Goal: Task Accomplishment & Management: Manage account settings

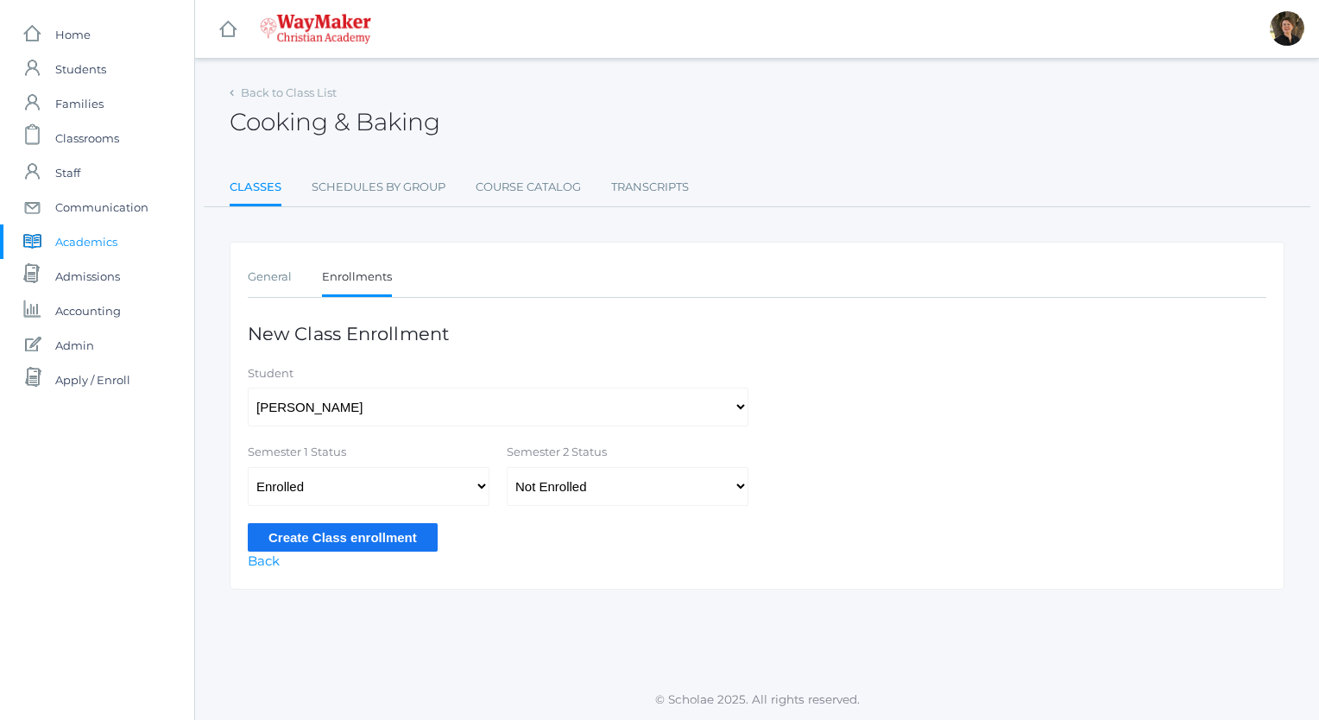
select select "4481"
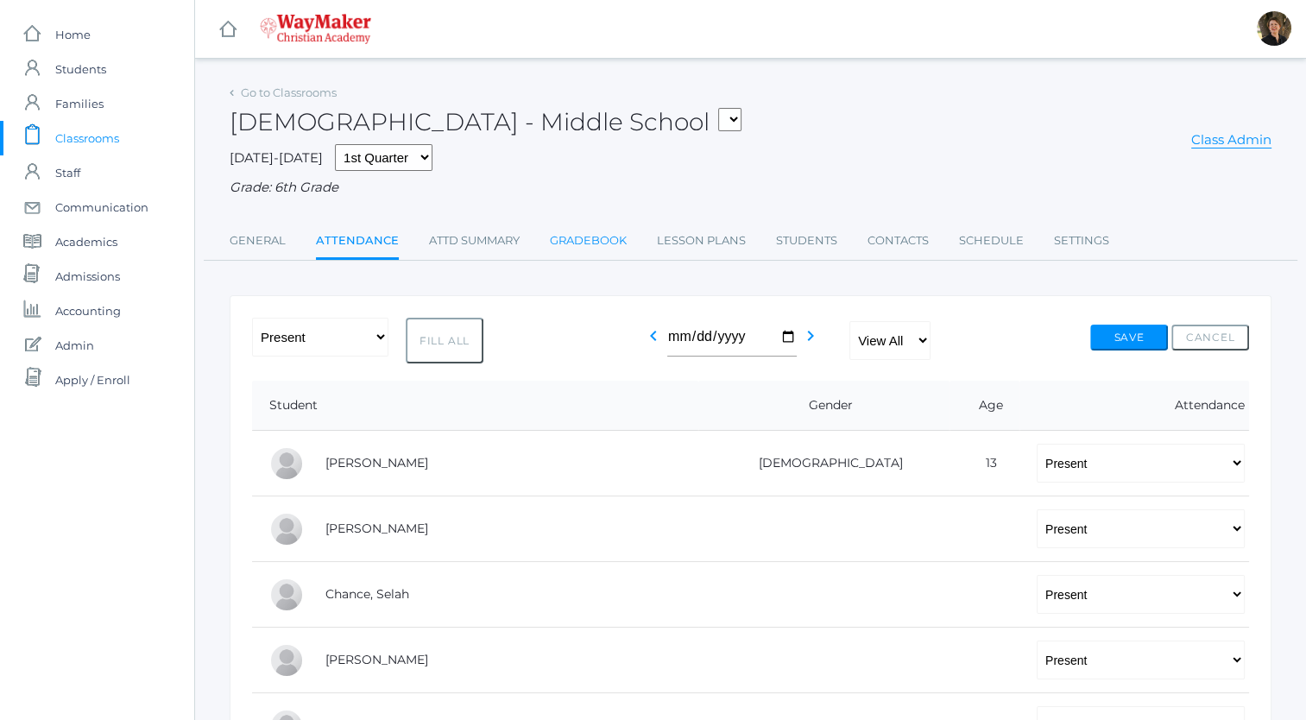
click at [601, 240] on link "Gradebook" at bounding box center [588, 241] width 77 height 35
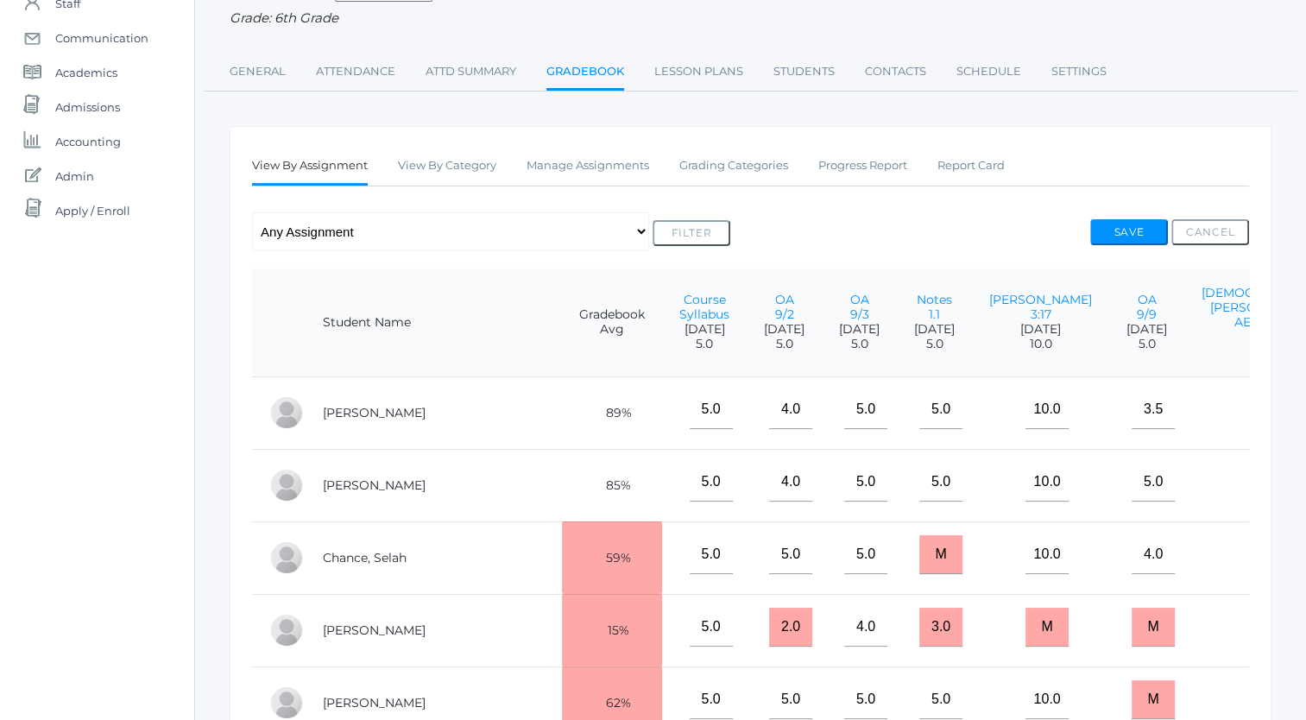
scroll to position [167, 0]
click at [584, 168] on link "Manage Assignments" at bounding box center [588, 167] width 123 height 35
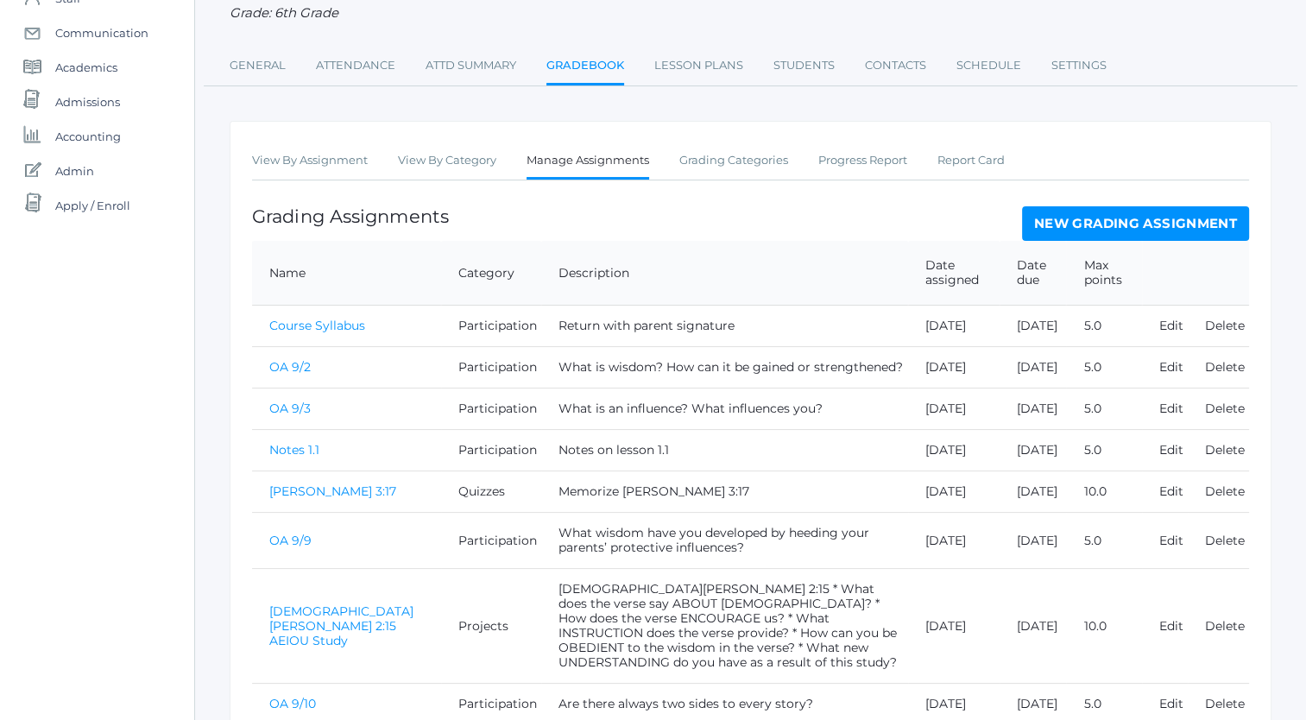
scroll to position [173, 0]
click at [1107, 219] on link "New Grading Assignment" at bounding box center [1135, 225] width 227 height 35
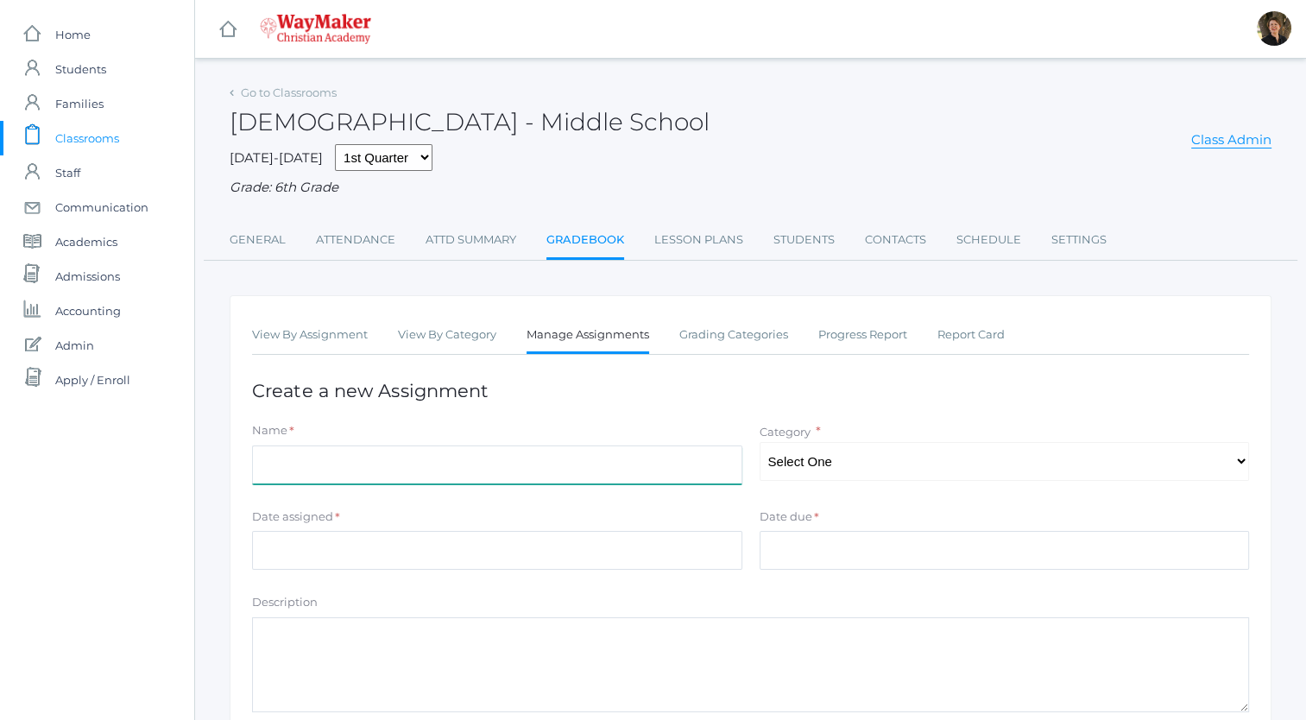
click at [565, 468] on input "Name" at bounding box center [497, 464] width 490 height 39
type input "AEIOU Study Proverbs 21:3"
click at [847, 466] on select "Select One Participation Projects Quizzes" at bounding box center [1005, 461] width 490 height 39
click at [760, 442] on select "Select One Participation Projects Quizzes" at bounding box center [1005, 461] width 490 height 39
click at [851, 459] on select "Select One Participation Projects Quizzes" at bounding box center [1005, 461] width 490 height 39
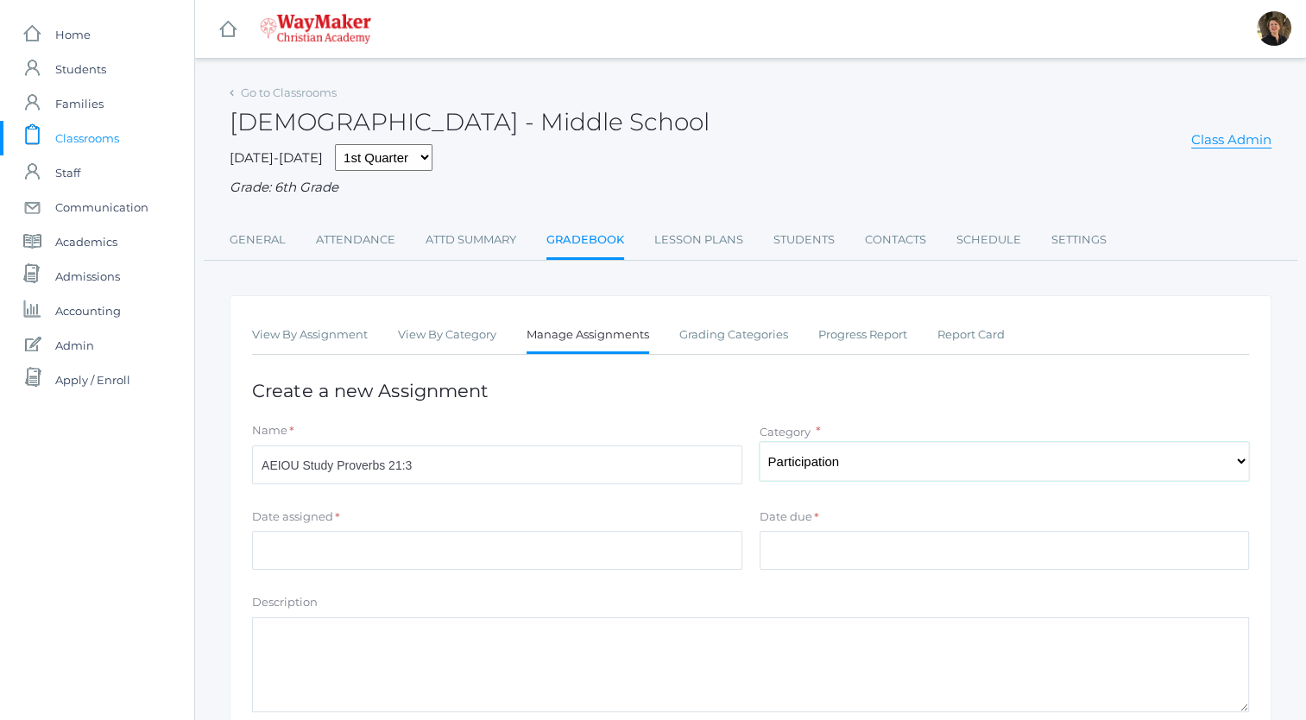
select select "1161"
click at [760, 442] on select "Select One Participation Projects Quizzes" at bounding box center [1005, 461] width 490 height 39
click at [649, 553] on input "Date assigned" at bounding box center [497, 550] width 490 height 39
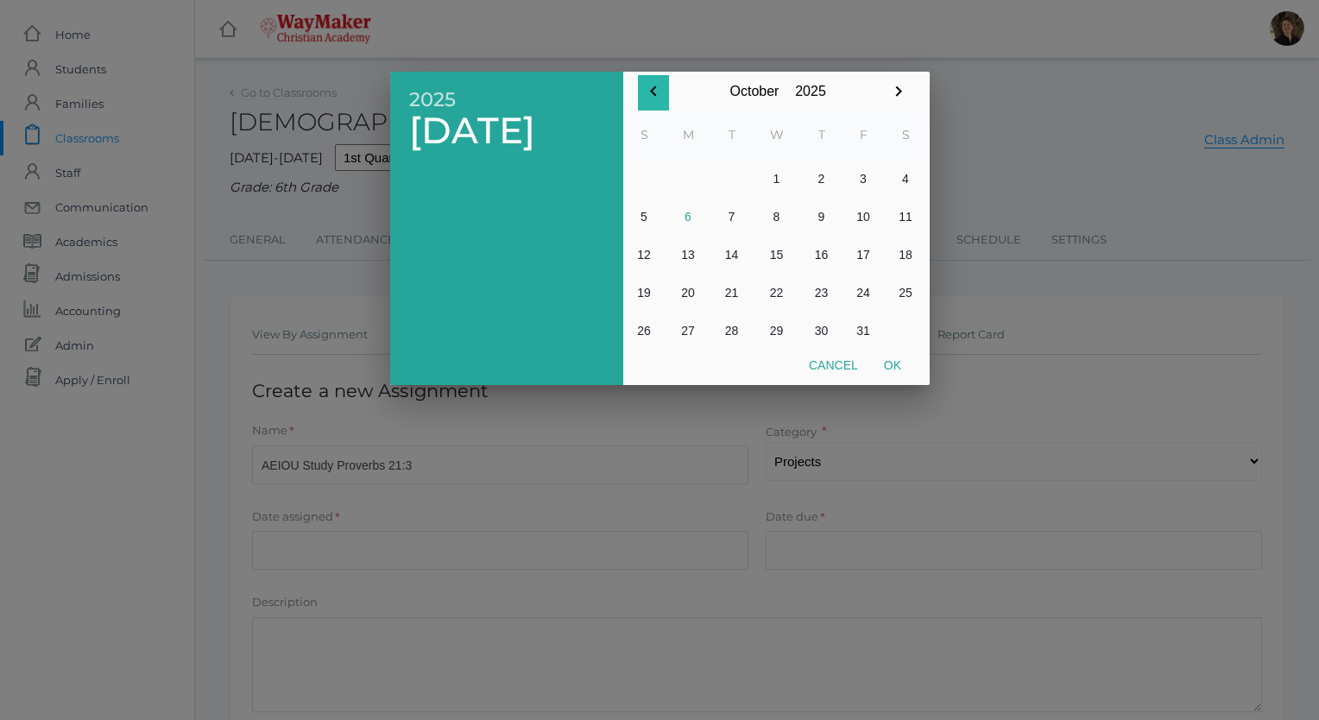
click at [654, 92] on icon "button" at bounding box center [653, 91] width 21 height 21
click at [774, 293] on button "24" at bounding box center [777, 293] width 48 height 38
click at [889, 364] on button "Ok" at bounding box center [892, 365] width 43 height 31
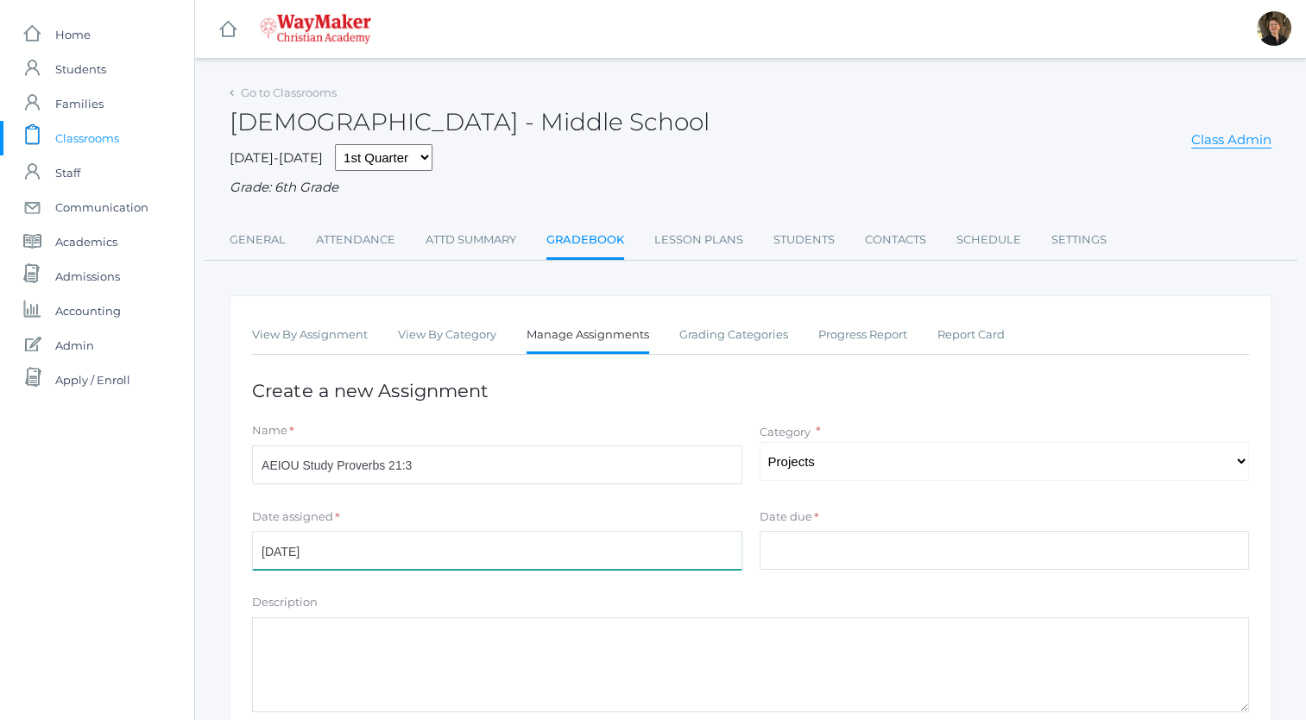
click at [604, 551] on input "[DATE]" at bounding box center [497, 550] width 490 height 39
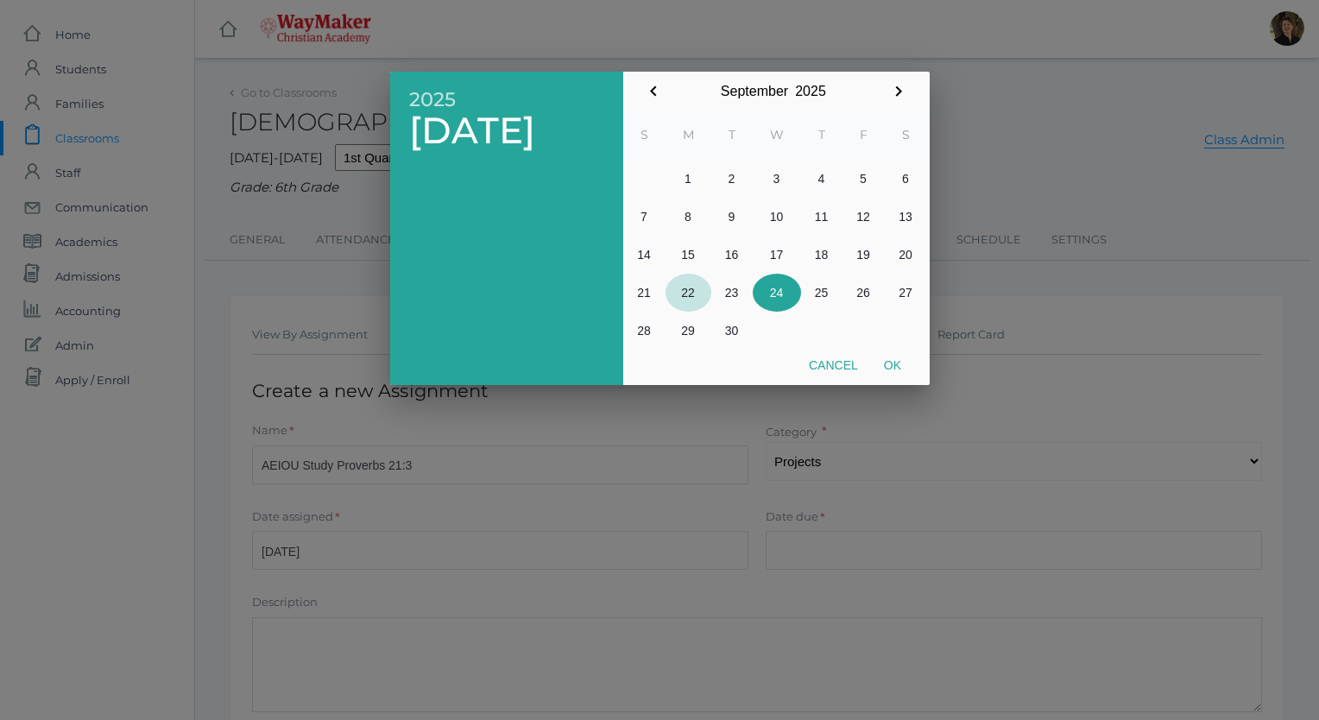
click at [684, 292] on button "22" at bounding box center [689, 293] width 46 height 38
click at [886, 363] on button "Ok" at bounding box center [892, 365] width 43 height 31
type input "[DATE]"
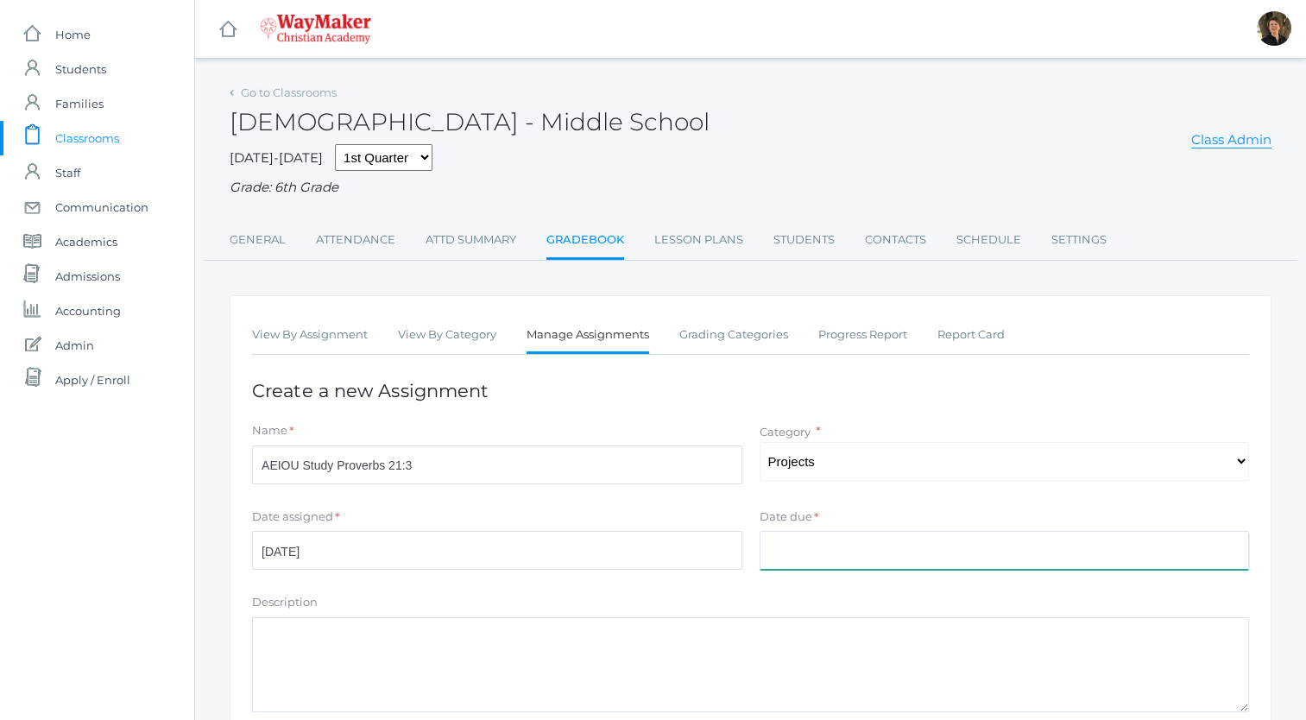
click at [836, 547] on input "Date due" at bounding box center [1005, 550] width 490 height 39
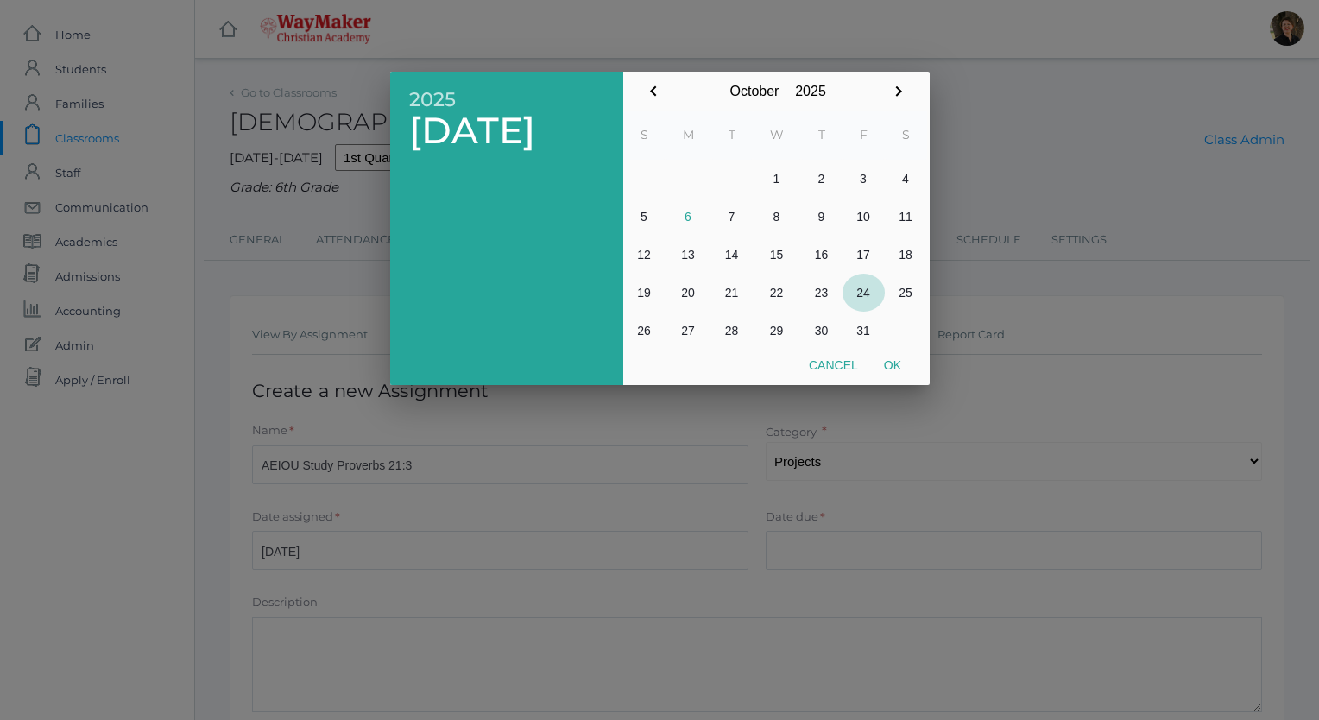
click at [863, 291] on button "24" at bounding box center [864, 293] width 42 height 38
click at [887, 366] on button "Ok" at bounding box center [892, 365] width 43 height 31
type input "[DATE]"
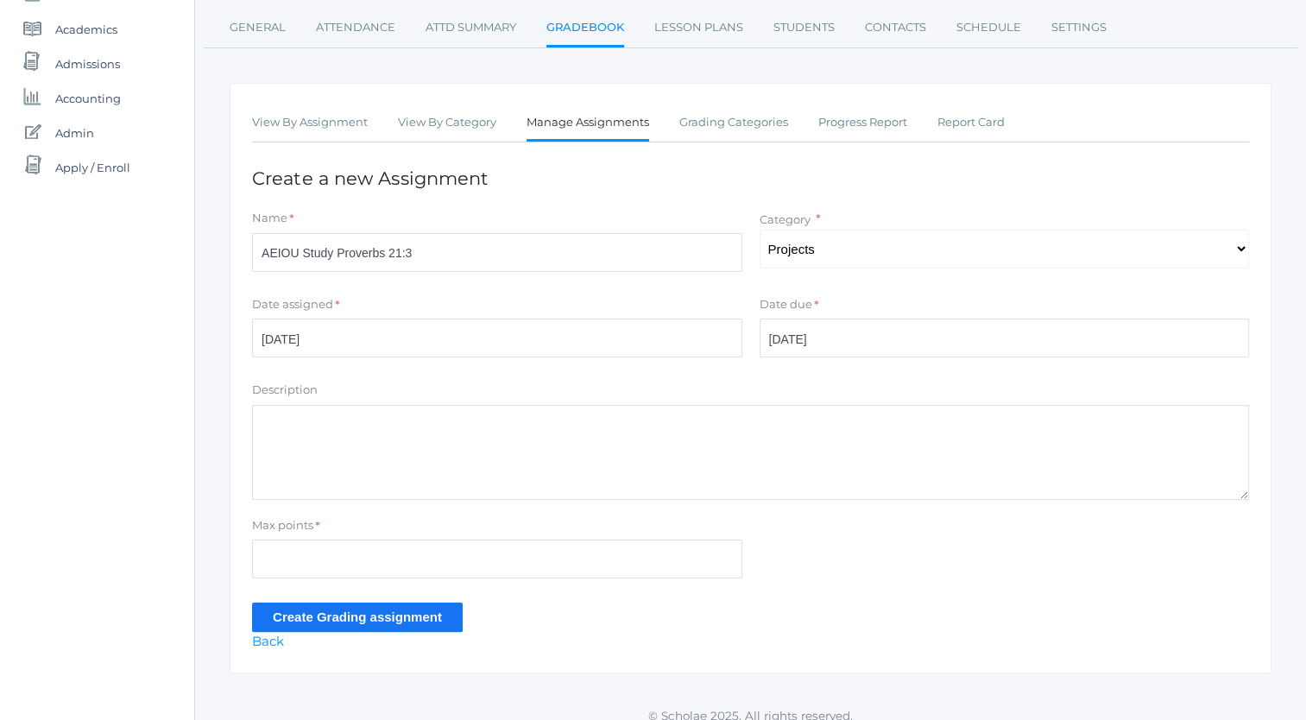
scroll to position [228, 0]
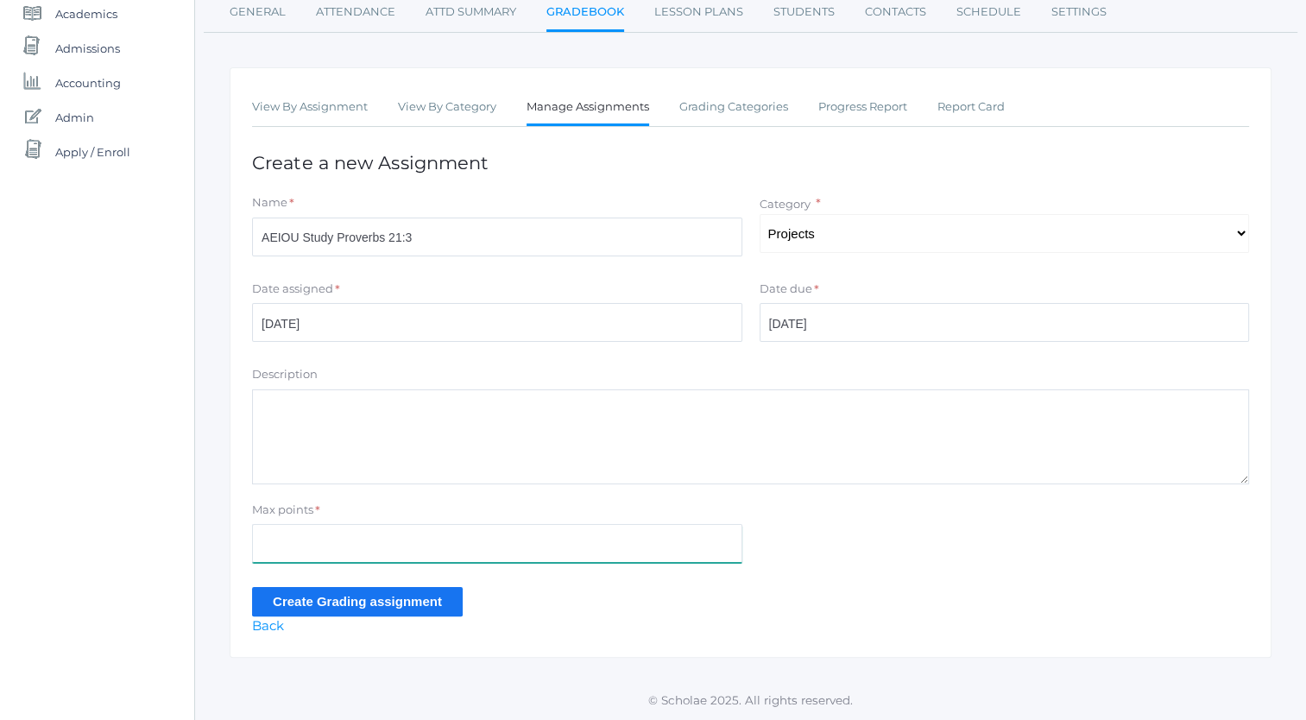
click at [622, 539] on input "Max points" at bounding box center [497, 543] width 490 height 39
type input "5"
click at [266, 599] on input "Create Grading assignment" at bounding box center [357, 601] width 211 height 28
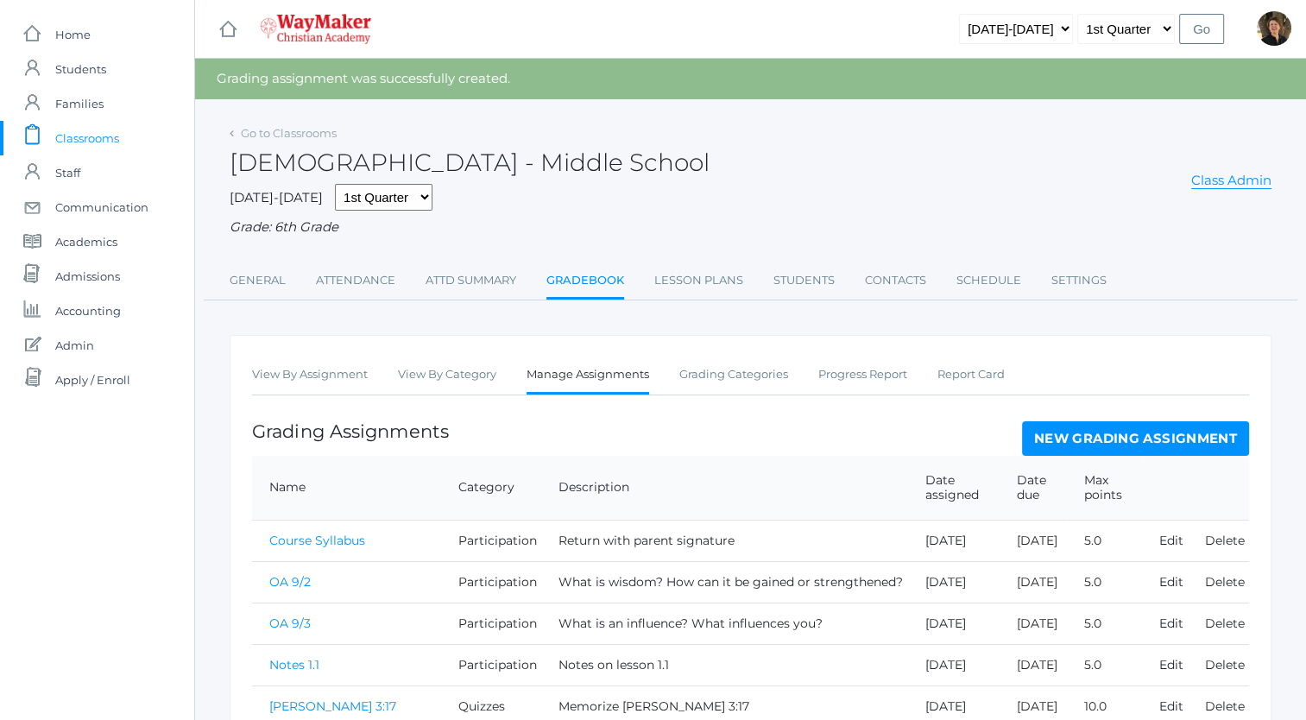
click at [1070, 442] on link "New Grading Assignment" at bounding box center [1135, 438] width 227 height 35
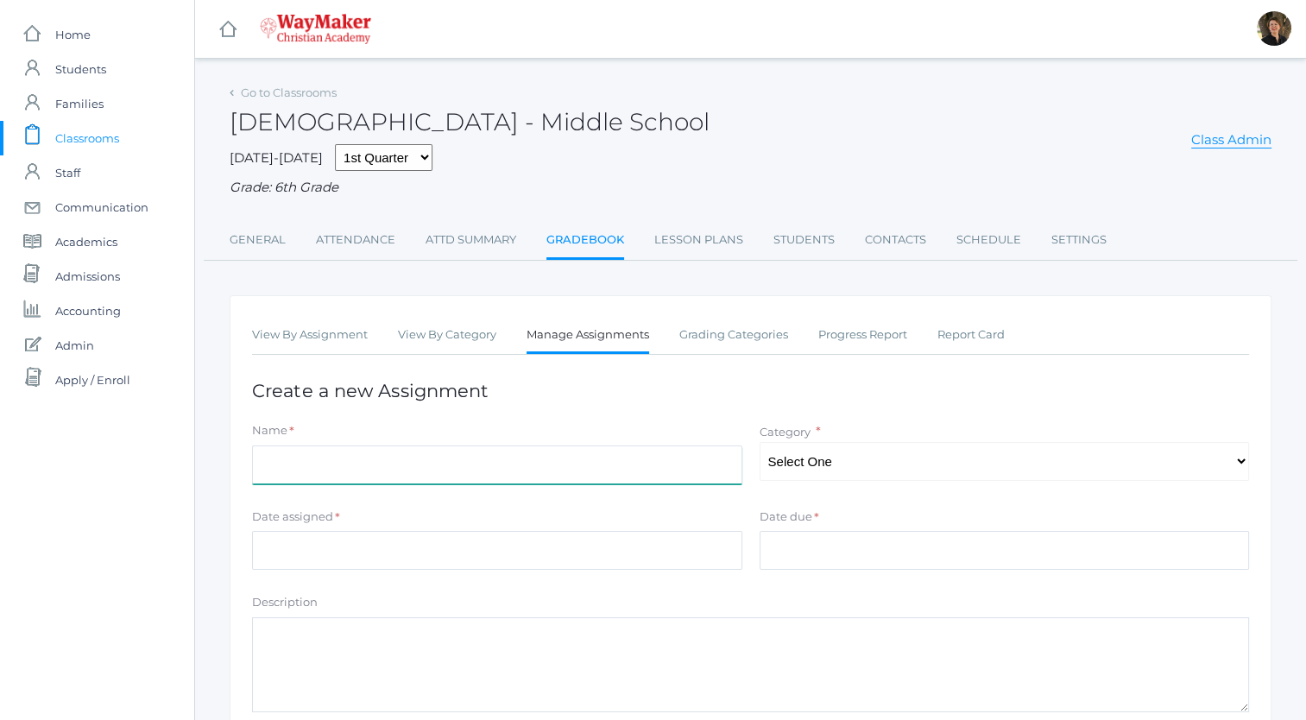
click at [632, 468] on input "Name" at bounding box center [497, 464] width 490 height 39
type input "O"
type input "9"
type input "OA 9/24"
click at [832, 466] on select "Select One Participation Projects Quizzes" at bounding box center [1005, 461] width 490 height 39
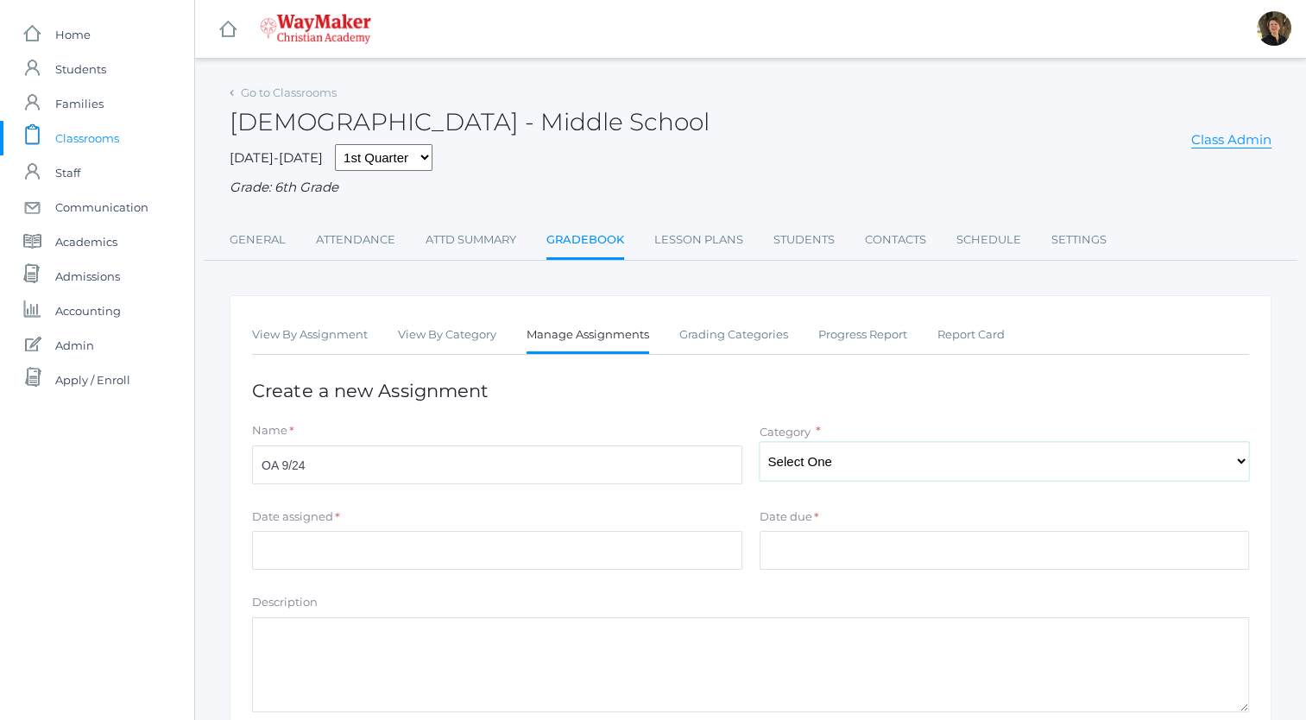
select select "1160"
click at [760, 442] on select "Select One Participation Projects Quizzes" at bounding box center [1005, 461] width 490 height 39
click at [592, 556] on input "Date assigned" at bounding box center [497, 550] width 490 height 39
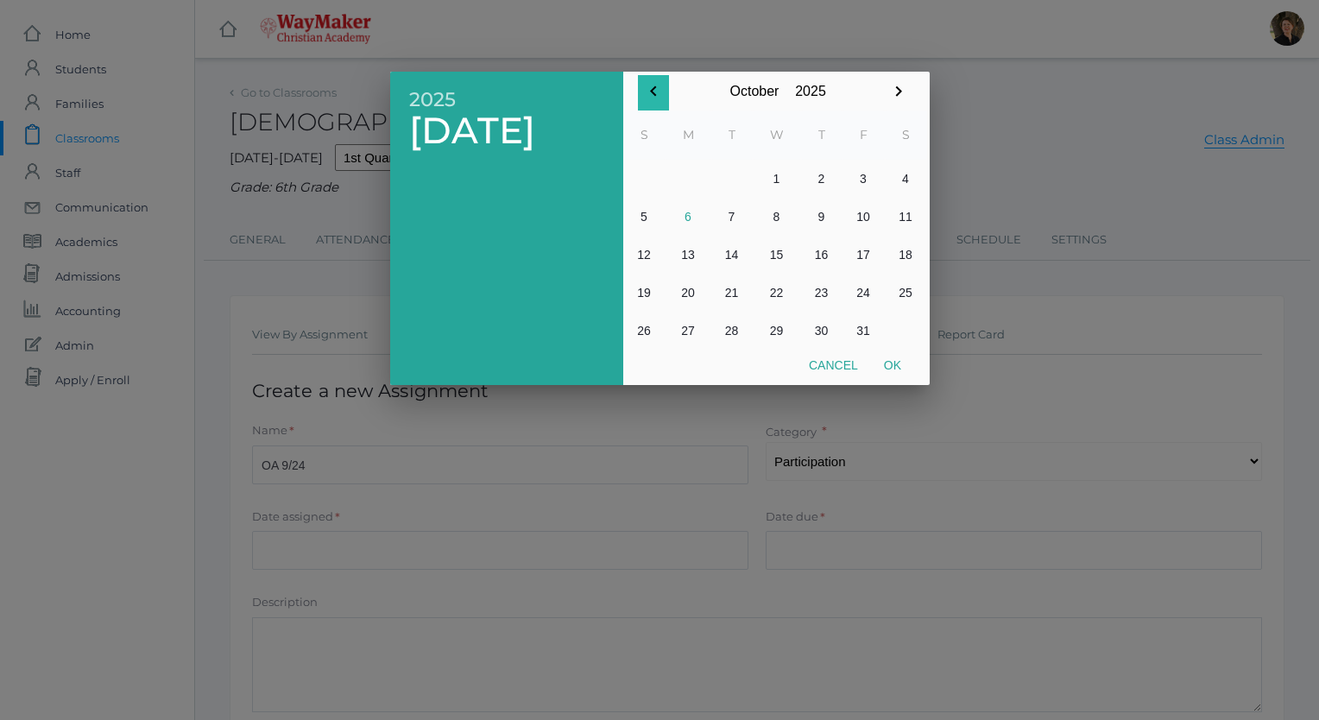
click at [652, 91] on icon "button" at bounding box center [653, 91] width 6 height 10
click at [771, 293] on button "24" at bounding box center [777, 293] width 48 height 38
click at [890, 366] on button "Ok" at bounding box center [892, 365] width 43 height 31
type input "[DATE]"
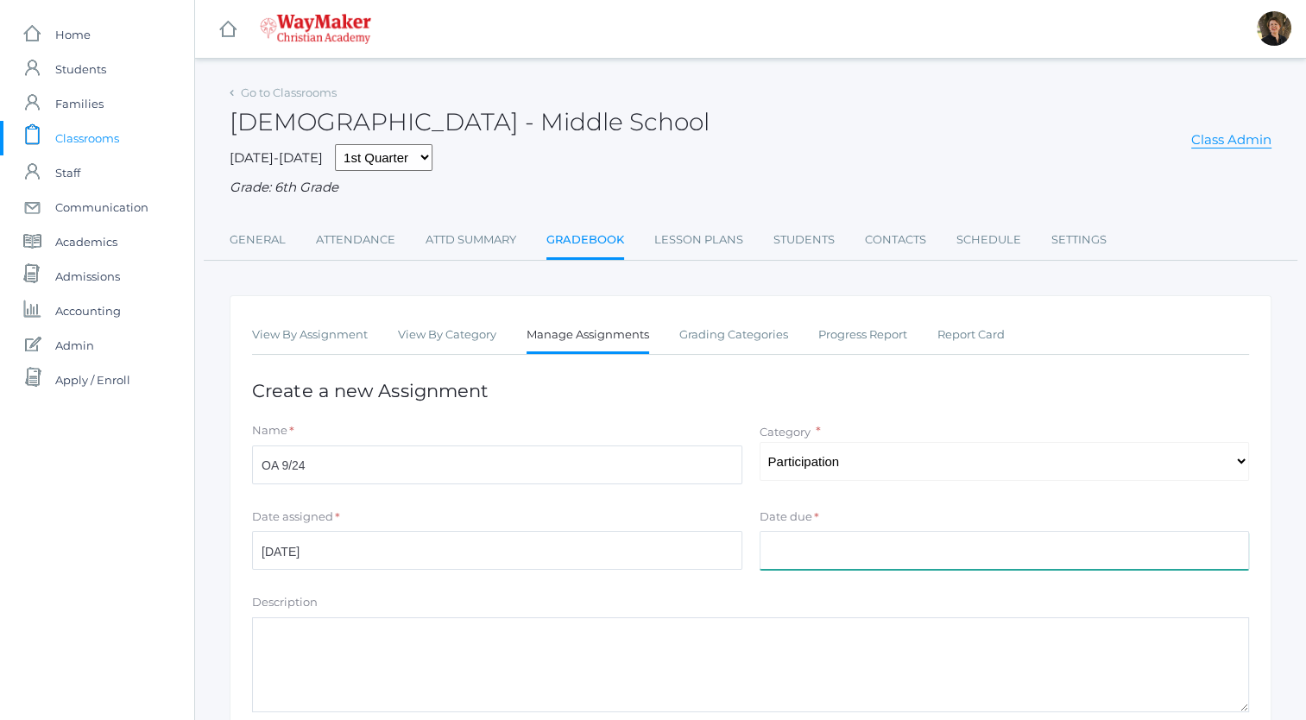
click at [870, 547] on input "Date due" at bounding box center [1005, 550] width 490 height 39
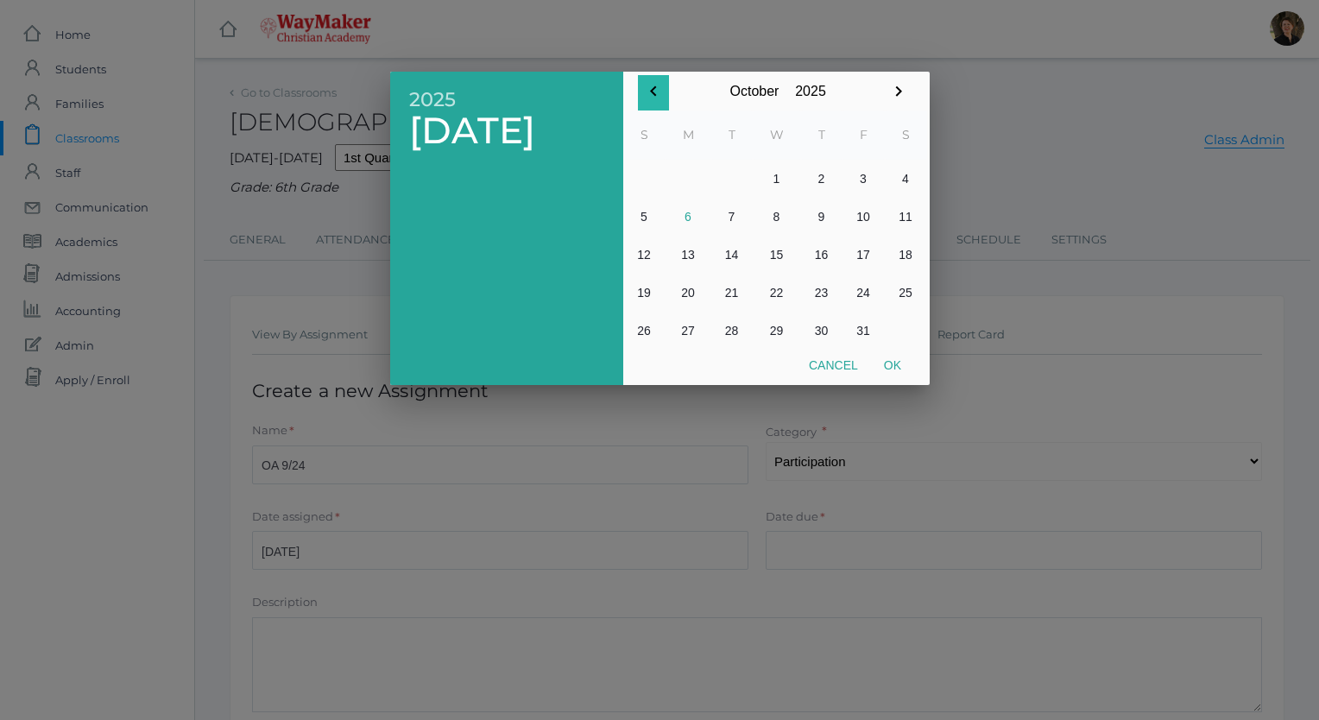
click at [654, 87] on icon "button" at bounding box center [653, 91] width 21 height 21
click at [774, 295] on button "24" at bounding box center [777, 293] width 48 height 38
click at [892, 369] on button "Ok" at bounding box center [892, 365] width 43 height 31
type input "[DATE]"
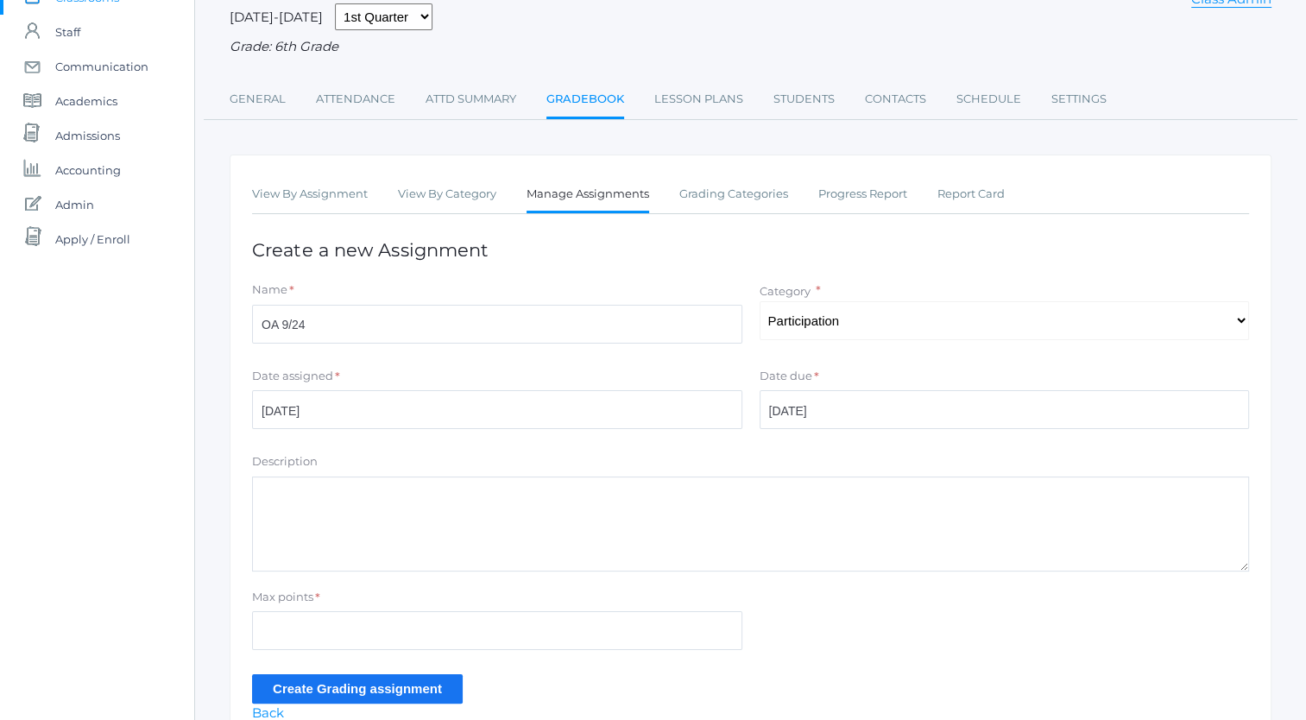
scroll to position [228, 0]
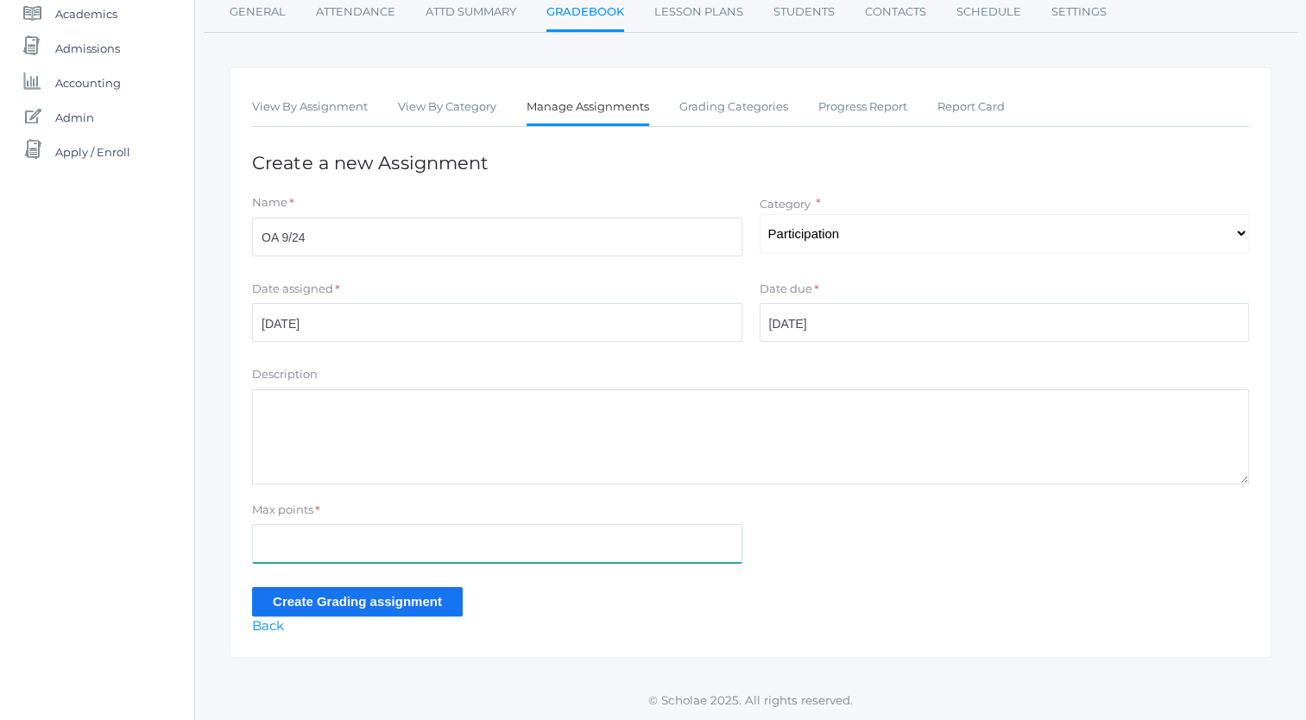
click at [589, 545] on input "Max points" at bounding box center [497, 543] width 490 height 39
type input "5"
click at [270, 601] on input "Create Grading assignment" at bounding box center [357, 601] width 211 height 28
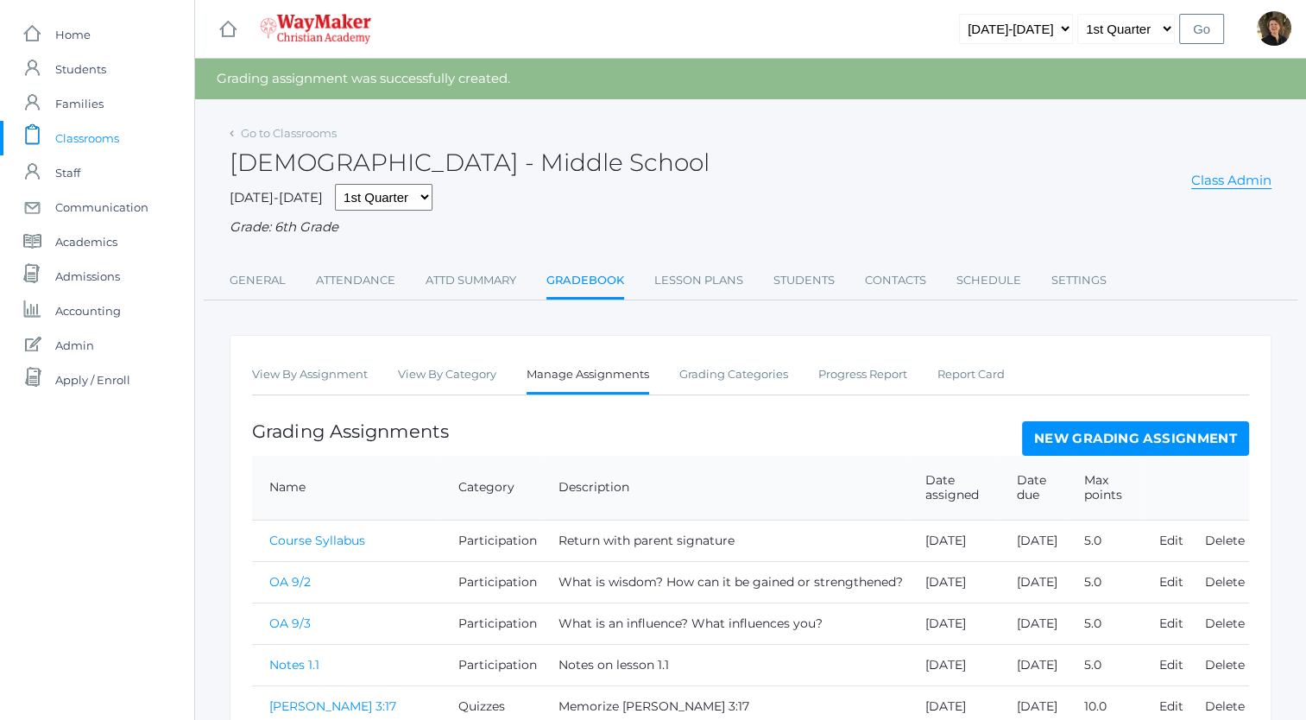
click at [1070, 443] on link "New Grading Assignment" at bounding box center [1135, 438] width 227 height 35
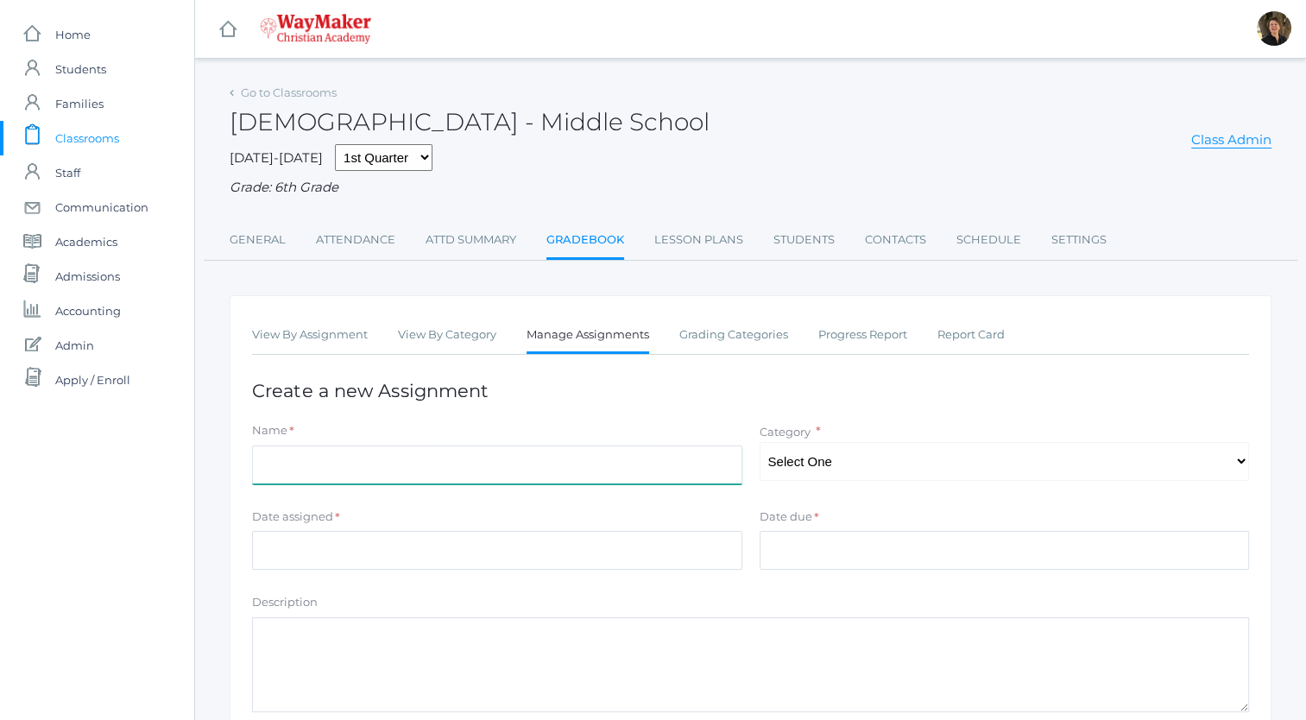
click at [684, 468] on input "Name" at bounding box center [497, 464] width 490 height 39
type input "OA 9/23"
click at [866, 465] on select "Select One Participation Projects Quizzes" at bounding box center [1005, 461] width 490 height 39
select select "1160"
click at [760, 442] on select "Select One Participation Projects Quizzes" at bounding box center [1005, 461] width 490 height 39
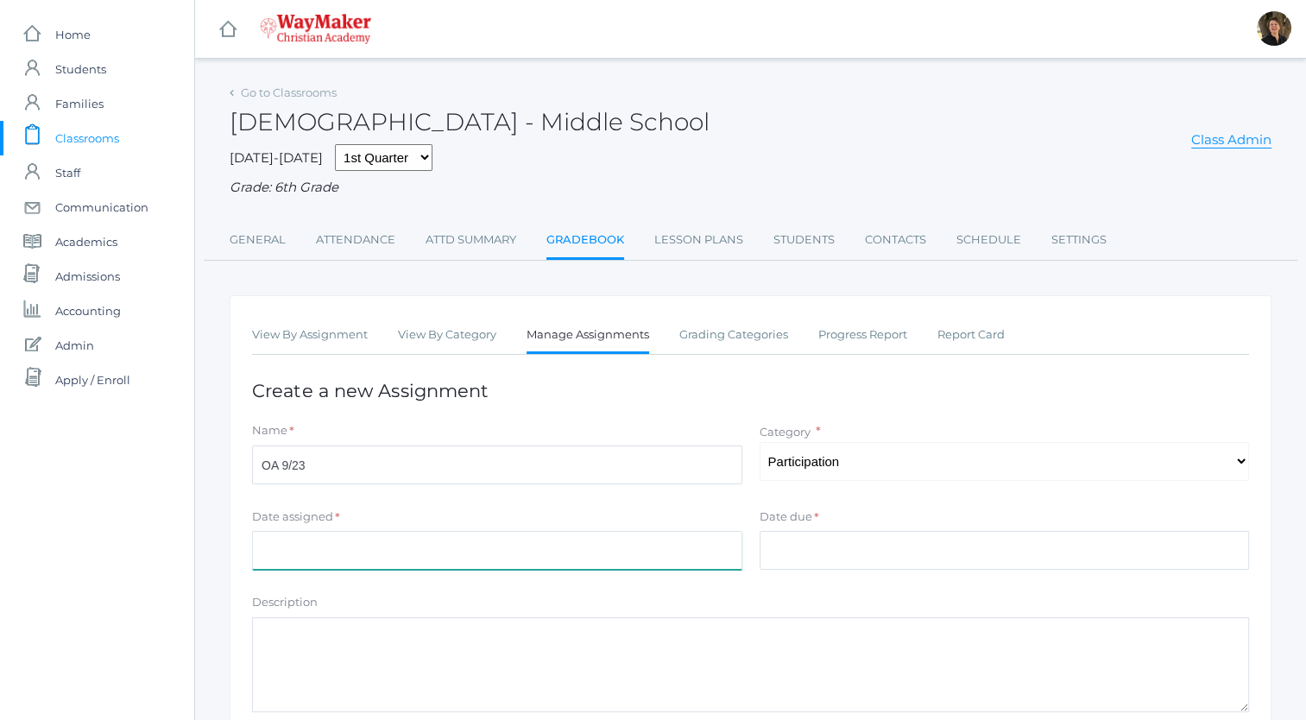
click at [618, 547] on input "Date assigned" at bounding box center [497, 550] width 490 height 39
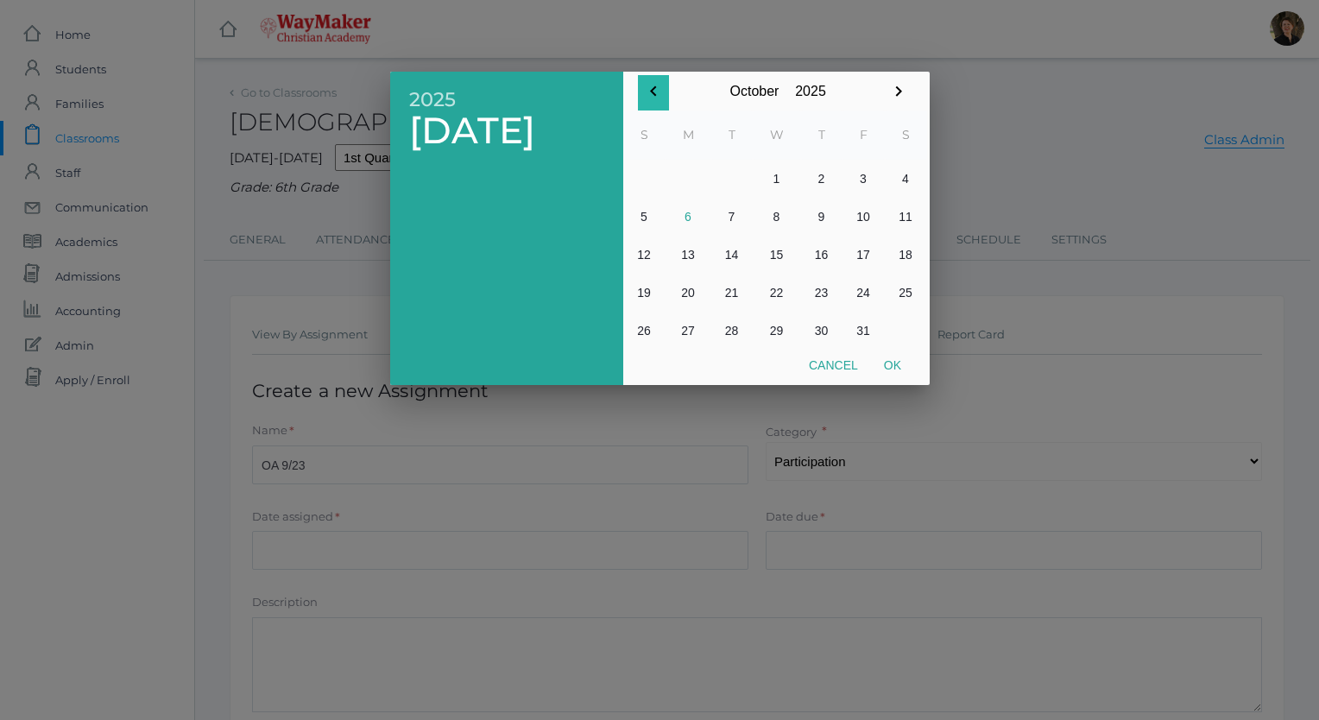
click at [654, 92] on icon "button" at bounding box center [653, 91] width 21 height 21
click at [729, 294] on button "23" at bounding box center [731, 293] width 41 height 38
click at [894, 367] on button "Ok" at bounding box center [892, 365] width 43 height 31
type input "[DATE]"
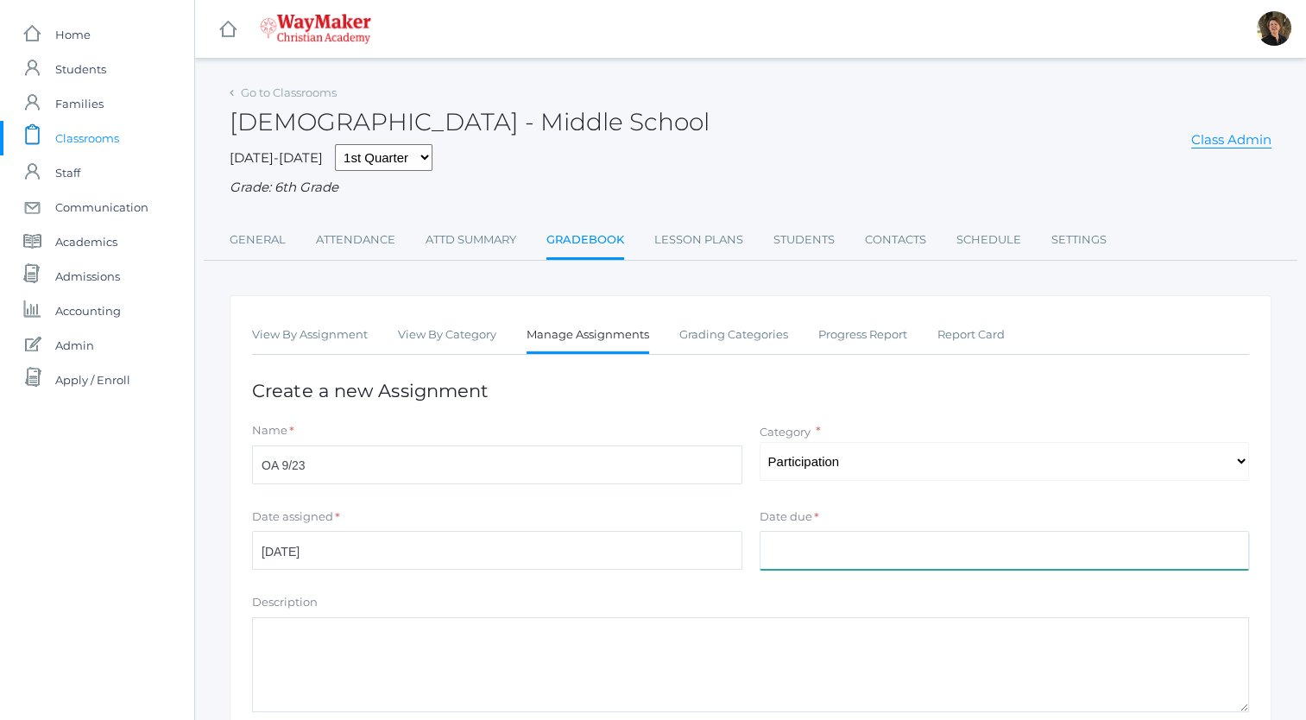
click at [843, 554] on input "Date due" at bounding box center [1005, 550] width 490 height 39
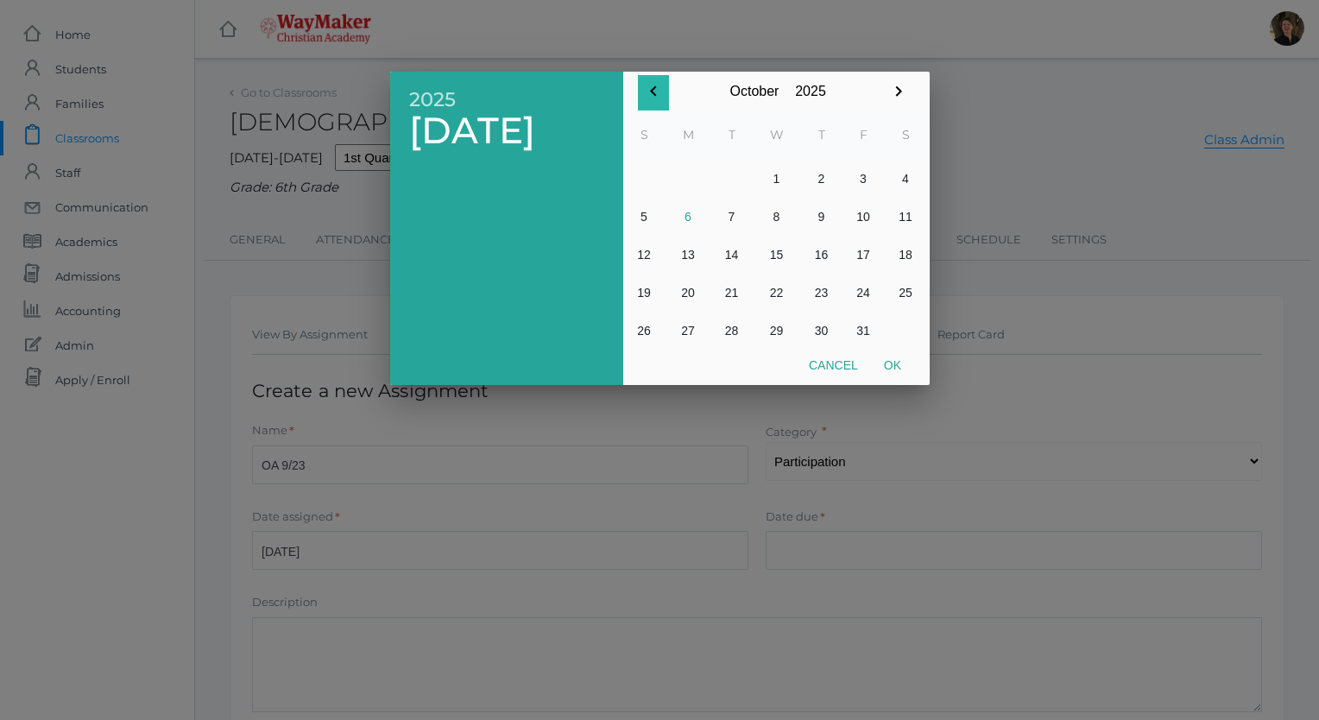
click at [654, 85] on icon "button" at bounding box center [653, 91] width 21 height 21
click at [727, 291] on button "23" at bounding box center [731, 293] width 41 height 38
click at [891, 364] on button "Ok" at bounding box center [892, 365] width 43 height 31
type input "[DATE]"
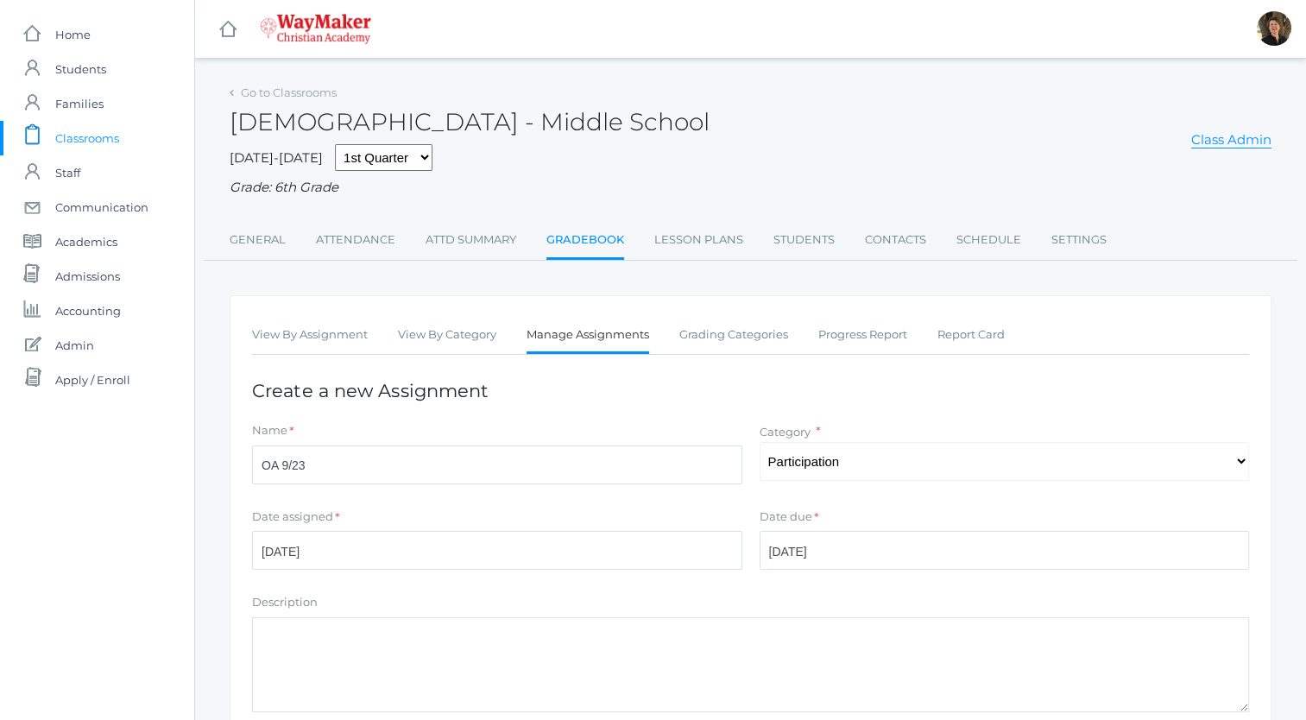
click at [542, 641] on textarea "Description" at bounding box center [750, 664] width 997 height 95
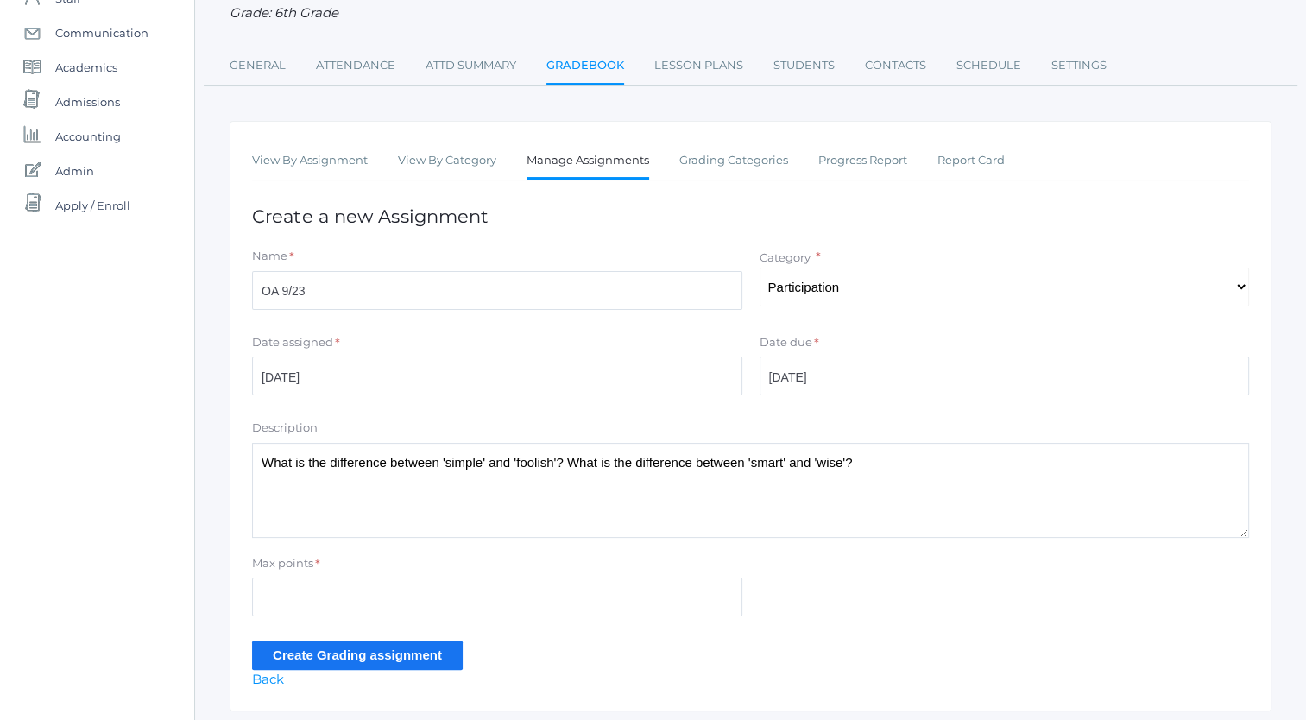
scroll to position [176, 0]
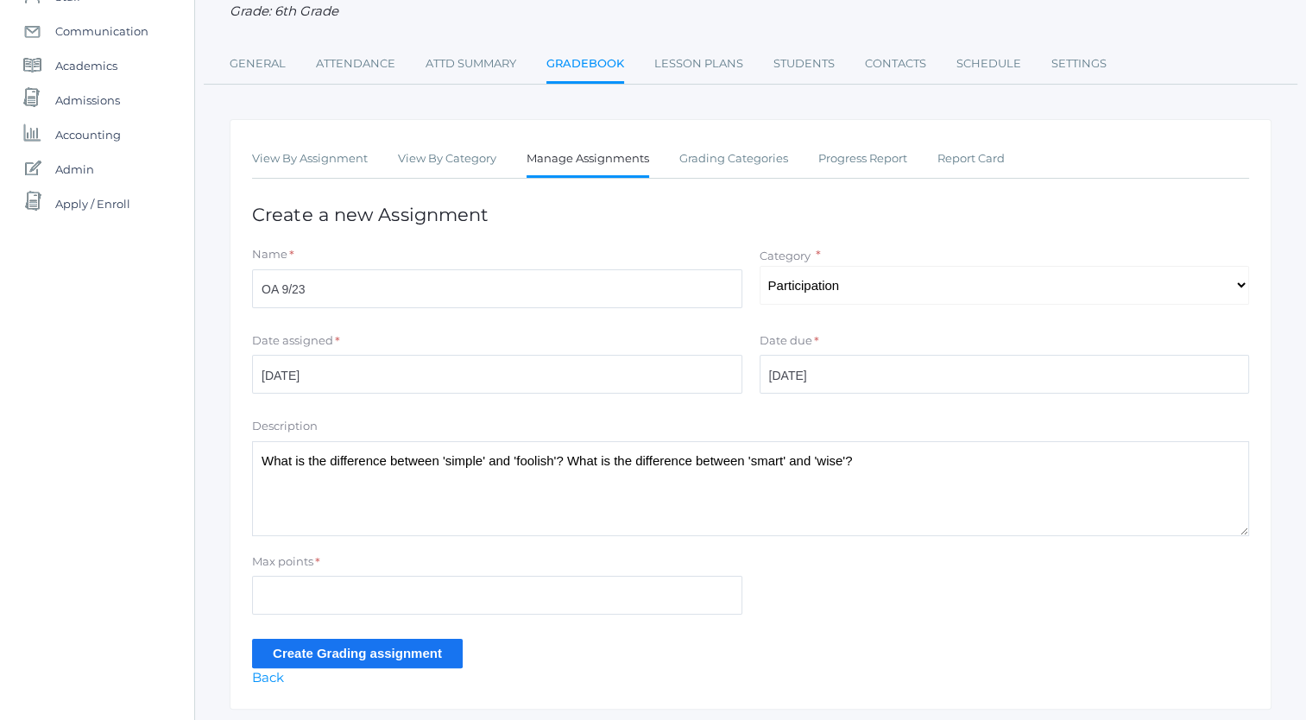
type textarea "What is the difference between 'simple' and 'foolish'? What is the difference b…"
click at [464, 592] on input "Max points" at bounding box center [497, 595] width 490 height 39
type input "5"
click at [377, 652] on input "Create Grading assignment" at bounding box center [357, 653] width 211 height 28
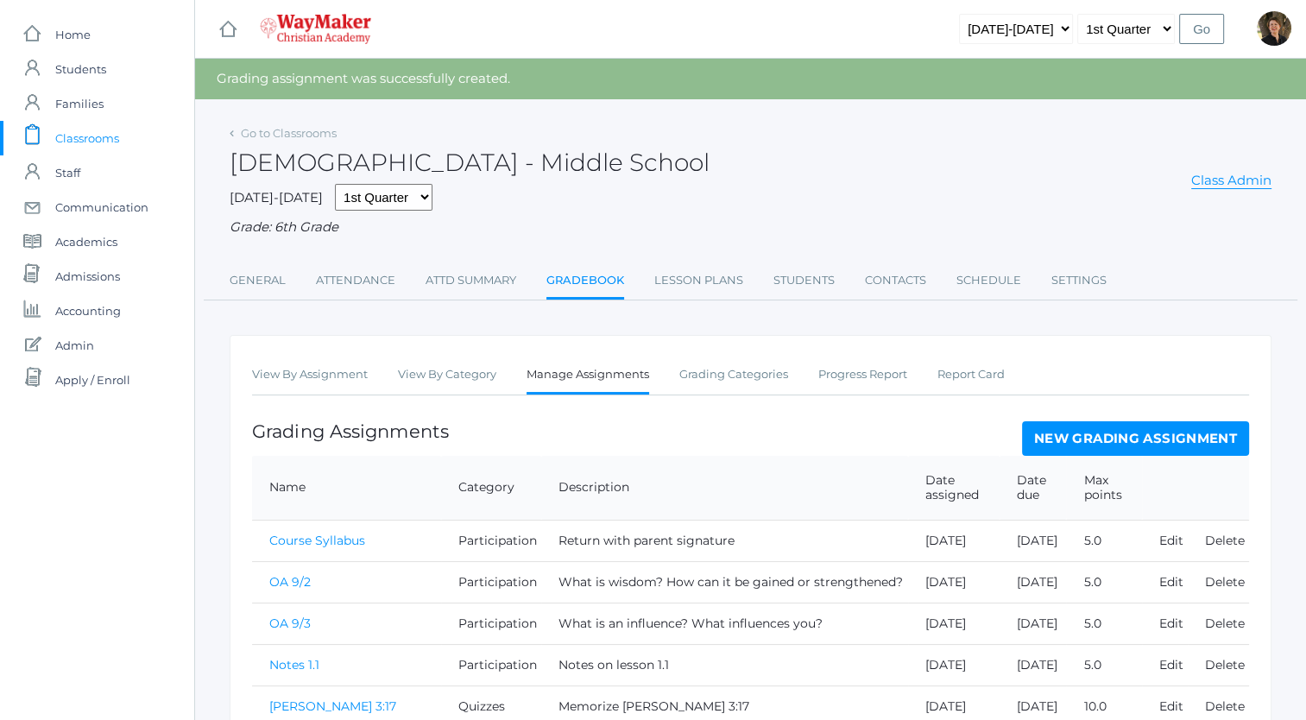
click at [1108, 434] on link "New Grading Assignment" at bounding box center [1135, 438] width 227 height 35
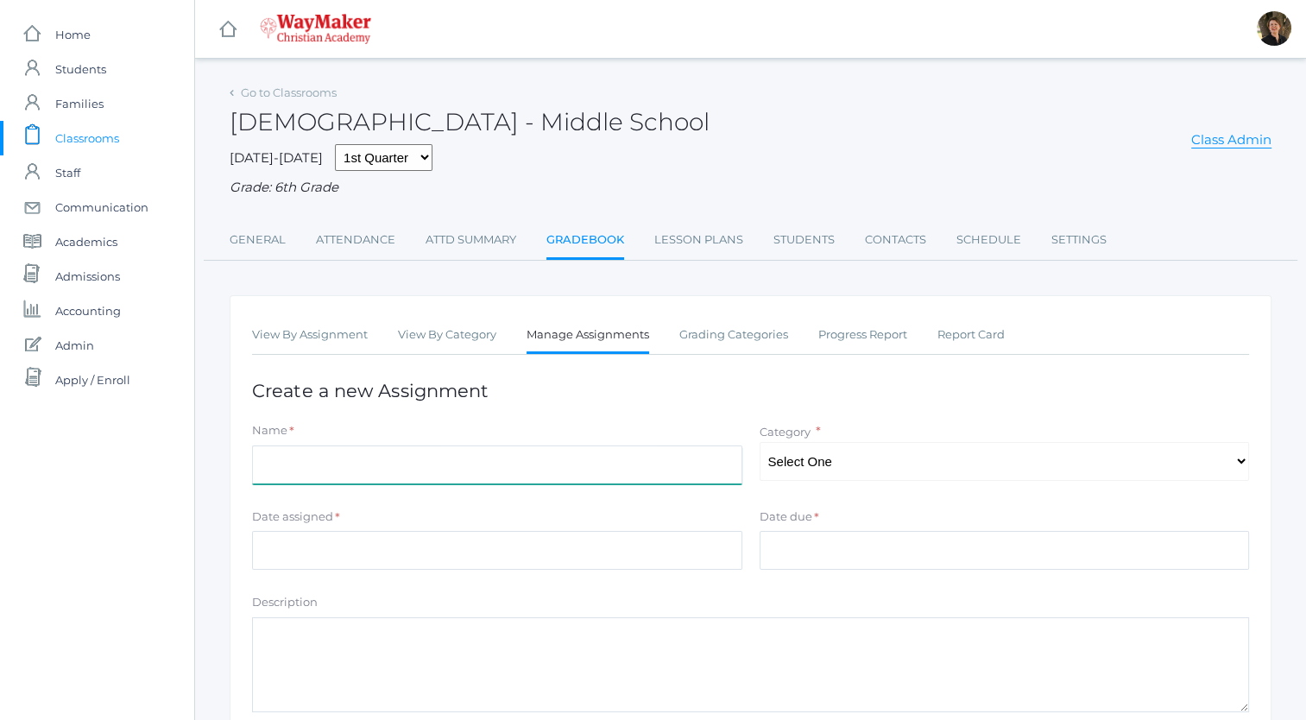
click at [667, 470] on input "Name" at bounding box center [497, 464] width 490 height 39
click at [636, 471] on input "AEIOU Study 1 Kings" at bounding box center [497, 464] width 490 height 39
type input "AEIOU Study 1 Kings 3:5-14"
click at [900, 465] on select "Select One Participation Projects Quizzes" at bounding box center [1005, 461] width 490 height 39
select select "1161"
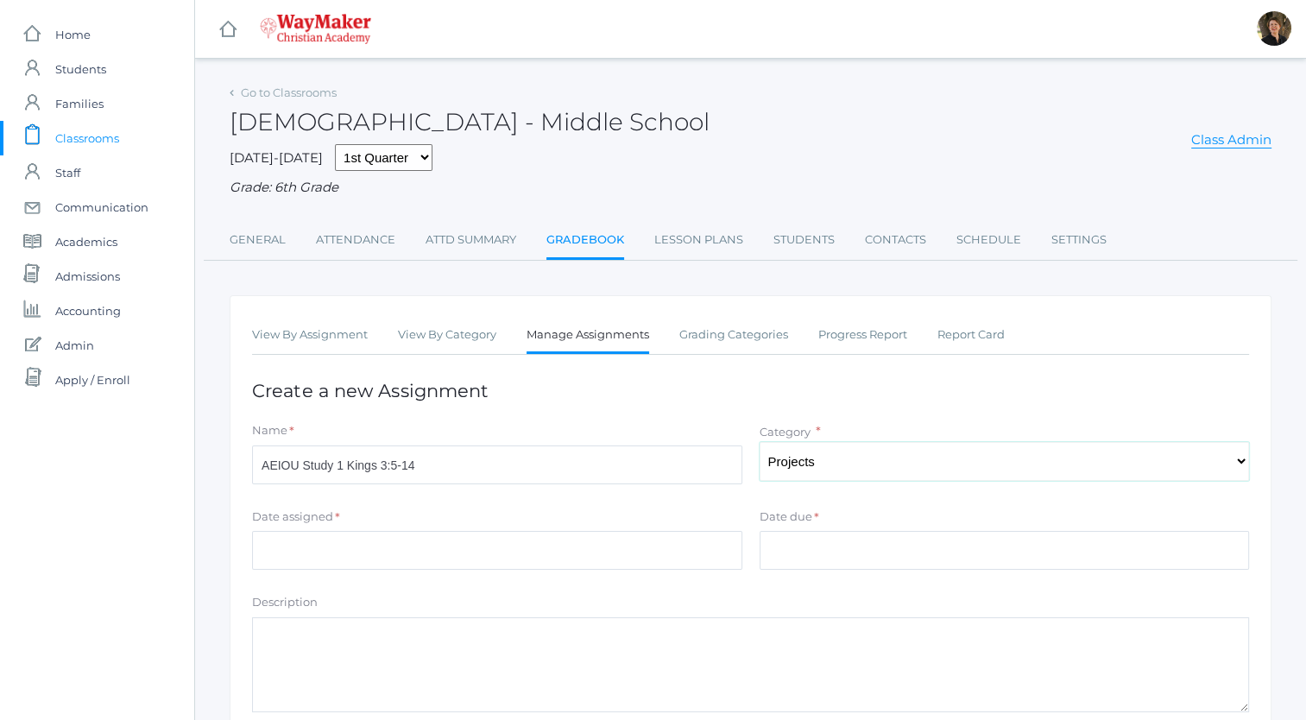
click at [760, 442] on select "Select One Participation Projects Quizzes" at bounding box center [1005, 461] width 490 height 39
click at [581, 553] on input "Date assigned" at bounding box center [497, 550] width 490 height 39
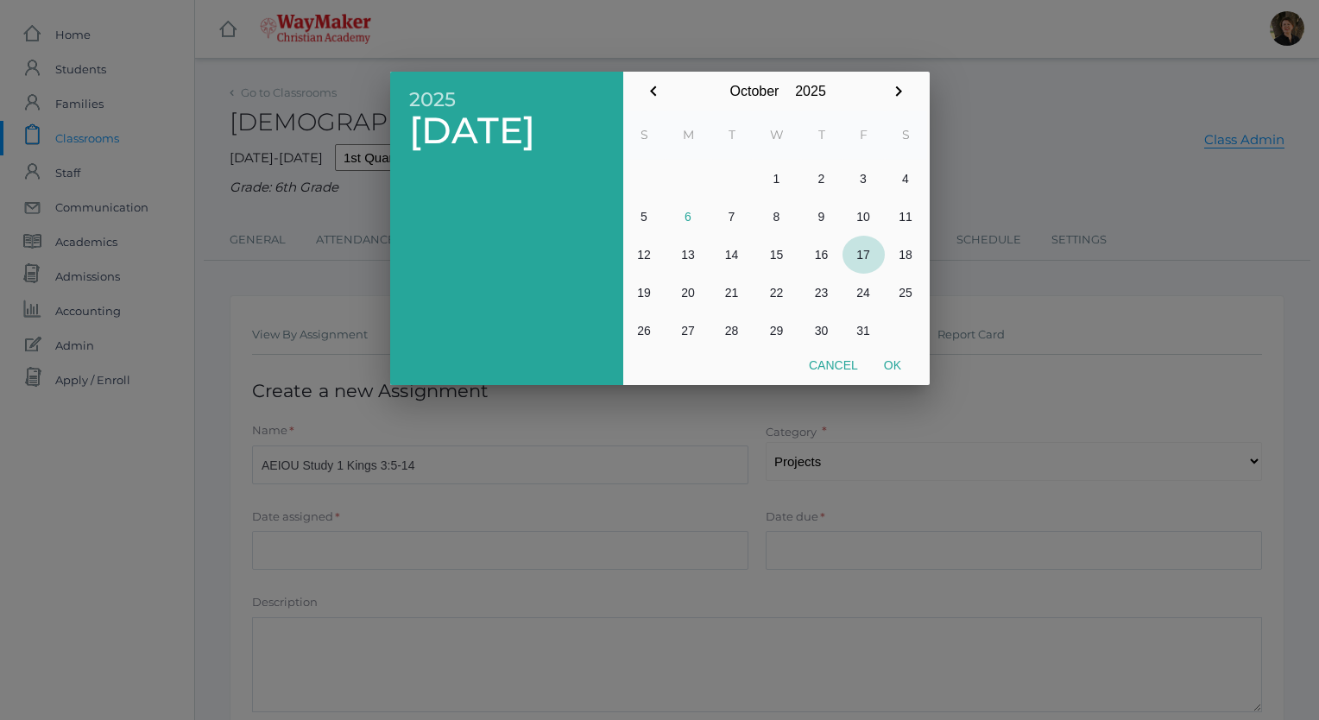
click at [859, 255] on button "17" at bounding box center [864, 255] width 42 height 38
click at [730, 290] on button "21" at bounding box center [731, 293] width 41 height 38
click at [889, 368] on button "Ok" at bounding box center [892, 365] width 43 height 31
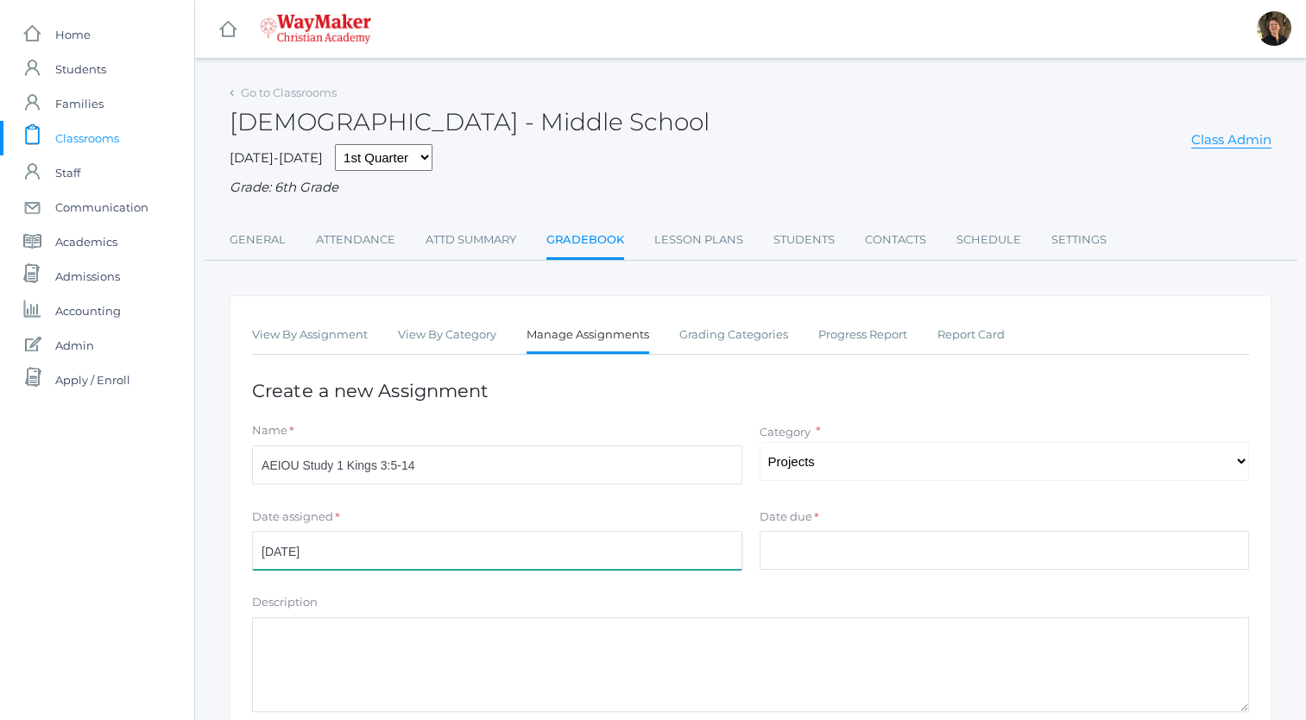
click at [577, 553] on input "2025-10-21" at bounding box center [497, 550] width 490 height 39
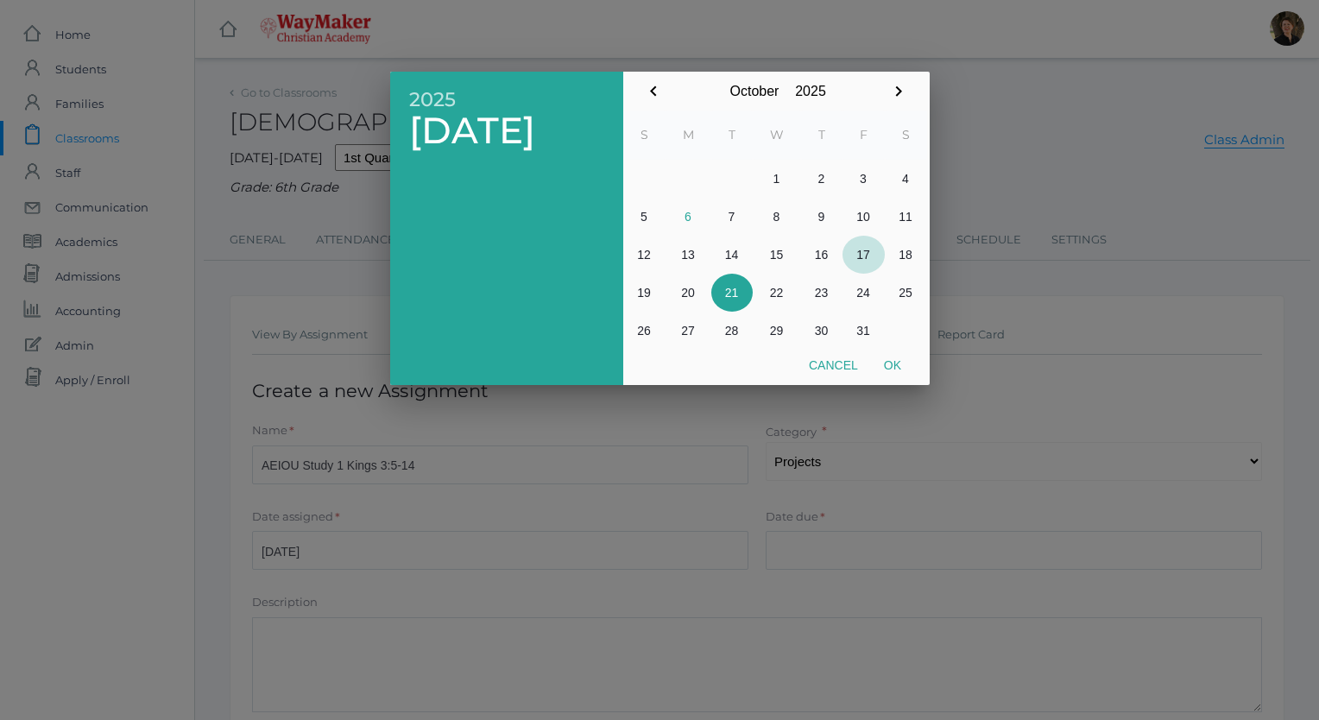
click at [856, 256] on button "17" at bounding box center [864, 255] width 42 height 38
click at [896, 363] on button "Ok" at bounding box center [892, 365] width 43 height 31
type input "2025-10-17"
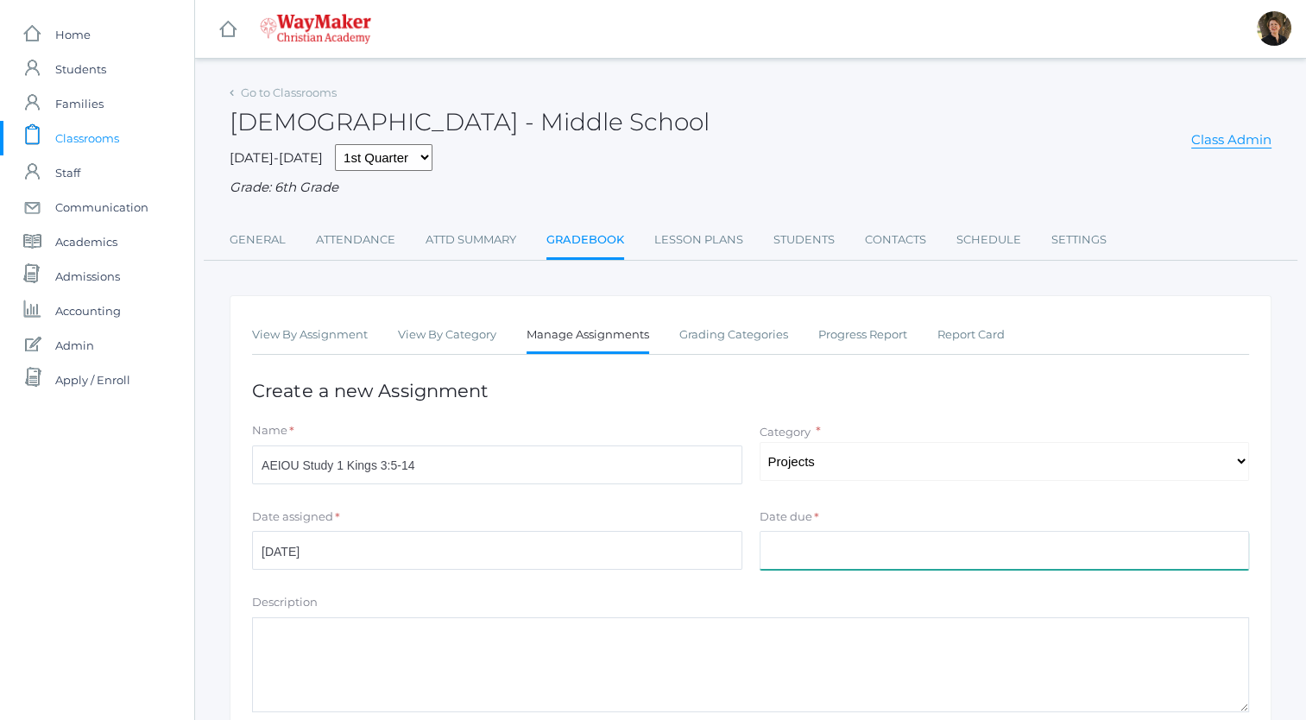
click at [869, 553] on input "Date due" at bounding box center [1005, 550] width 490 height 39
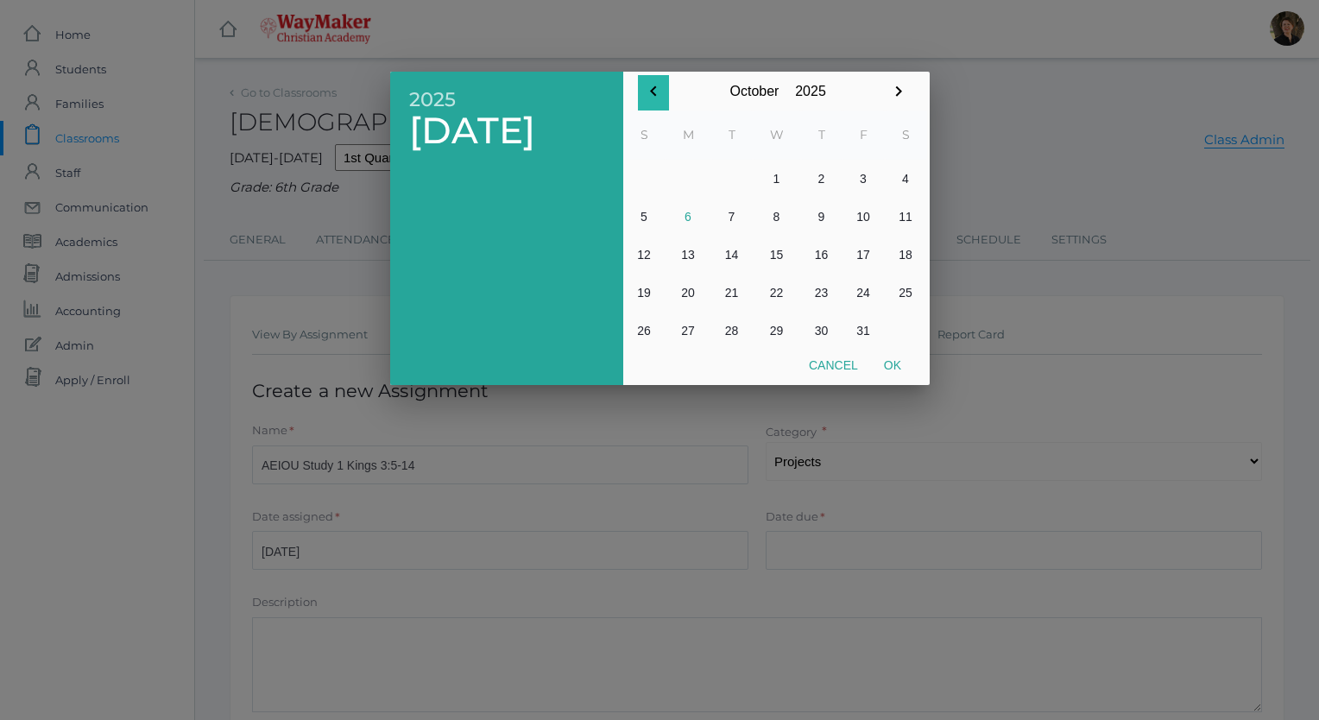
click at [653, 85] on icon "button" at bounding box center [653, 91] width 21 height 21
click at [734, 294] on button "23" at bounding box center [731, 293] width 41 height 38
click at [893, 363] on button "Ok" at bounding box center [892, 365] width 43 height 31
type input "[DATE]"
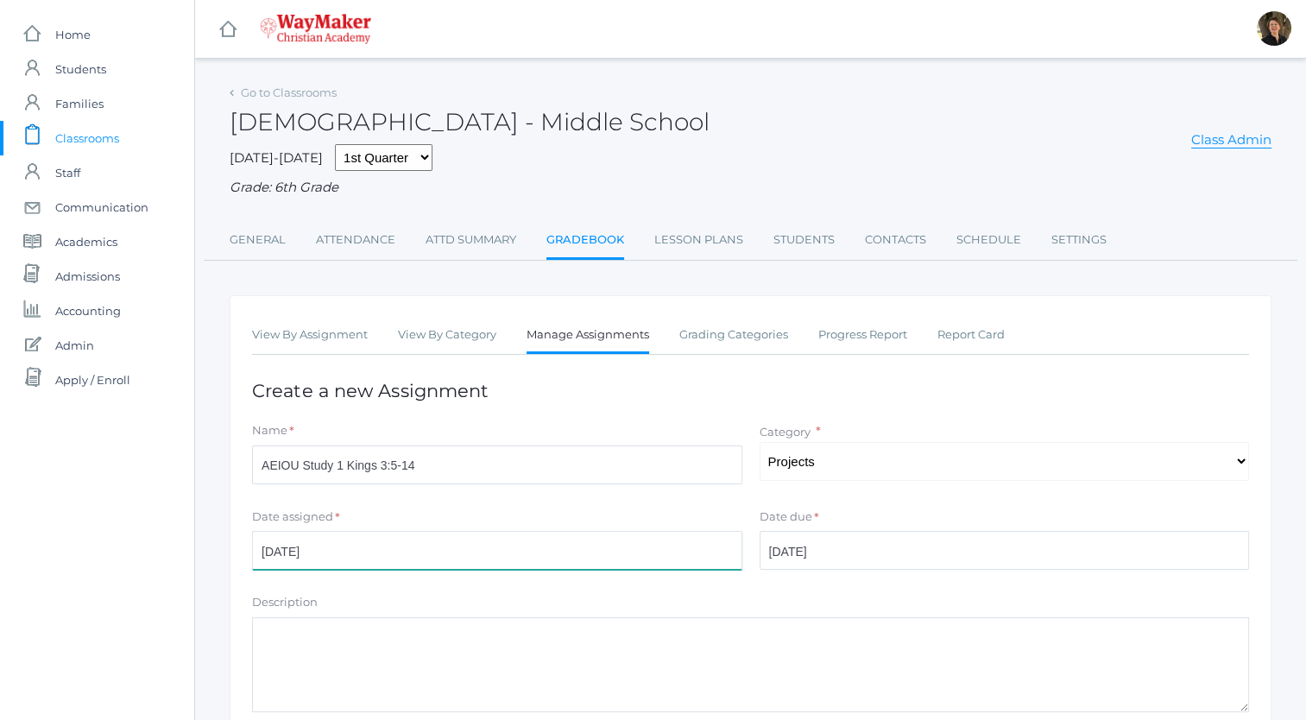
click at [391, 546] on input "2025-10-17" at bounding box center [497, 550] width 490 height 39
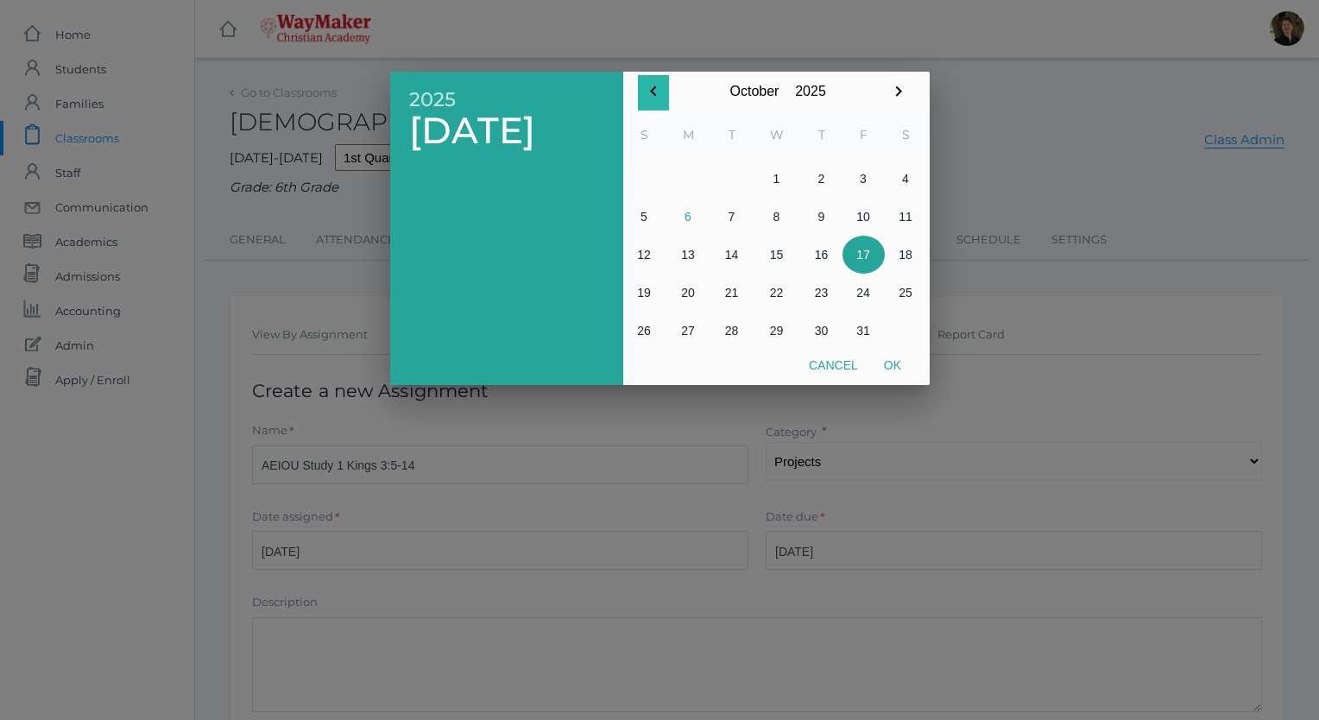
click at [653, 88] on icon "button" at bounding box center [653, 91] width 21 height 21
click at [778, 253] on button "17" at bounding box center [777, 255] width 48 height 38
click at [896, 364] on button "Ok" at bounding box center [892, 365] width 43 height 31
type input "[DATE]"
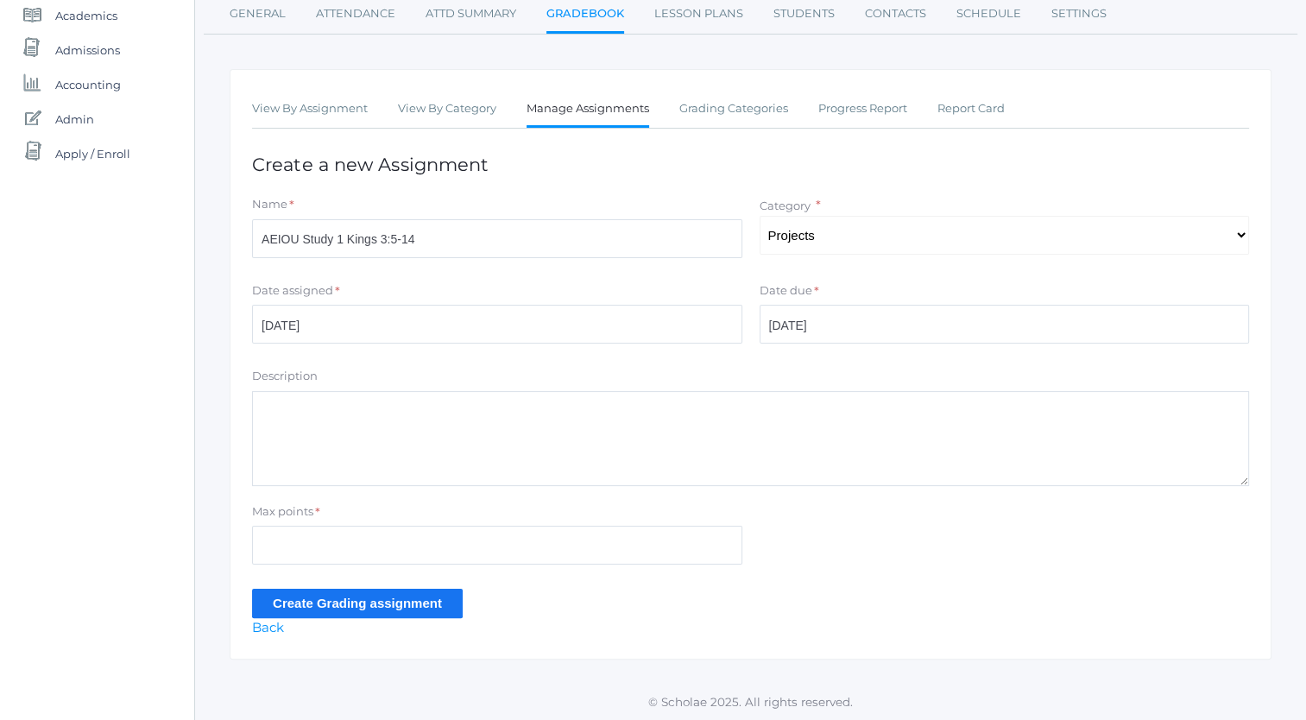
scroll to position [227, 0]
click at [606, 549] on input "Max points" at bounding box center [497, 544] width 490 height 39
type input "10"
click at [268, 600] on input "Create Grading assignment" at bounding box center [357, 602] width 211 height 28
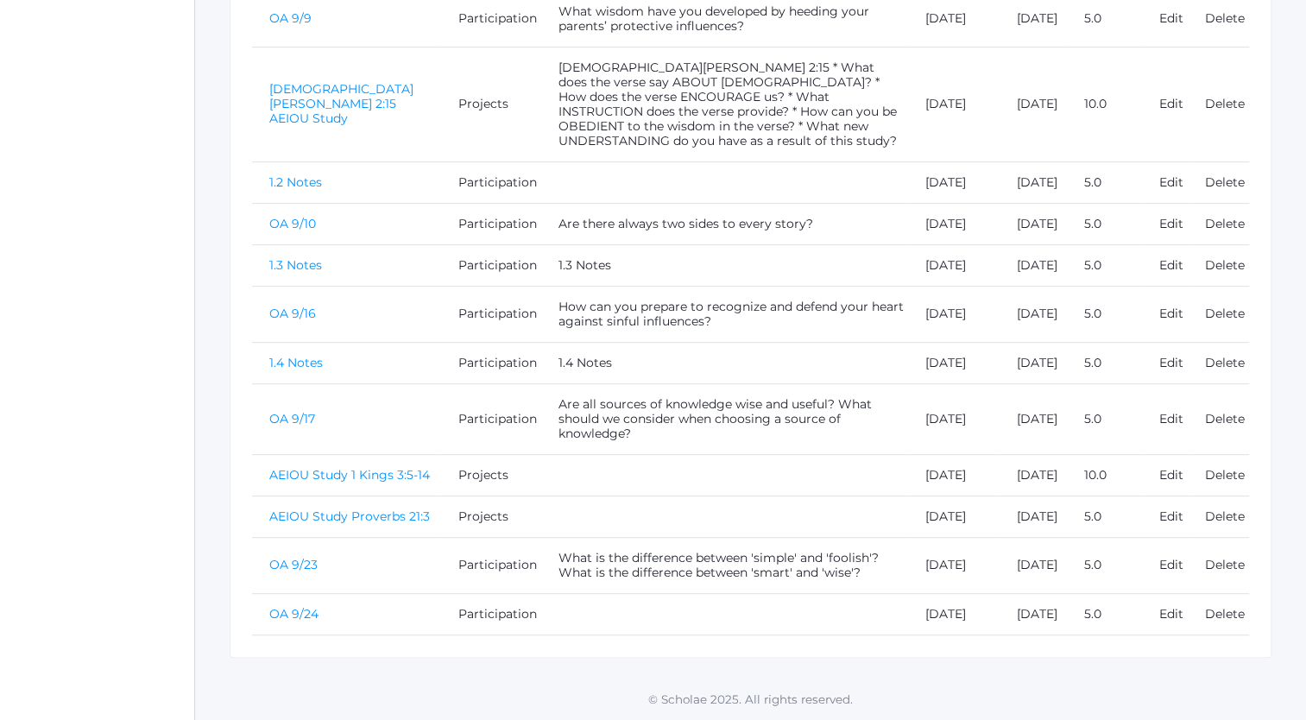
scroll to position [894, 0]
click at [297, 608] on link "OA 9/24" at bounding box center [293, 614] width 49 height 16
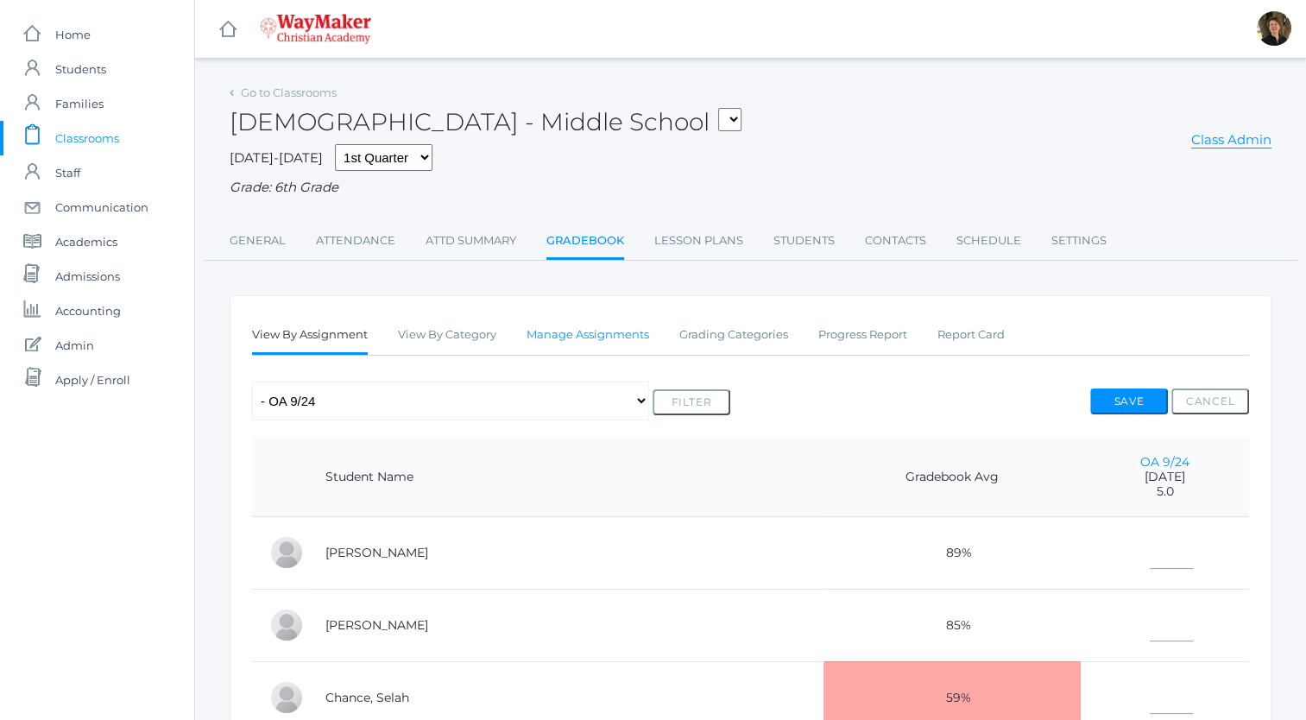
click at [594, 330] on link "Manage Assignments" at bounding box center [588, 335] width 123 height 35
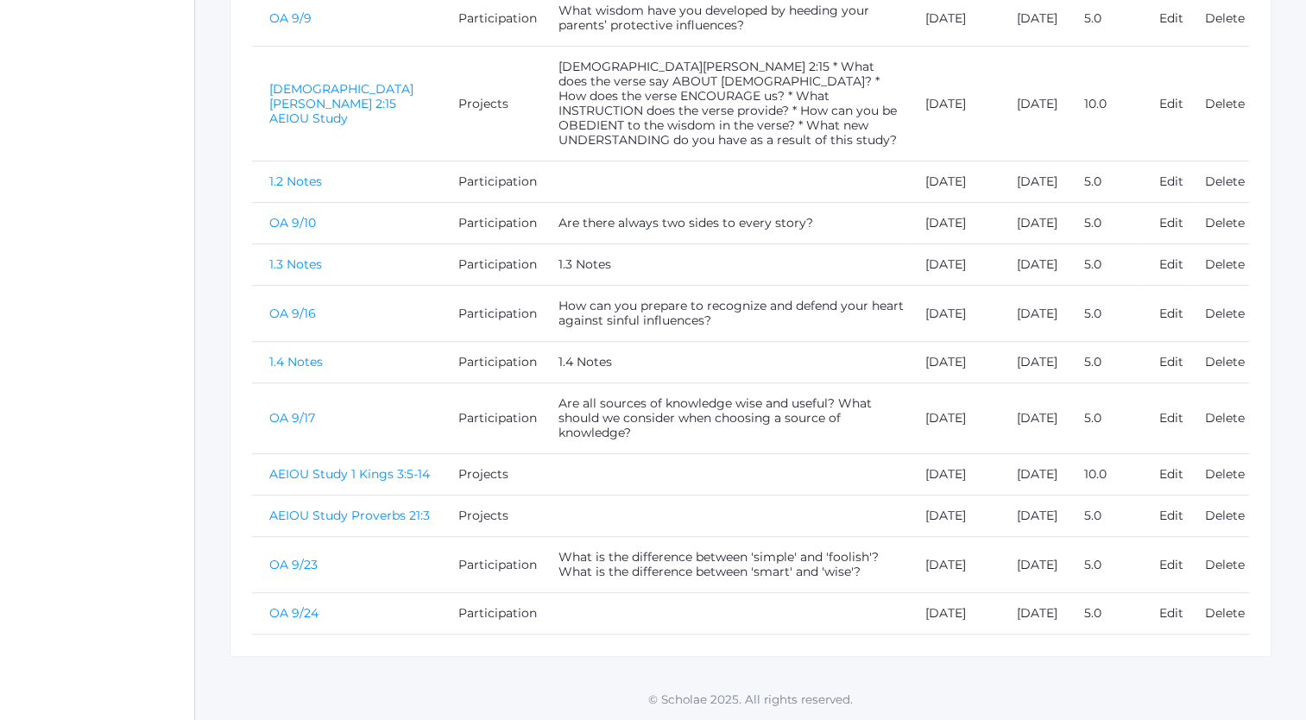
scroll to position [849, 0]
click at [1169, 609] on link "Edit" at bounding box center [1171, 613] width 24 height 16
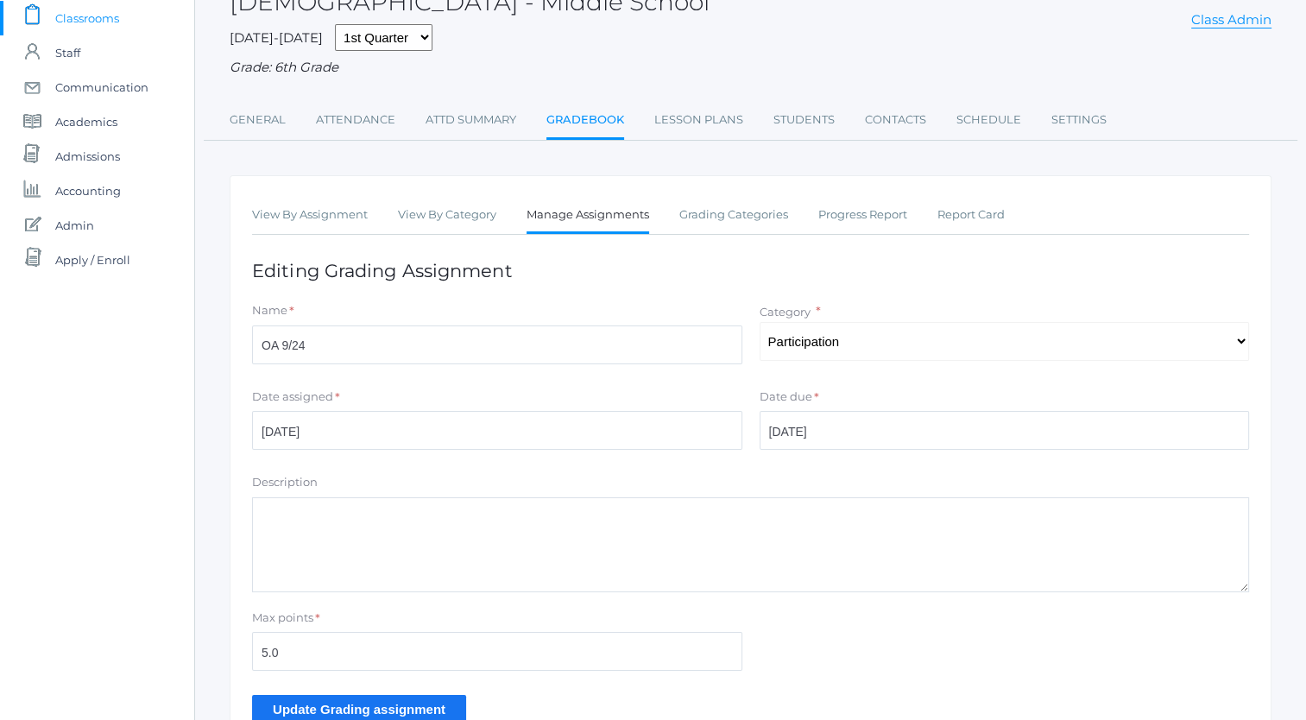
scroll to position [228, 0]
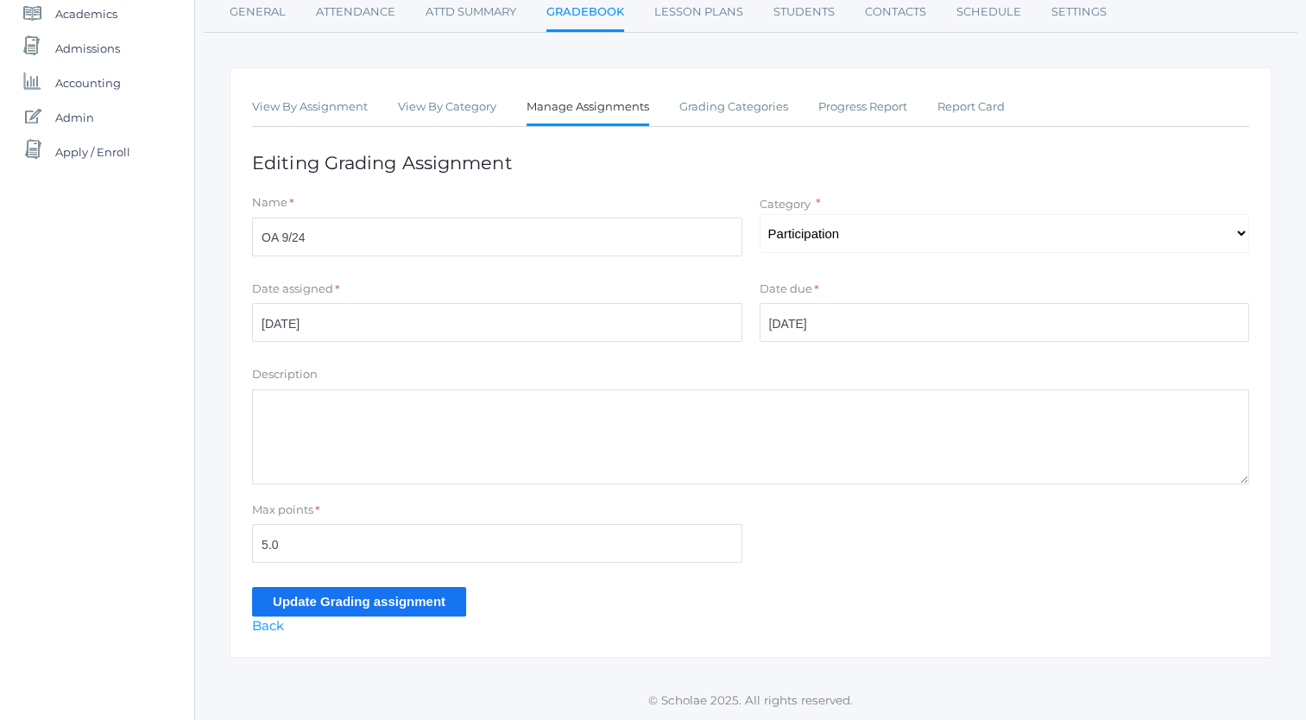
click at [548, 426] on textarea "Description" at bounding box center [750, 436] width 997 height 95
type textarea "In which areas of your life are you 'simple'? In which areas have you gained wi…"
click at [290, 603] on input "Update Grading assignment" at bounding box center [359, 601] width 214 height 28
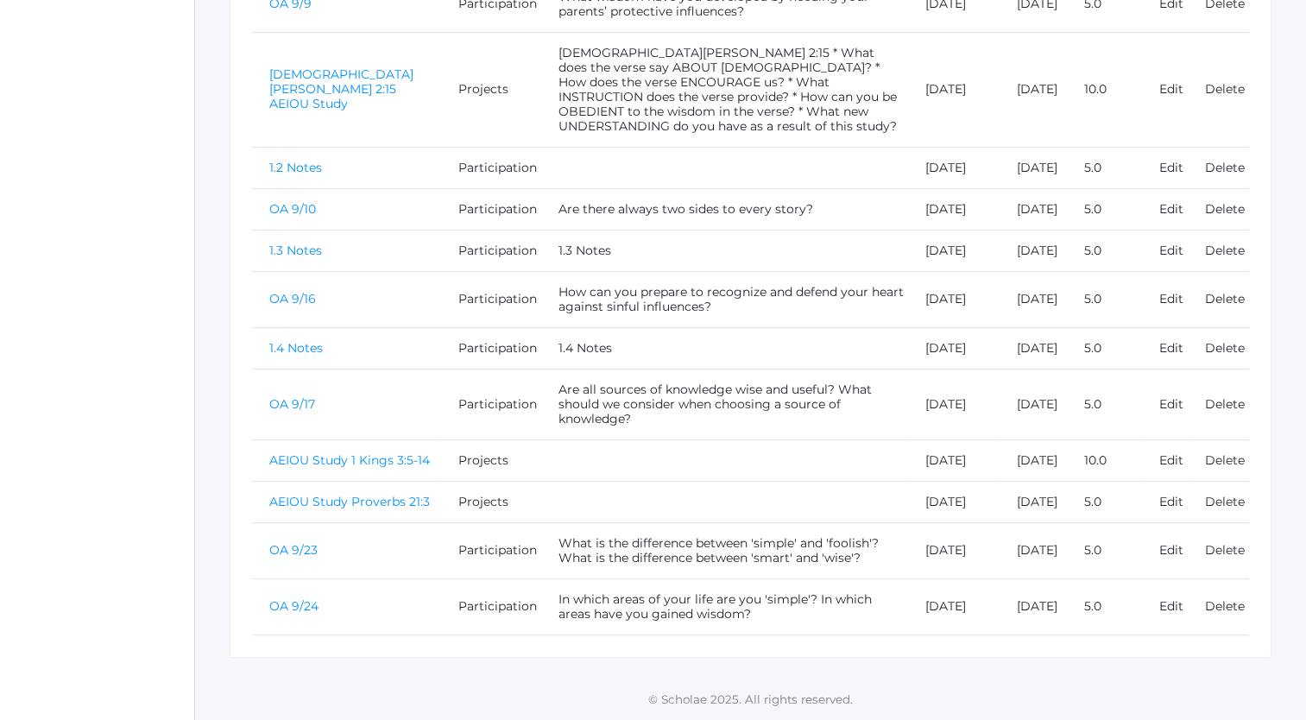
scroll to position [894, 0]
click at [294, 499] on link "AEIOU Study Proverbs 21:3" at bounding box center [349, 502] width 161 height 16
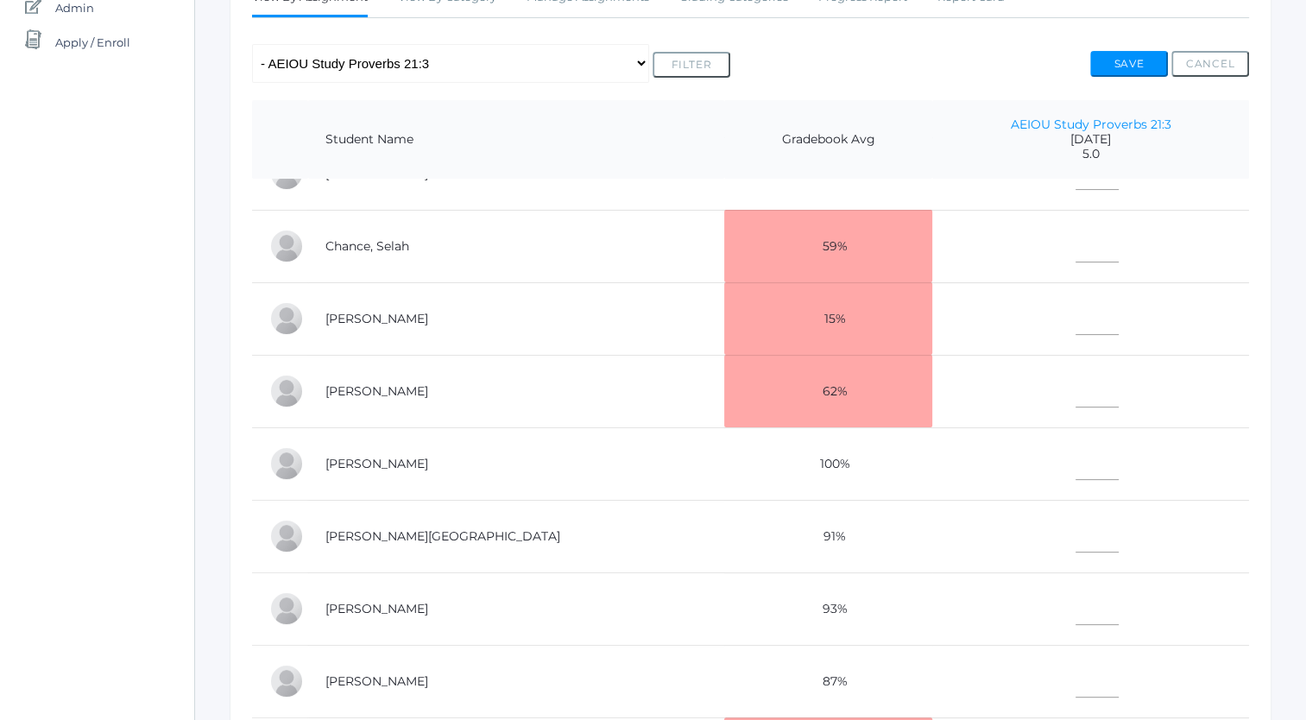
scroll to position [338, 0]
click at [1076, 677] on input"] "text" at bounding box center [1097, 677] width 43 height 39
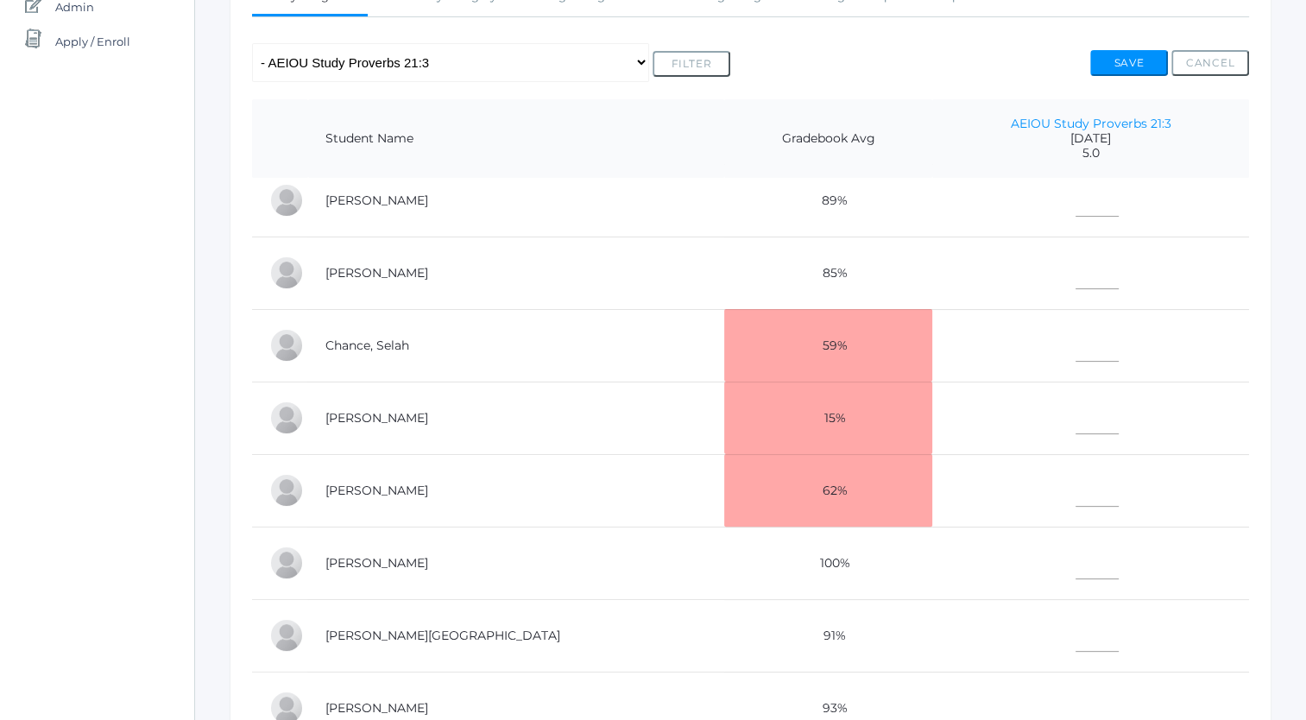
scroll to position [14, 0]
type input"] "6"
click at [1076, 209] on input"] "text" at bounding box center [1097, 197] width 43 height 39
type input"] "5"
click at [1076, 499] on input"] "text" at bounding box center [1097, 487] width 43 height 39
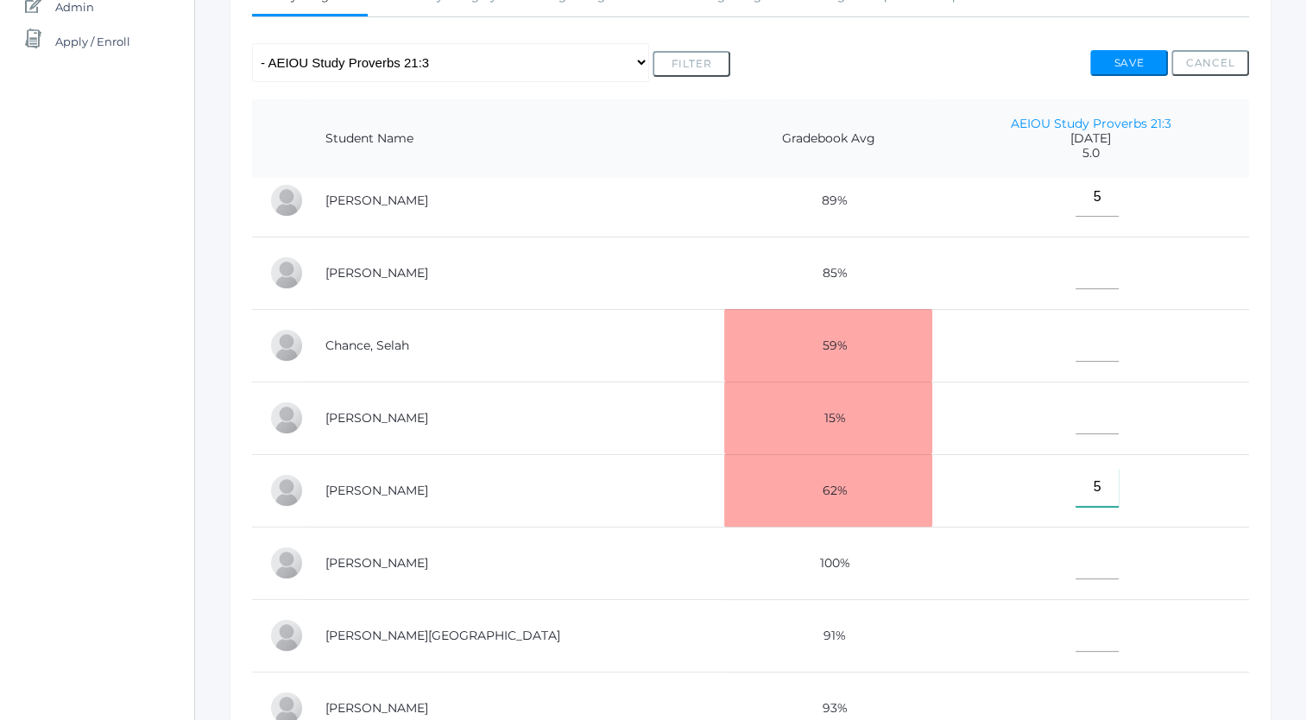
type input"] "5"
click at [1076, 641] on input"] "text" at bounding box center [1097, 632] width 43 height 39
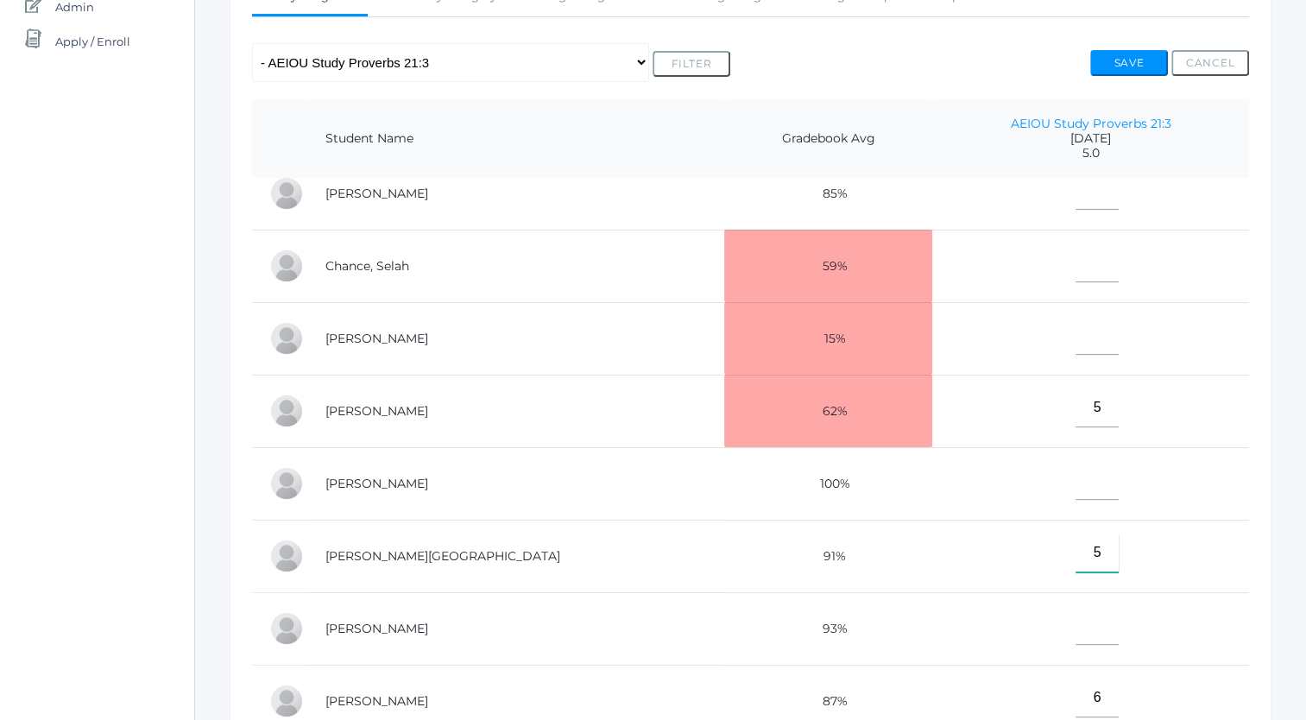
scroll to position [93, 0]
type input"] "5"
click at [1076, 639] on input"] "text" at bounding box center [1097, 625] width 43 height 39
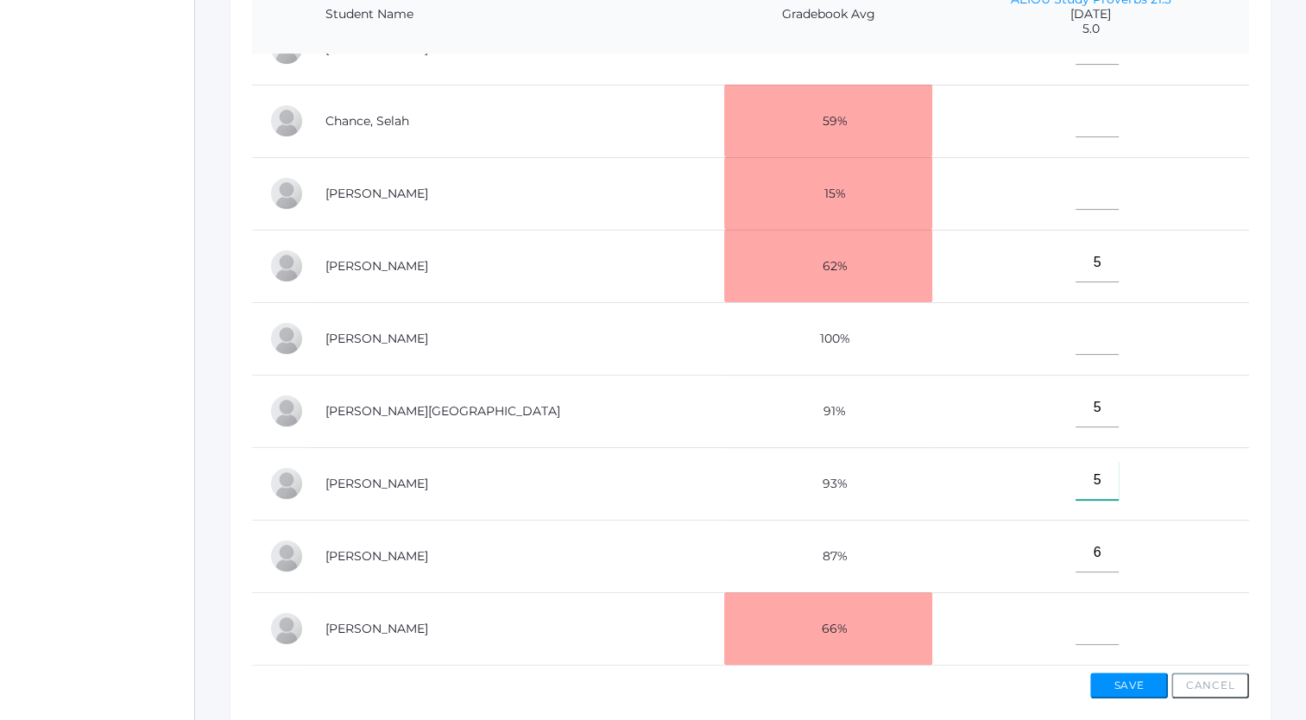
scroll to position [541, 0]
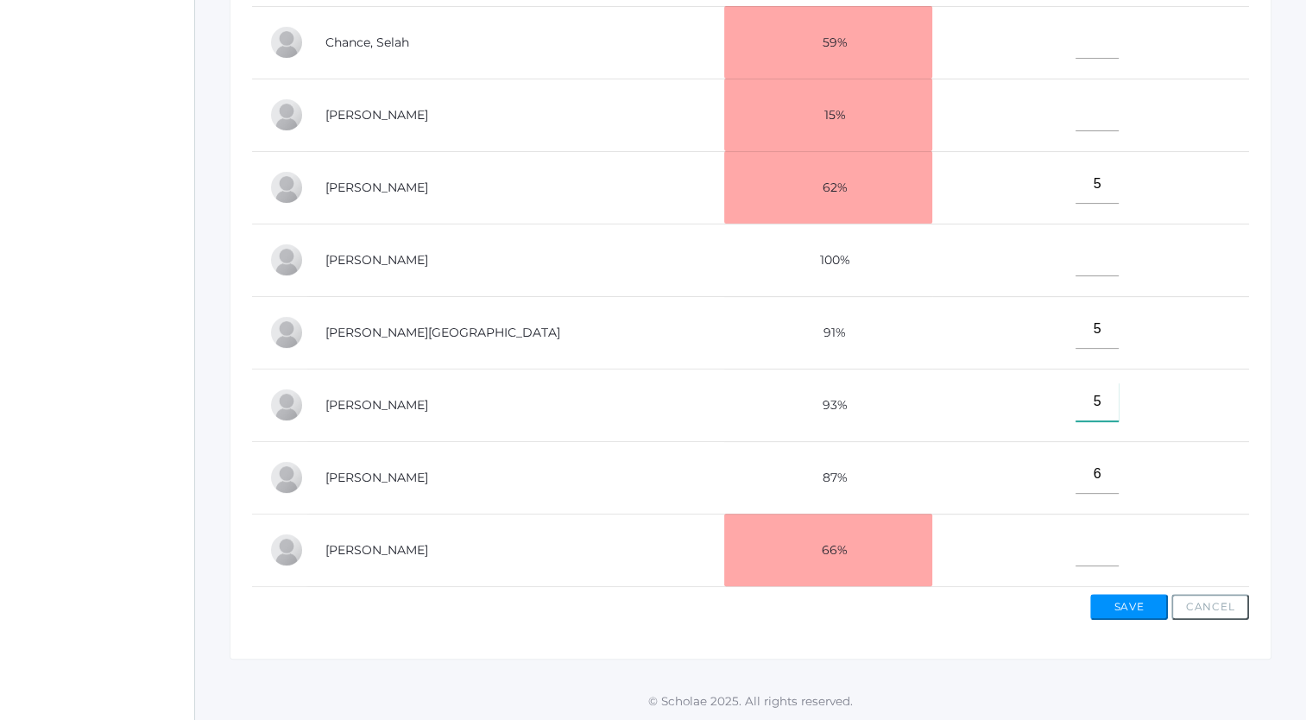
type input"] "5"
click at [1076, 546] on input"] "text" at bounding box center [1097, 546] width 43 height 39
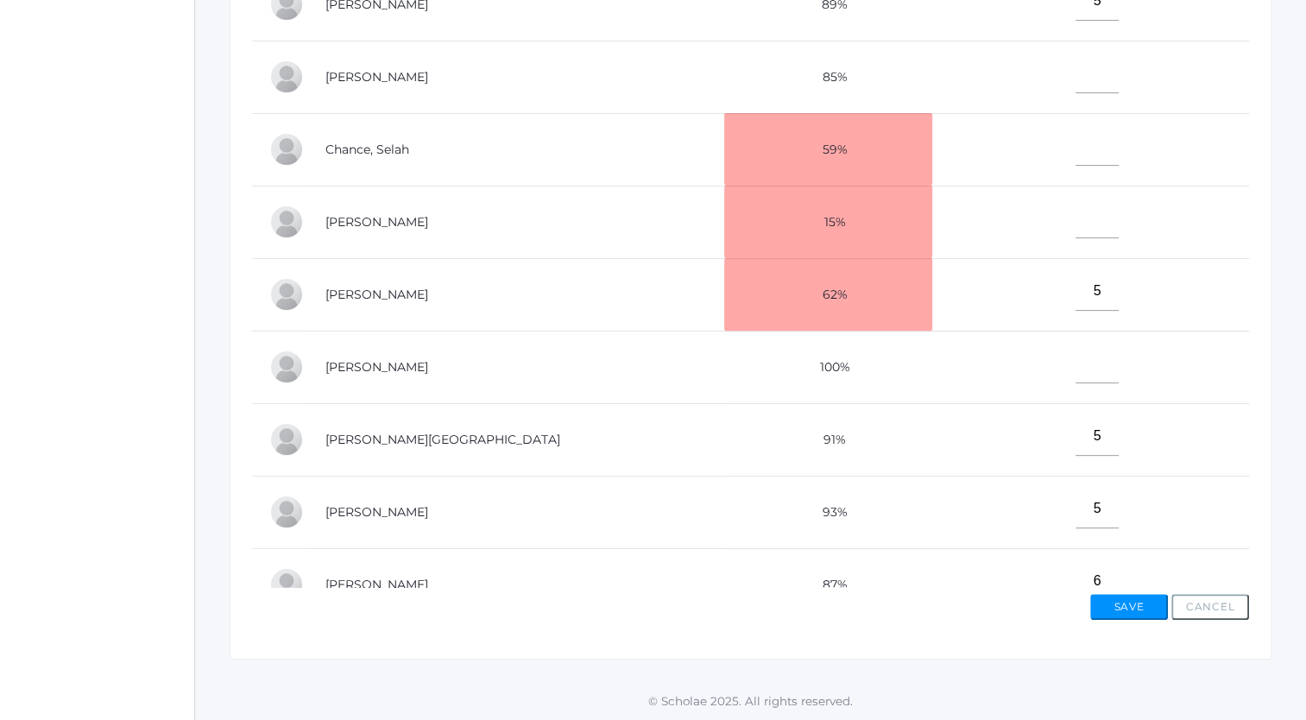
scroll to position [7, 0]
type input"] "5"
click at [1076, 160] on input"] "text" at bounding box center [1097, 146] width 43 height 39
type input"] "5"
click at [1076, 372] on input"] "text" at bounding box center [1097, 363] width 43 height 39
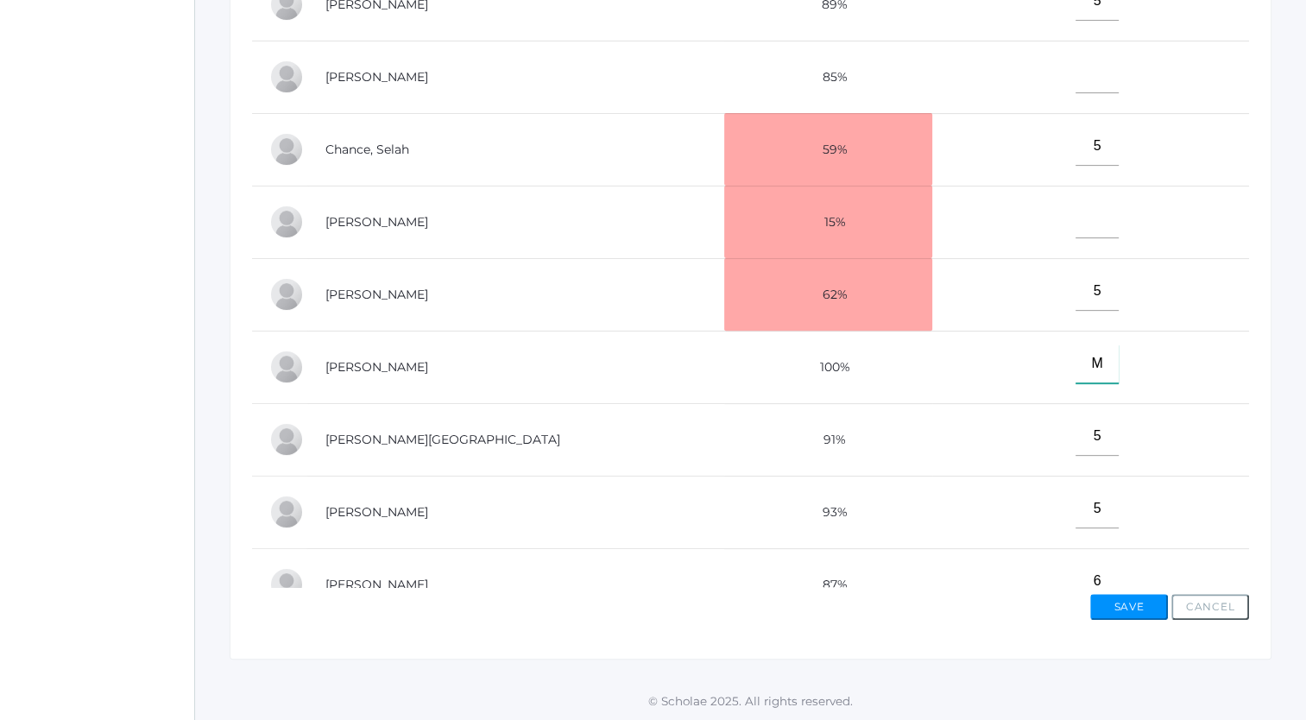
scroll to position [0, 0]
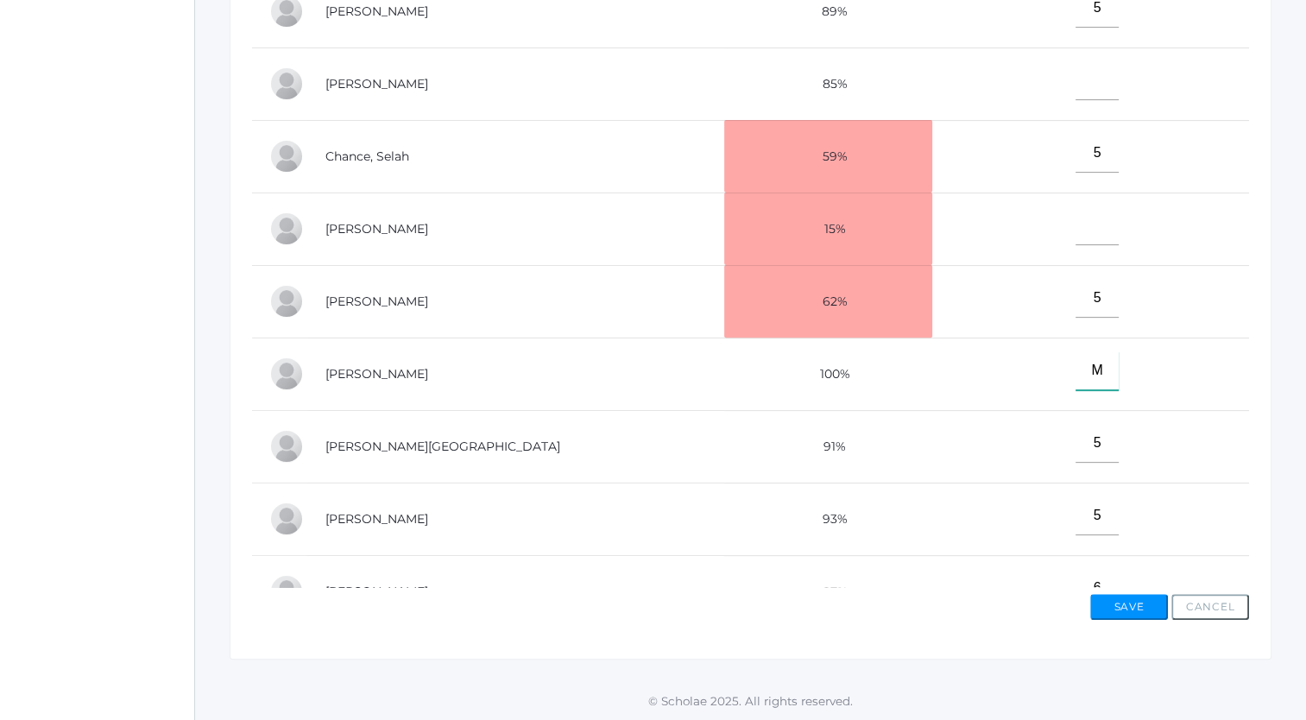
type input"] "M"
click at [1076, 233] on input"] "text" at bounding box center [1097, 225] width 43 height 39
type input"] "M"
click at [1076, 92] on input"] "text" at bounding box center [1097, 80] width 43 height 39
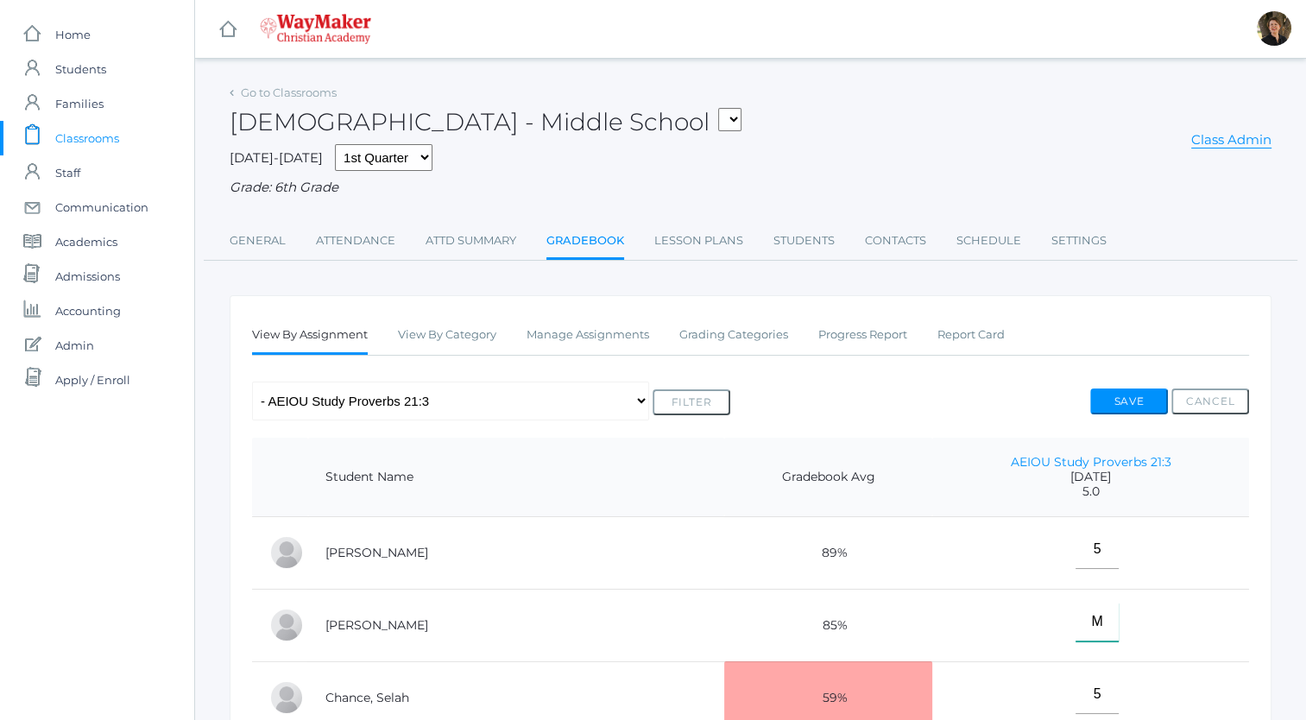
type input"] "M"
click at [1119, 402] on button "Save" at bounding box center [1129, 401] width 78 height 26
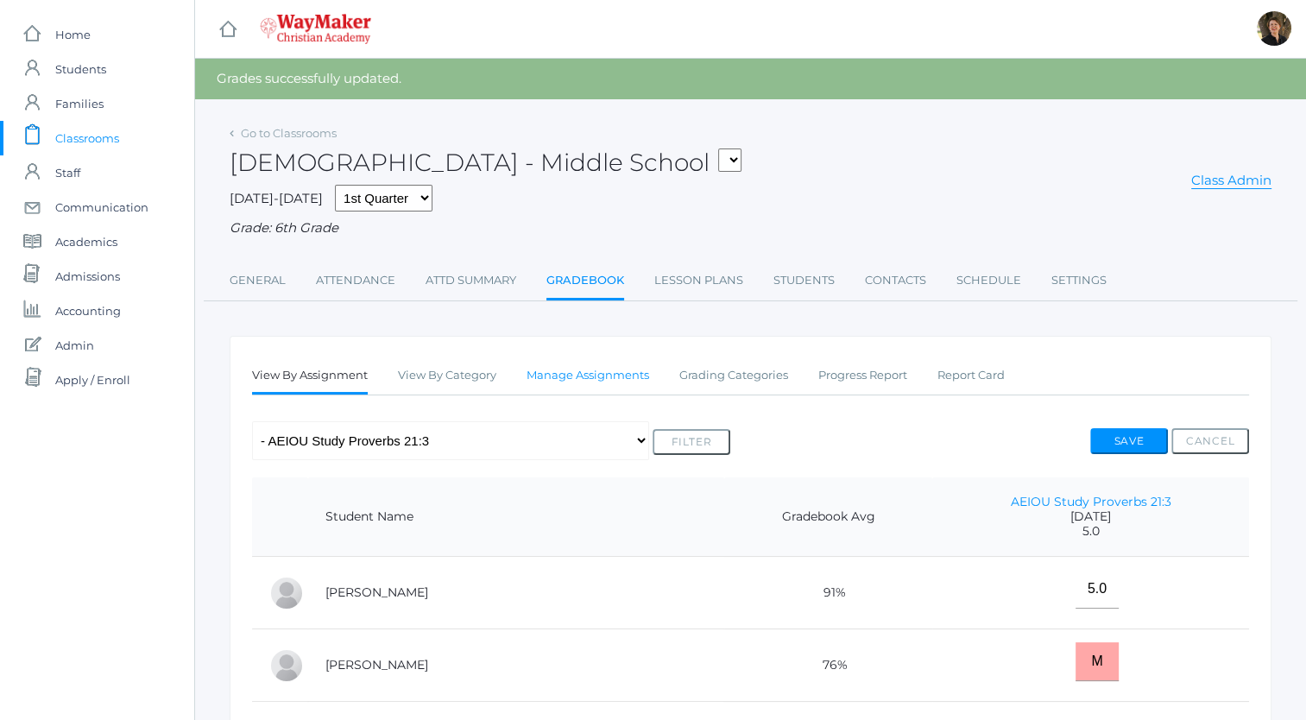
click at [570, 375] on link "Manage Assignments" at bounding box center [588, 375] width 123 height 35
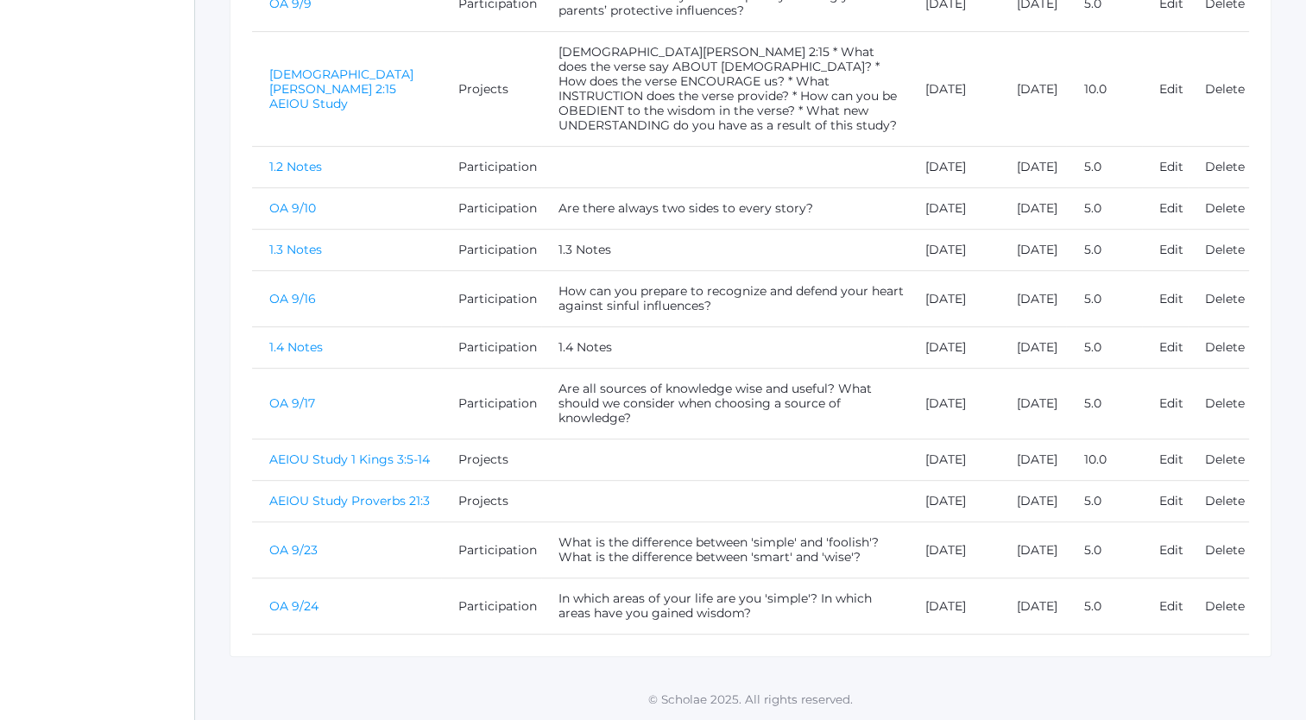
scroll to position [854, 0]
click at [296, 606] on link "OA 9/24" at bounding box center [293, 606] width 49 height 16
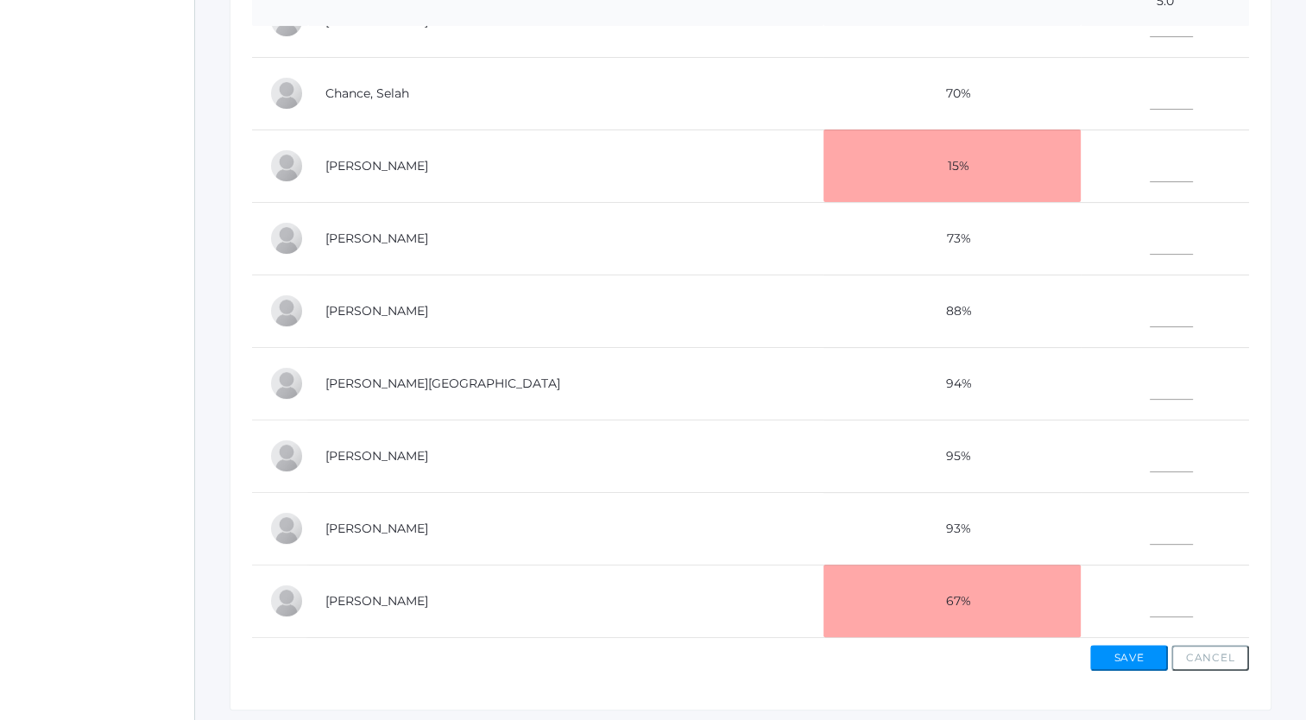
scroll to position [541, 0]
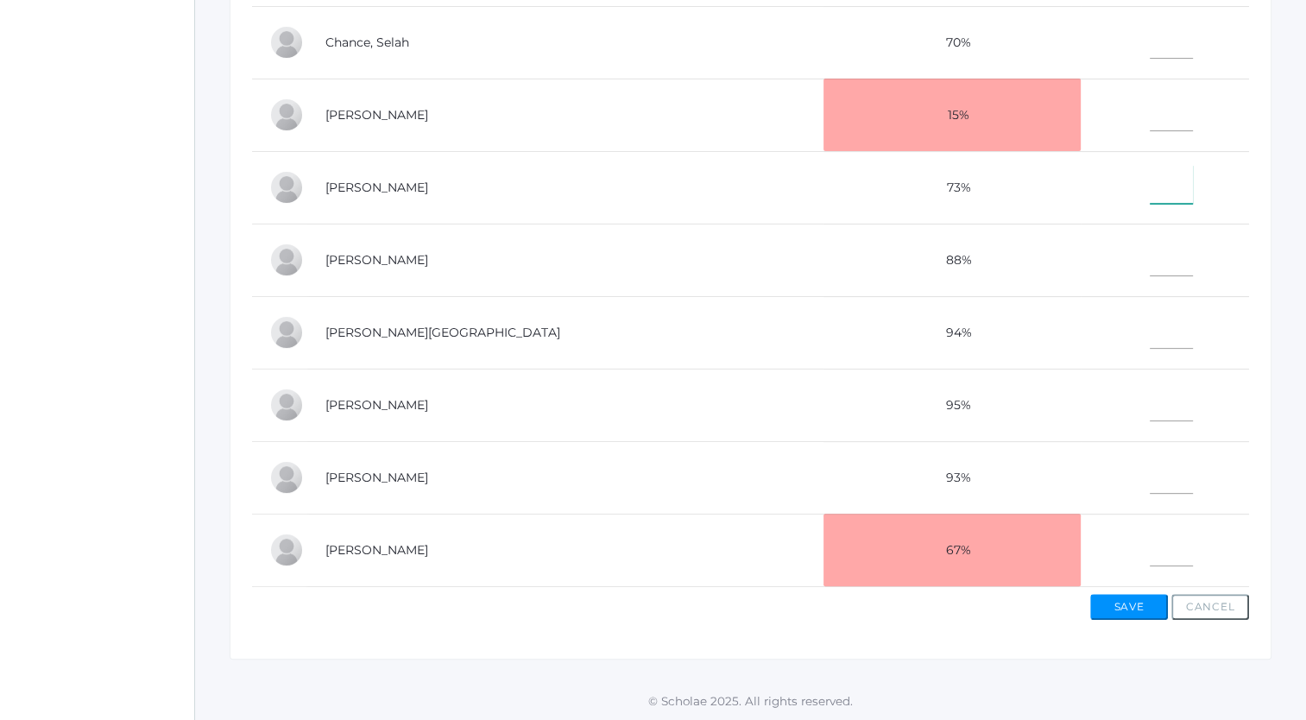
click at [1150, 186] on input"] "text" at bounding box center [1171, 184] width 43 height 39
type input"] "5"
click at [1150, 256] on input"] "text" at bounding box center [1171, 256] width 43 height 39
type input"] "5"
click at [1150, 111] on input"] "text" at bounding box center [1171, 111] width 43 height 39
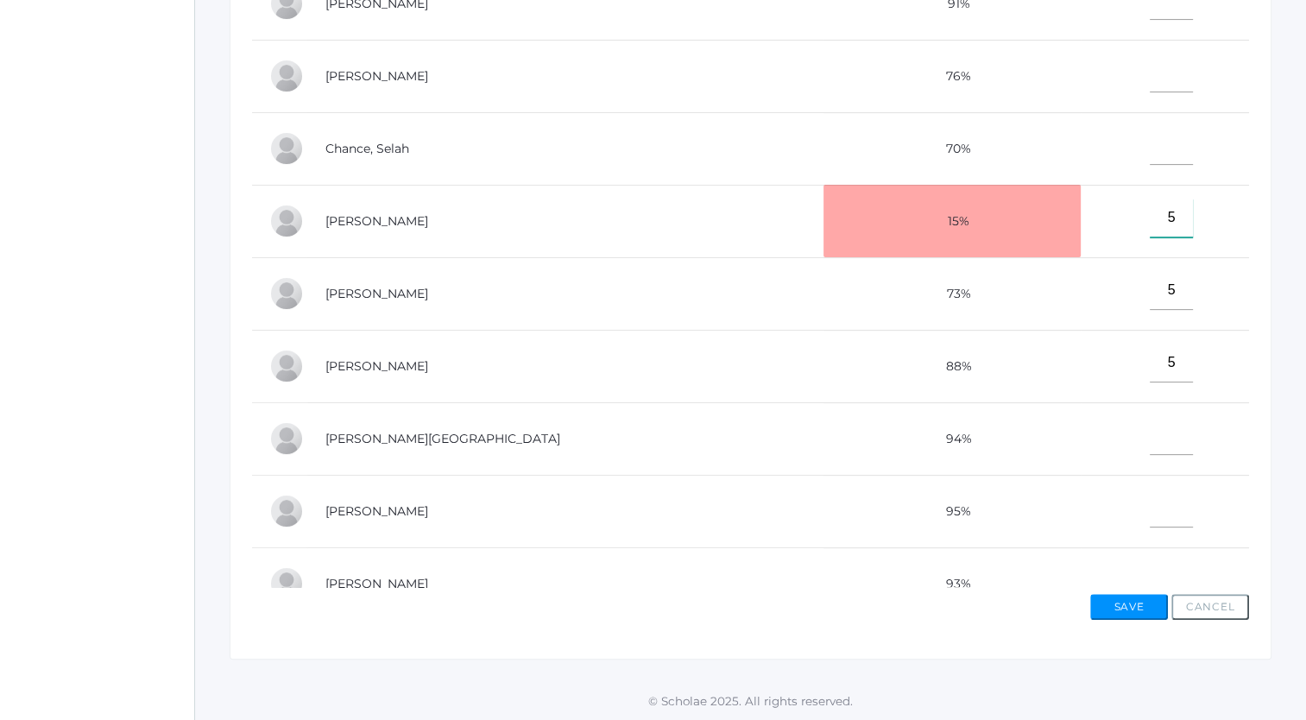
scroll to position [0, 0]
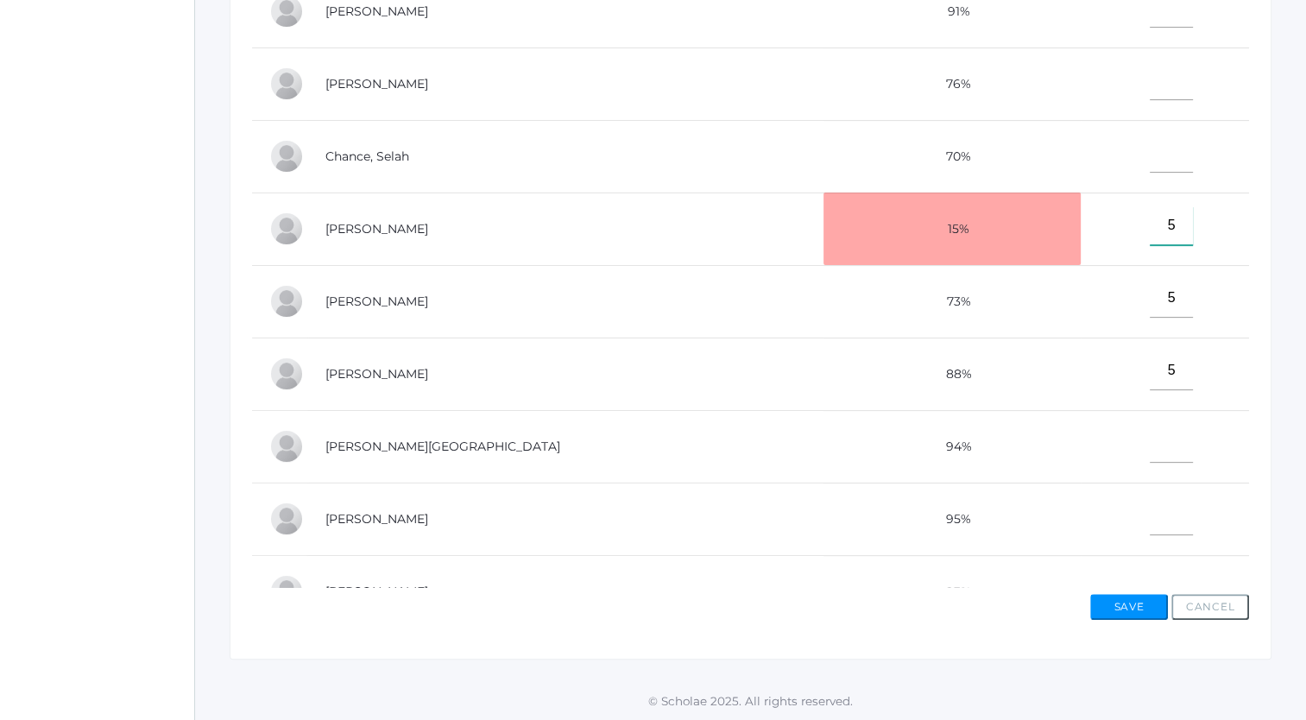
type input"] "5"
click at [1150, 93] on input"] "text" at bounding box center [1171, 80] width 43 height 39
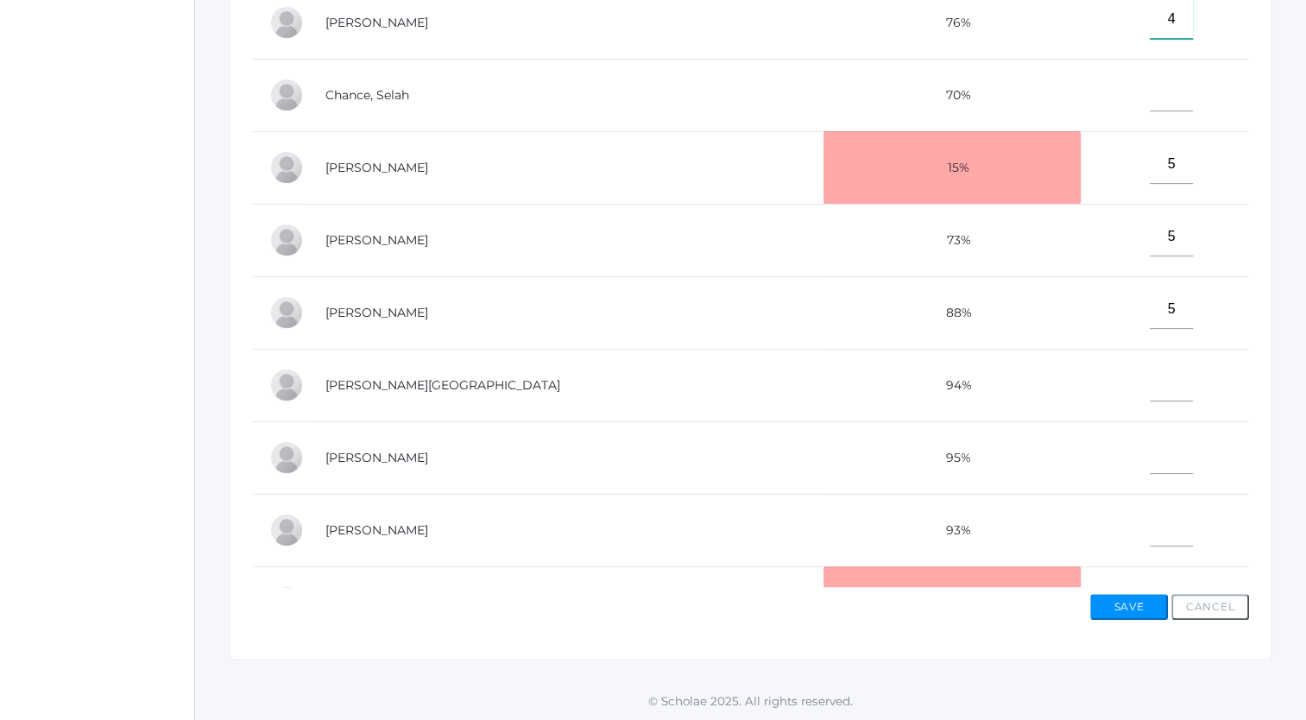
scroll to position [62, 0]
type input"] "4"
click at [1150, 540] on input"] "text" at bounding box center [1171, 526] width 43 height 39
type input"] "5"
click at [1150, 394] on input"] "text" at bounding box center [1171, 381] width 43 height 39
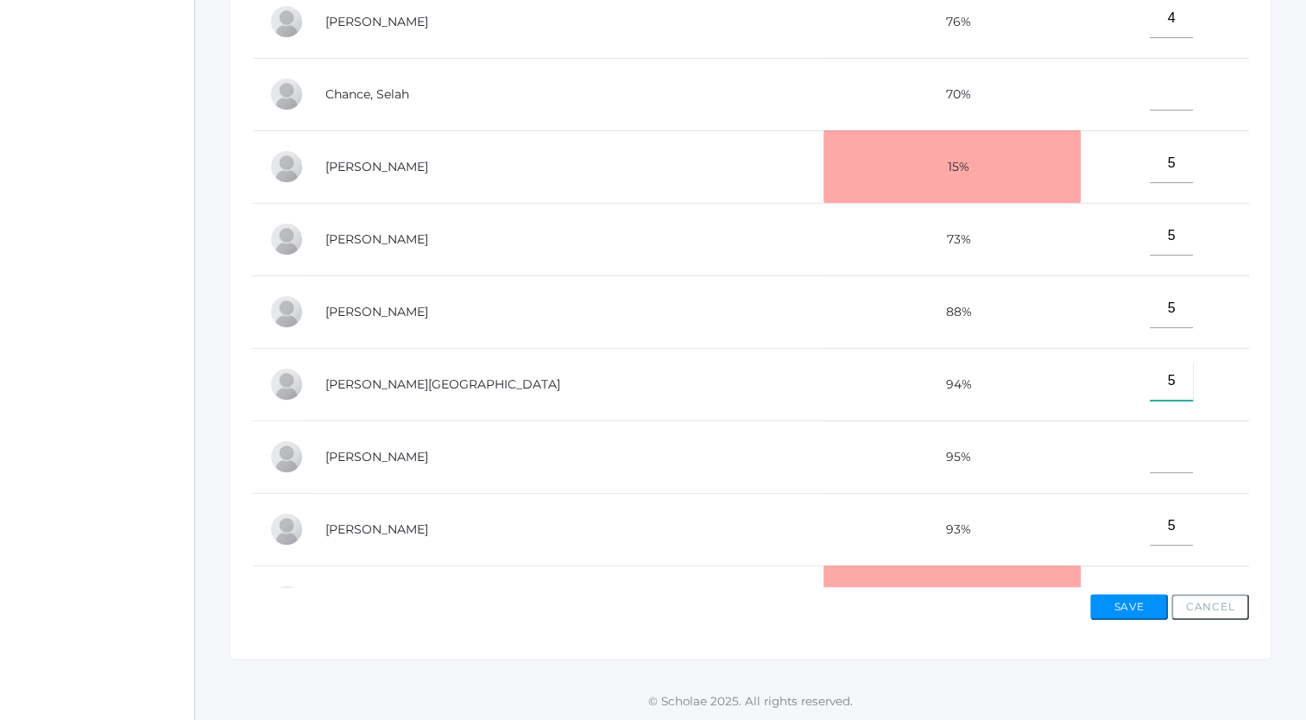
type input"] "5"
click at [1150, 462] on input"] "text" at bounding box center [1171, 453] width 43 height 39
type input"] "5"
click at [1150, 325] on input"] "5" at bounding box center [1171, 308] width 43 height 39
click at [1150, 100] on input"] "text" at bounding box center [1171, 91] width 43 height 39
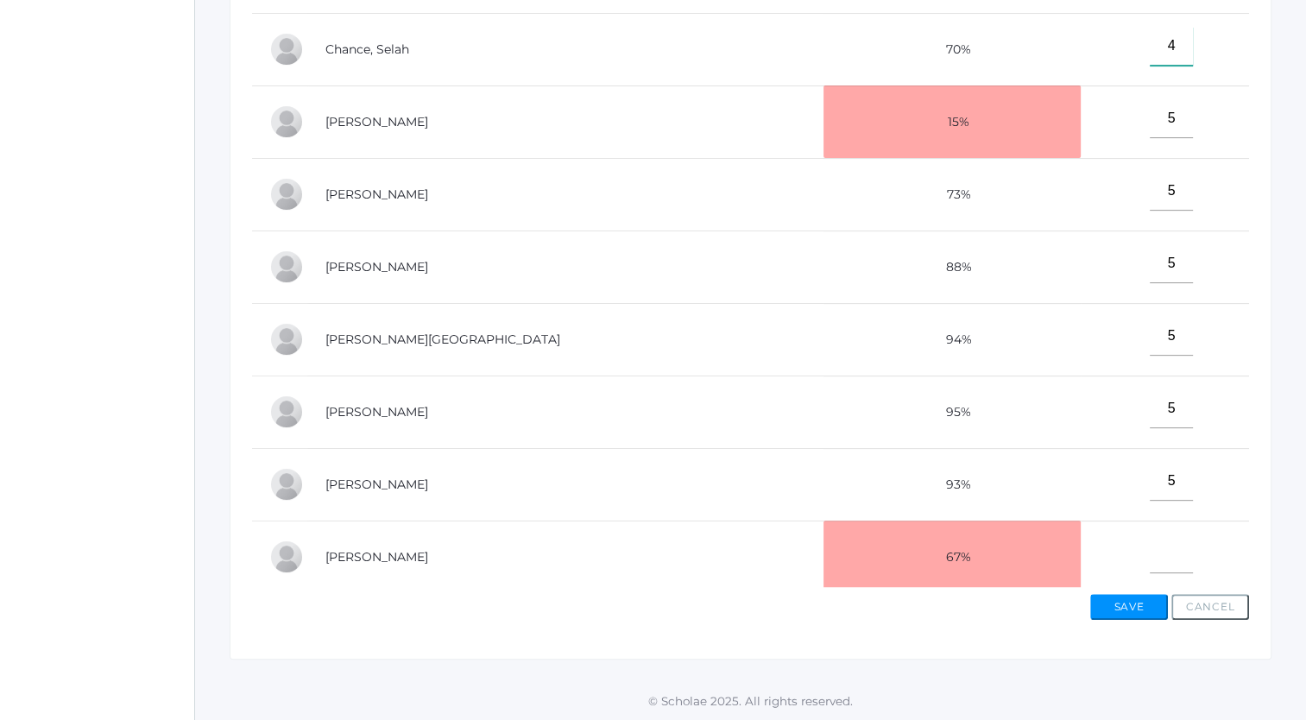
scroll to position [124, 0]
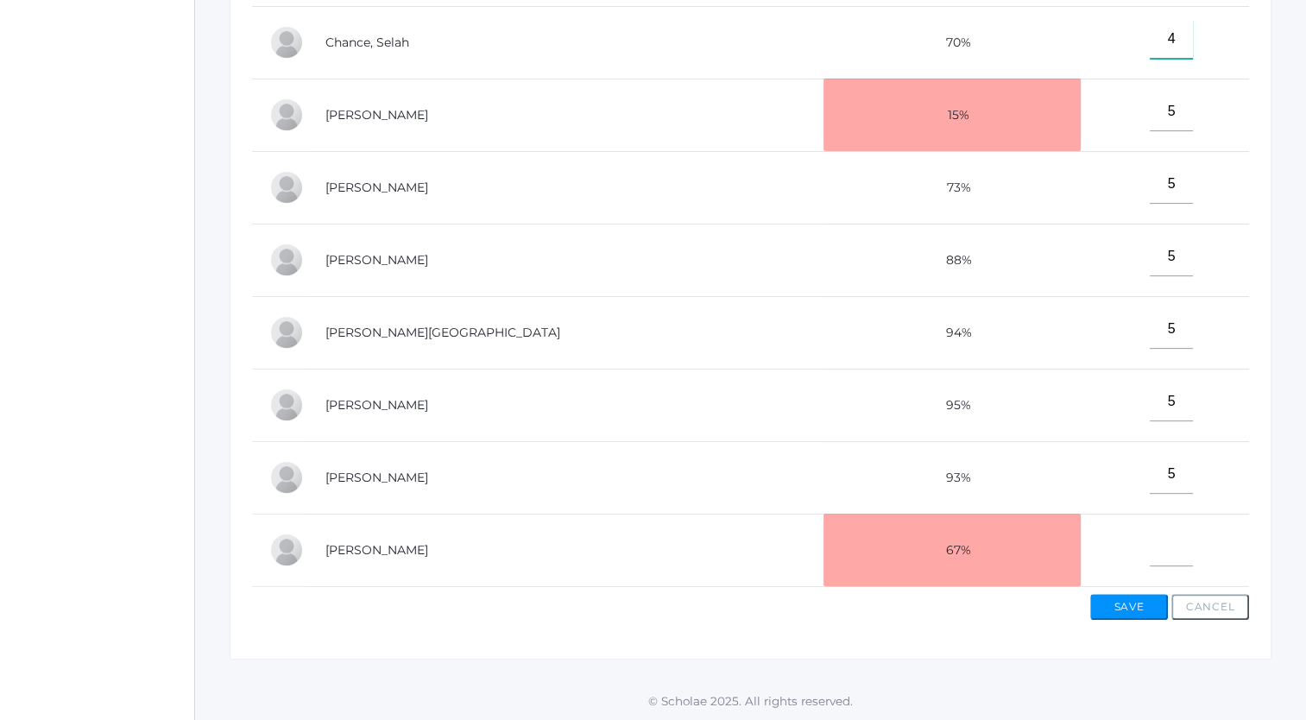
type input"] "4"
click at [1150, 549] on input"] "text" at bounding box center [1171, 546] width 43 height 39
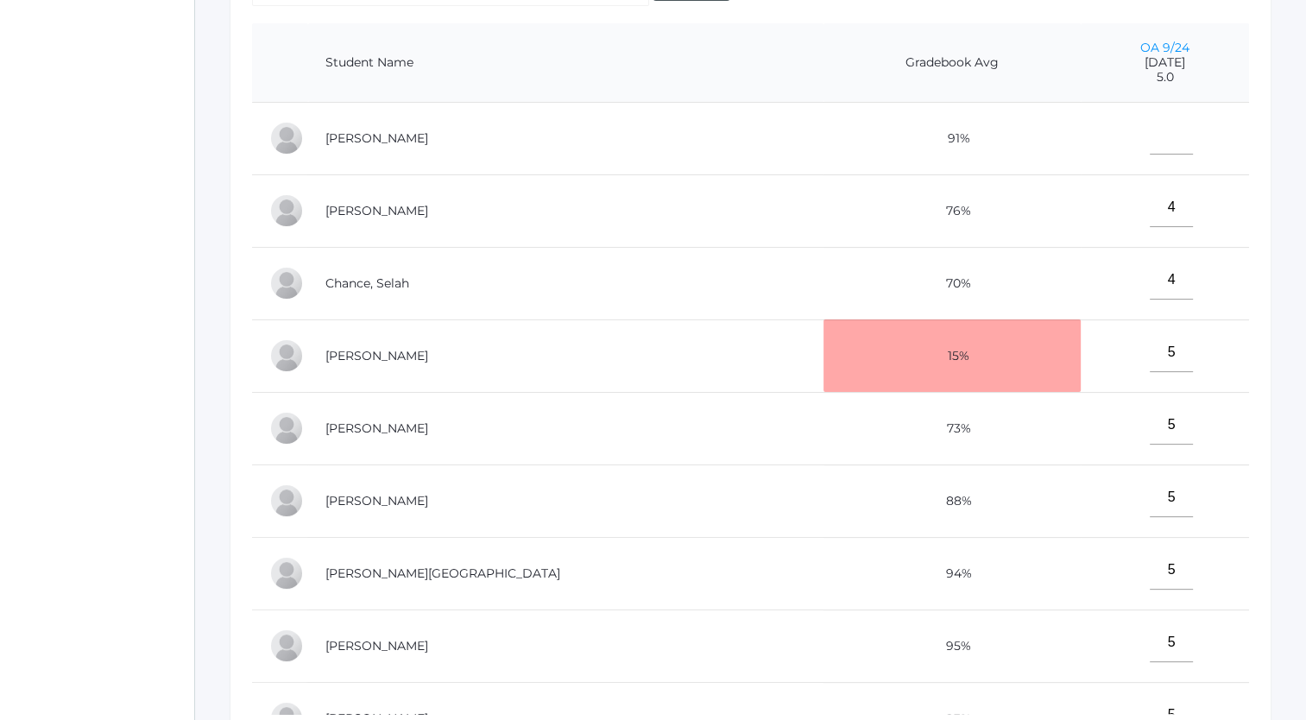
scroll to position [414, 0]
type input"] "4"
click at [1150, 147] on input"] "text" at bounding box center [1171, 136] width 43 height 39
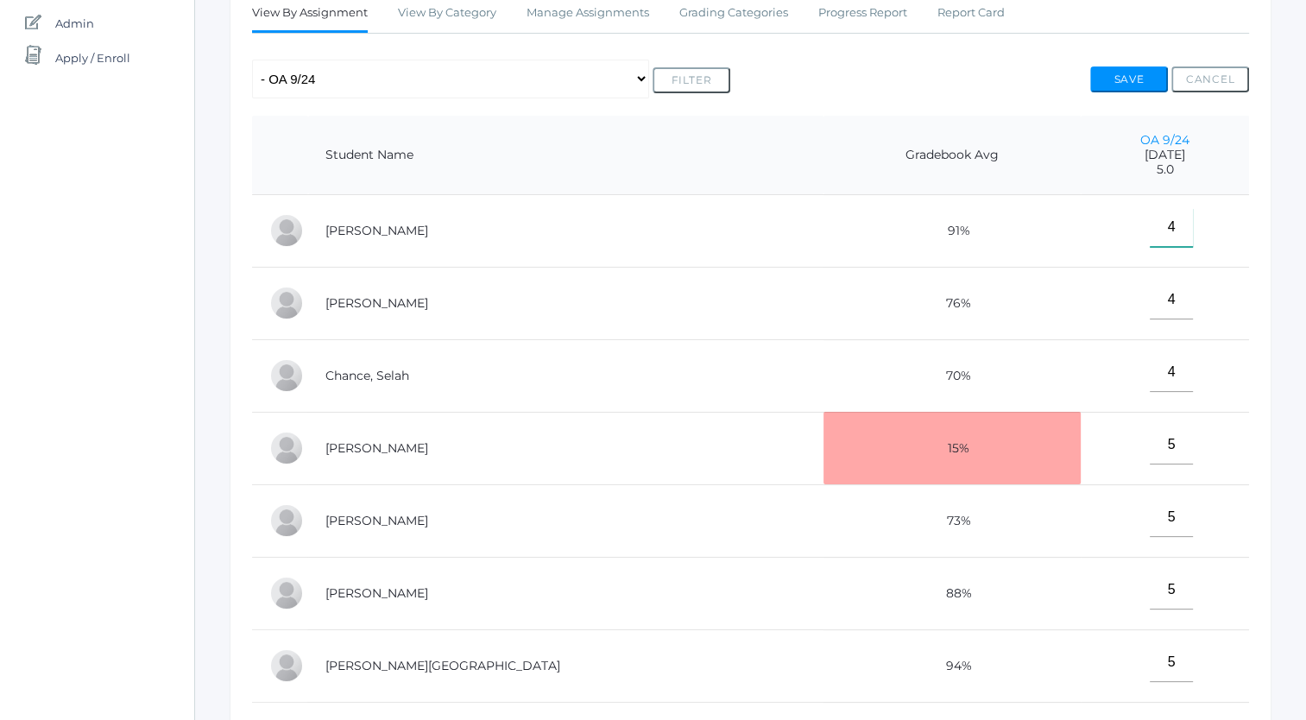
scroll to position [320, 0]
type input"] "4"
click at [1125, 77] on button "Save" at bounding box center [1129, 81] width 78 height 26
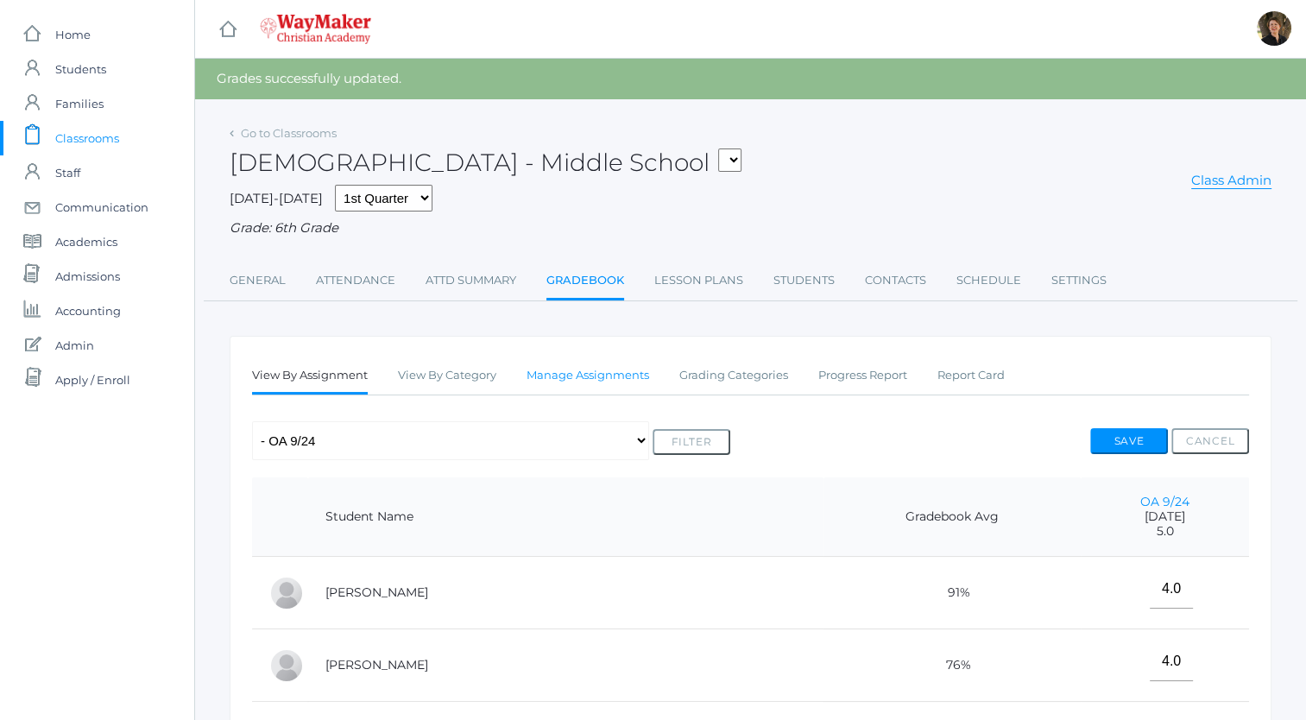
click at [611, 377] on link "Manage Assignments" at bounding box center [588, 375] width 123 height 35
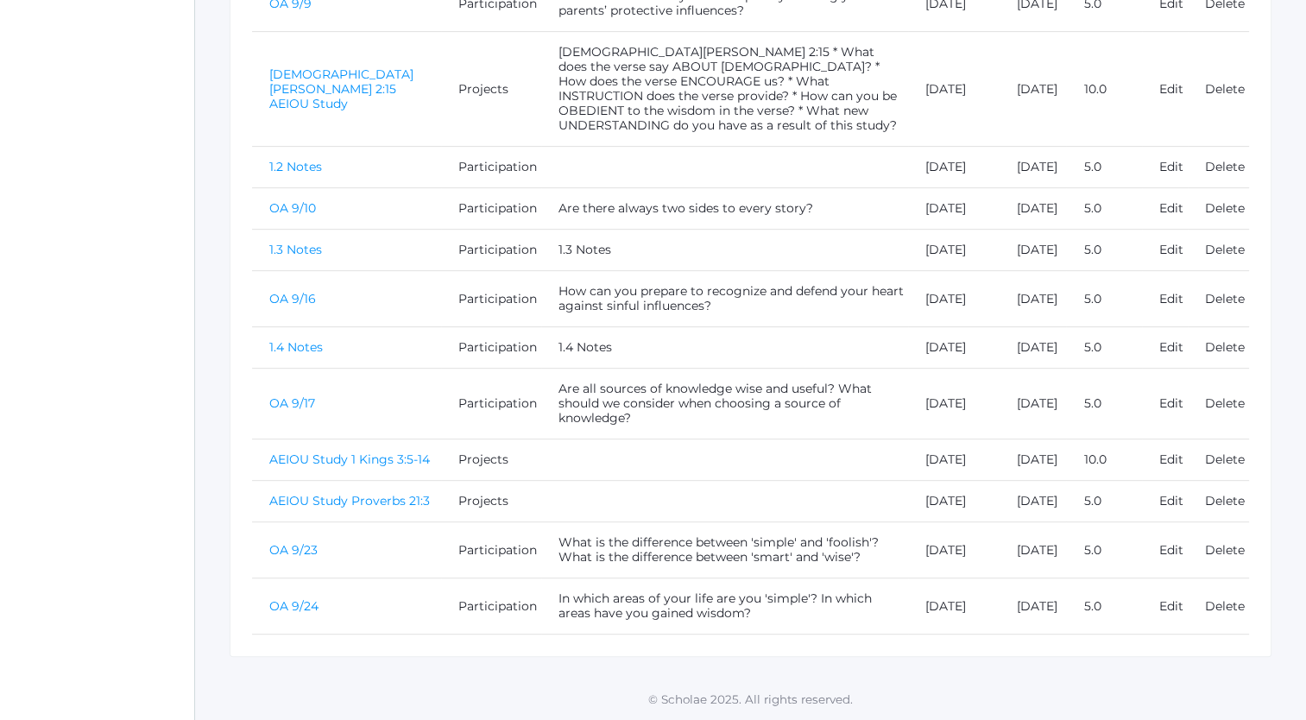
scroll to position [854, 0]
click at [287, 553] on link "OA 9/23" at bounding box center [293, 550] width 48 height 16
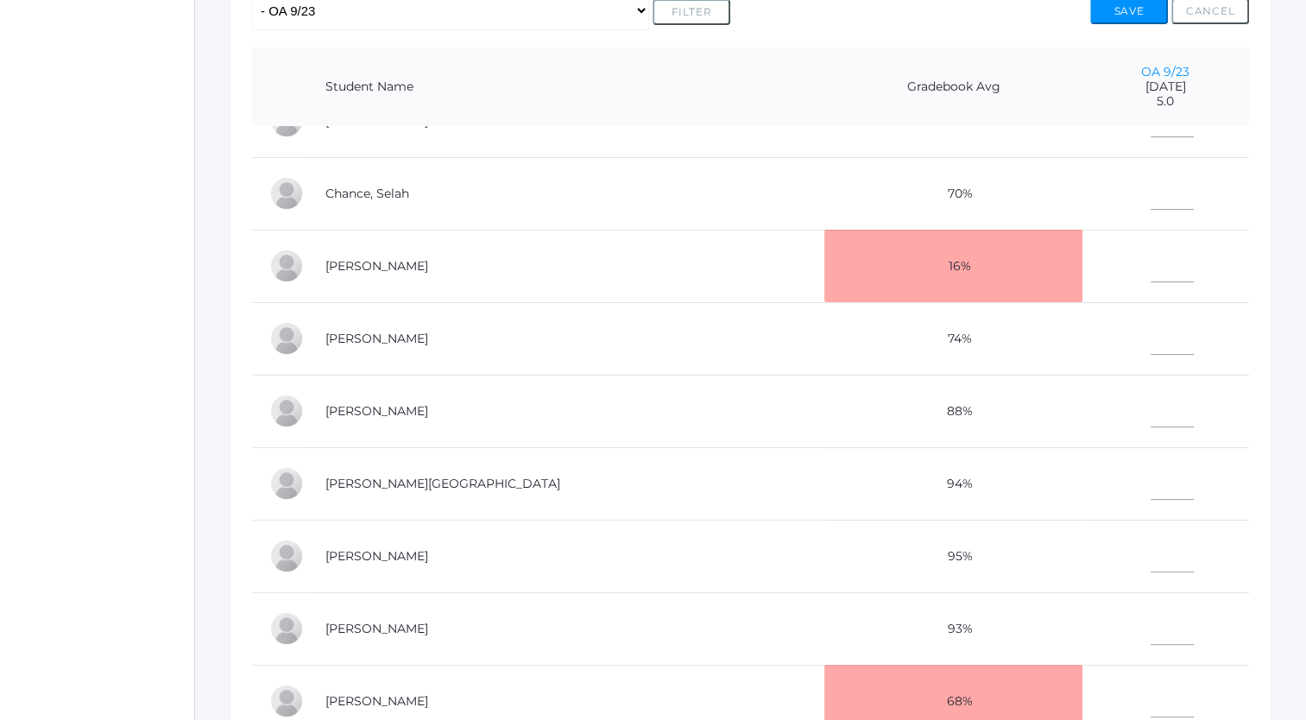
scroll to position [390, 0]
click at [1151, 551] on input"] "text" at bounding box center [1172, 553] width 43 height 39
type input"] "5"
click at [1151, 479] on input"] "text" at bounding box center [1172, 480] width 43 height 39
type input"] "4"
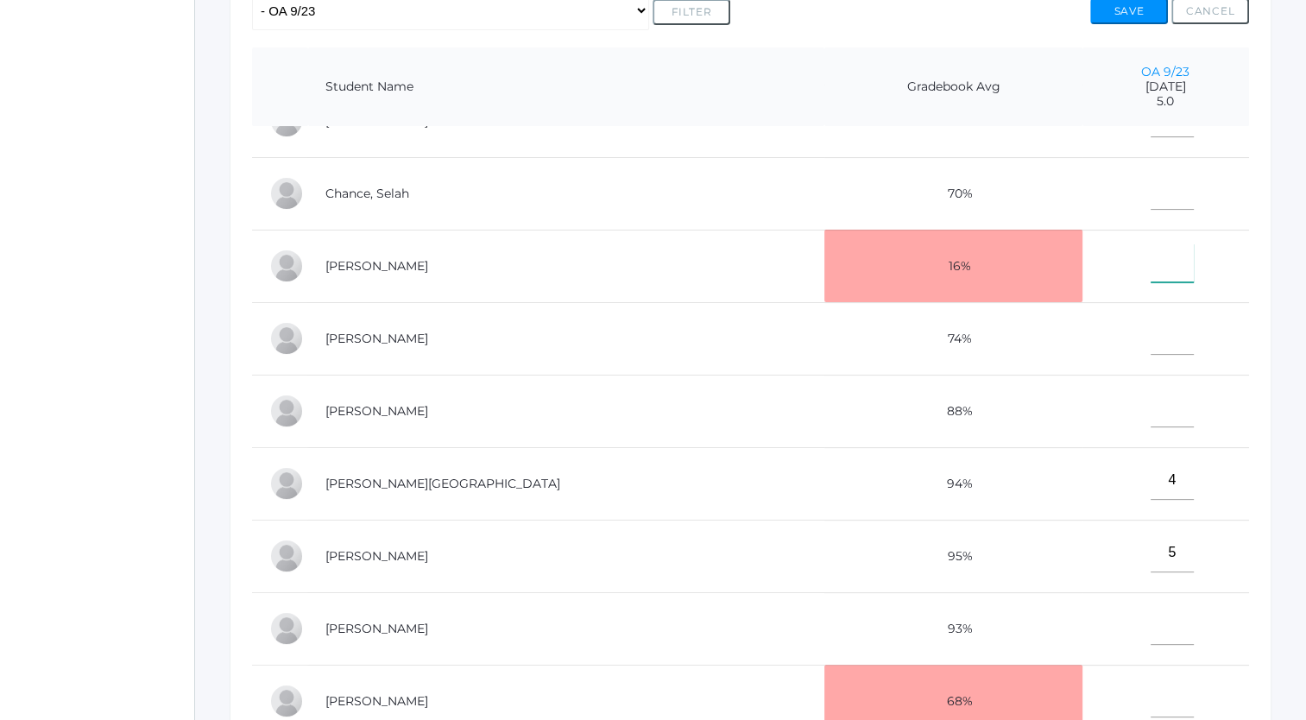
click at [1151, 261] on input"] "text" at bounding box center [1172, 262] width 43 height 39
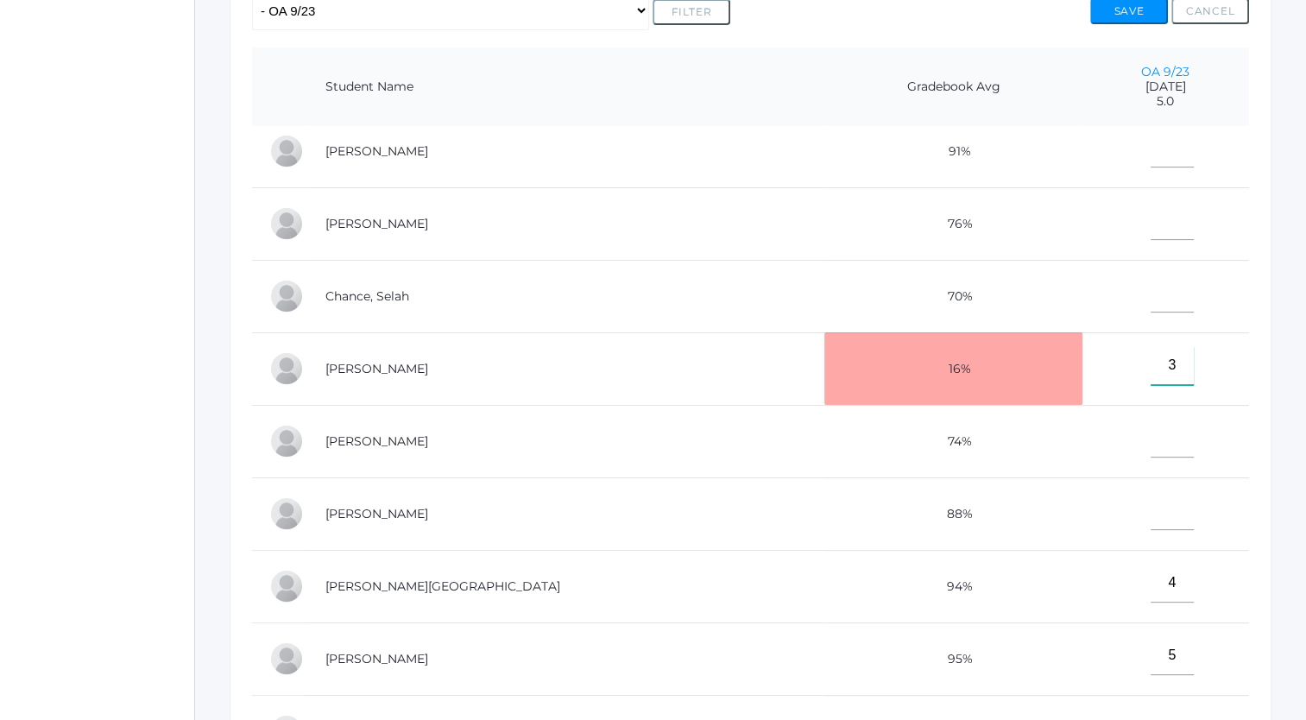
scroll to position [0, 0]
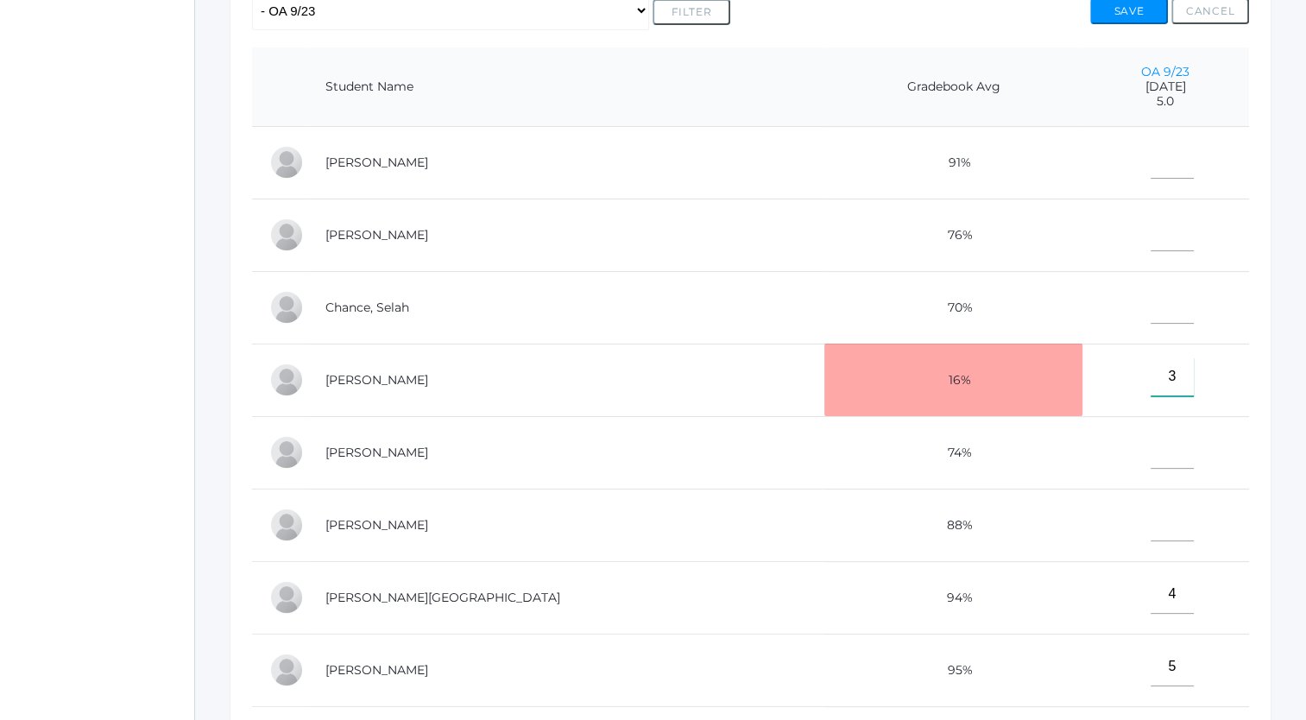
type input"] "3"
click at [1151, 243] on input"] "text" at bounding box center [1172, 231] width 43 height 39
type input"] "4"
click at [1151, 171] on input"] "text" at bounding box center [1172, 159] width 43 height 39
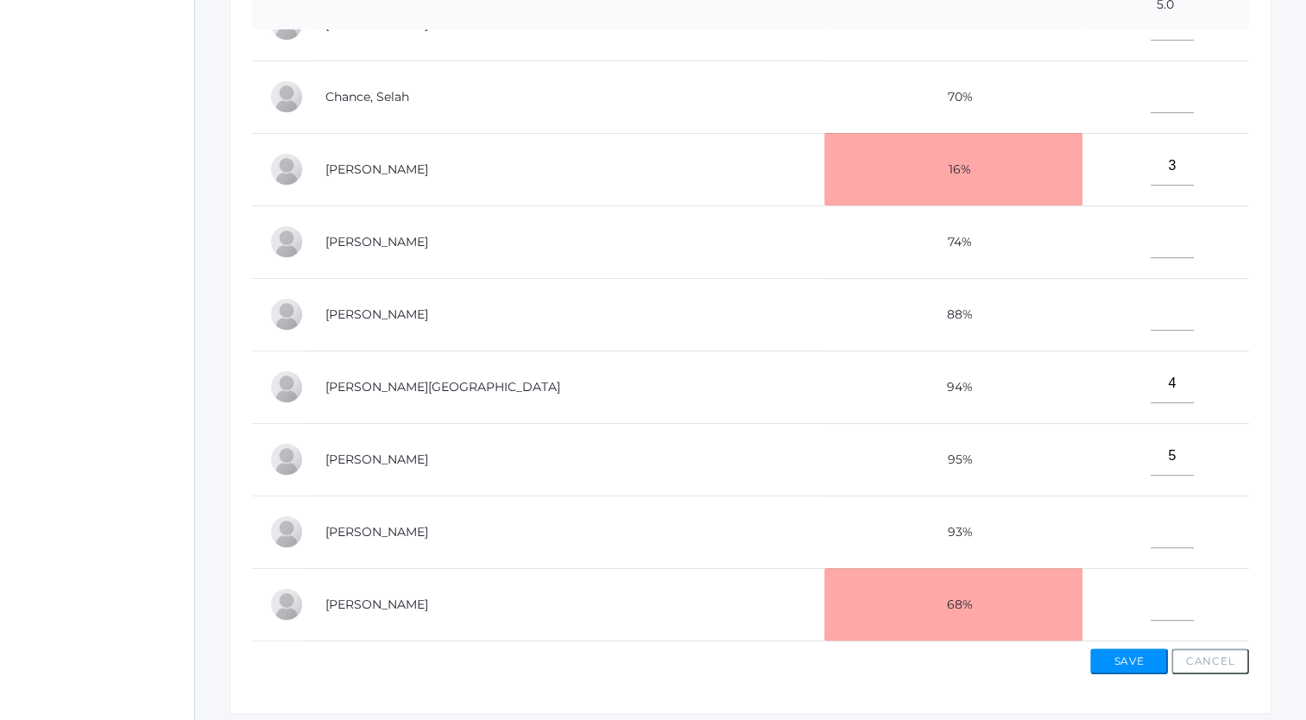
scroll to position [541, 0]
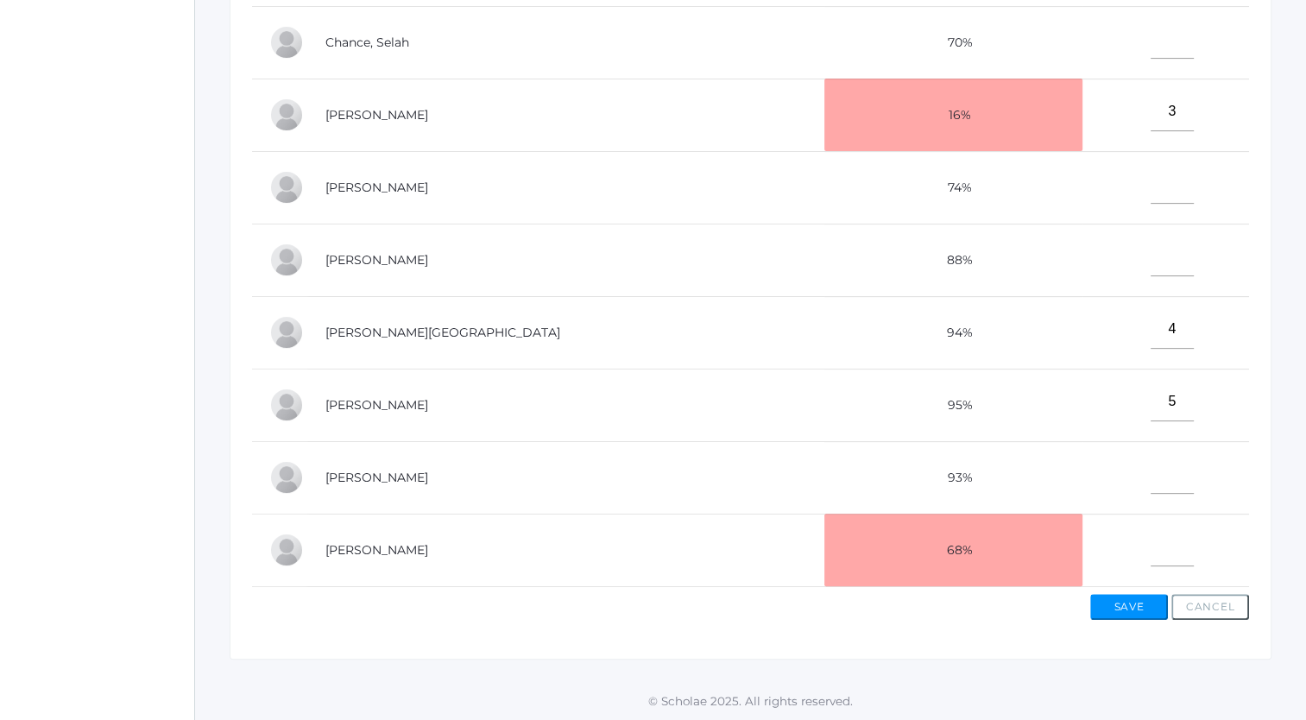
type input"] "4"
click at [1151, 542] on input"] "text" at bounding box center [1172, 546] width 43 height 39
type input"] "3"
click at [1151, 37] on input"] "text" at bounding box center [1172, 39] width 43 height 39
type input"] "4"
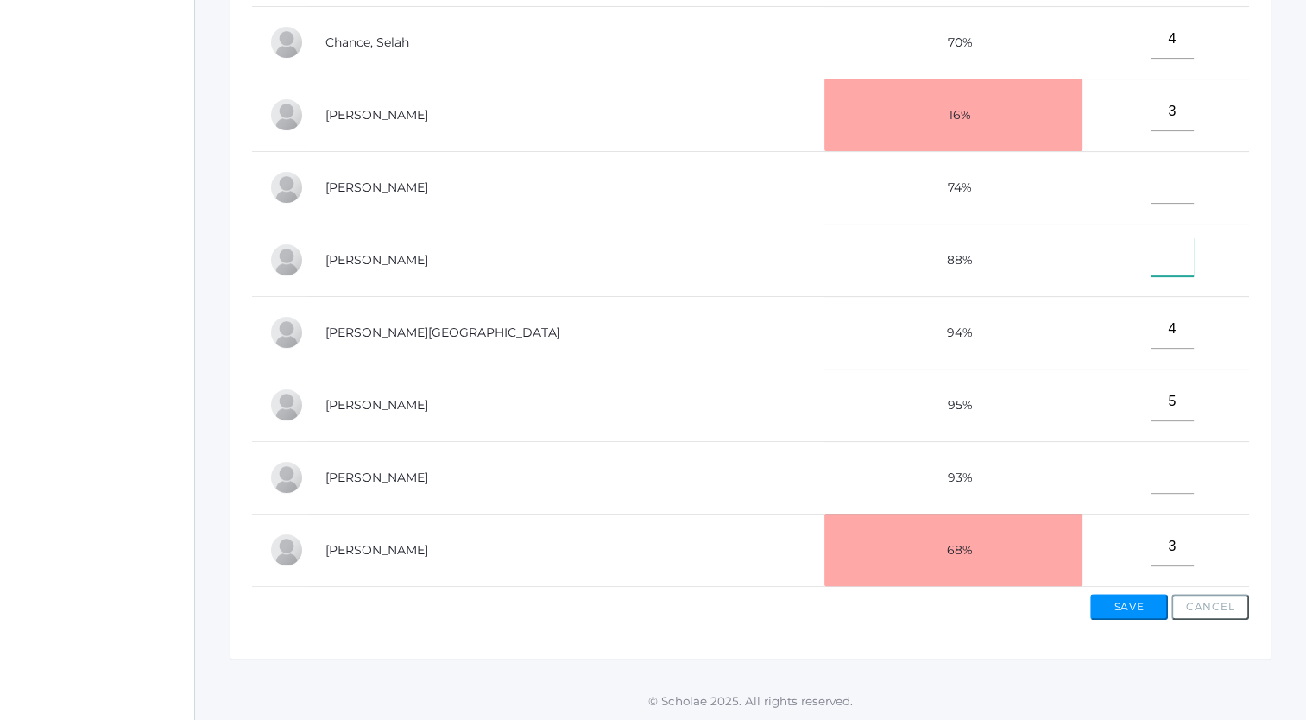
click at [1151, 257] on input"] "text" at bounding box center [1172, 256] width 43 height 39
type input"] "5"
click at [1151, 182] on input"] "text" at bounding box center [1172, 184] width 43 height 39
type input"] "4"
click at [1151, 471] on input"] "text" at bounding box center [1172, 474] width 43 height 39
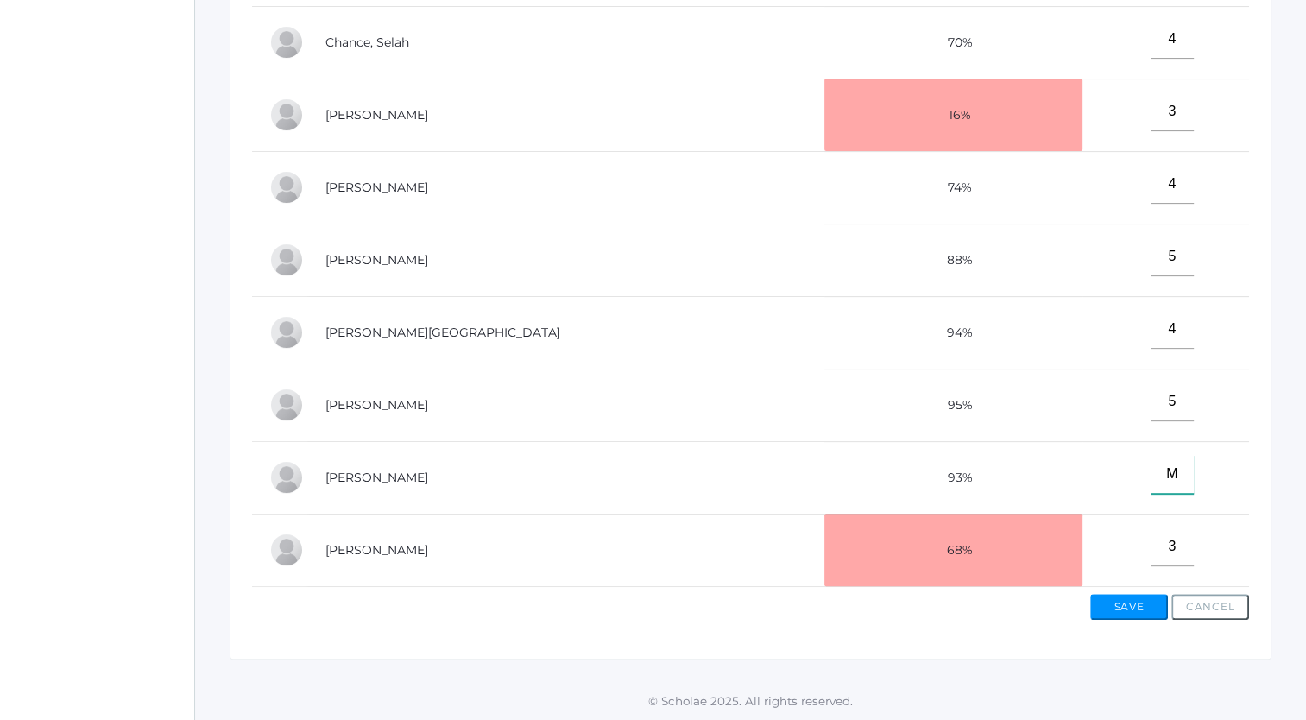
type input"] "M"
click at [1083, 376] on td "5" at bounding box center [1166, 405] width 167 height 73
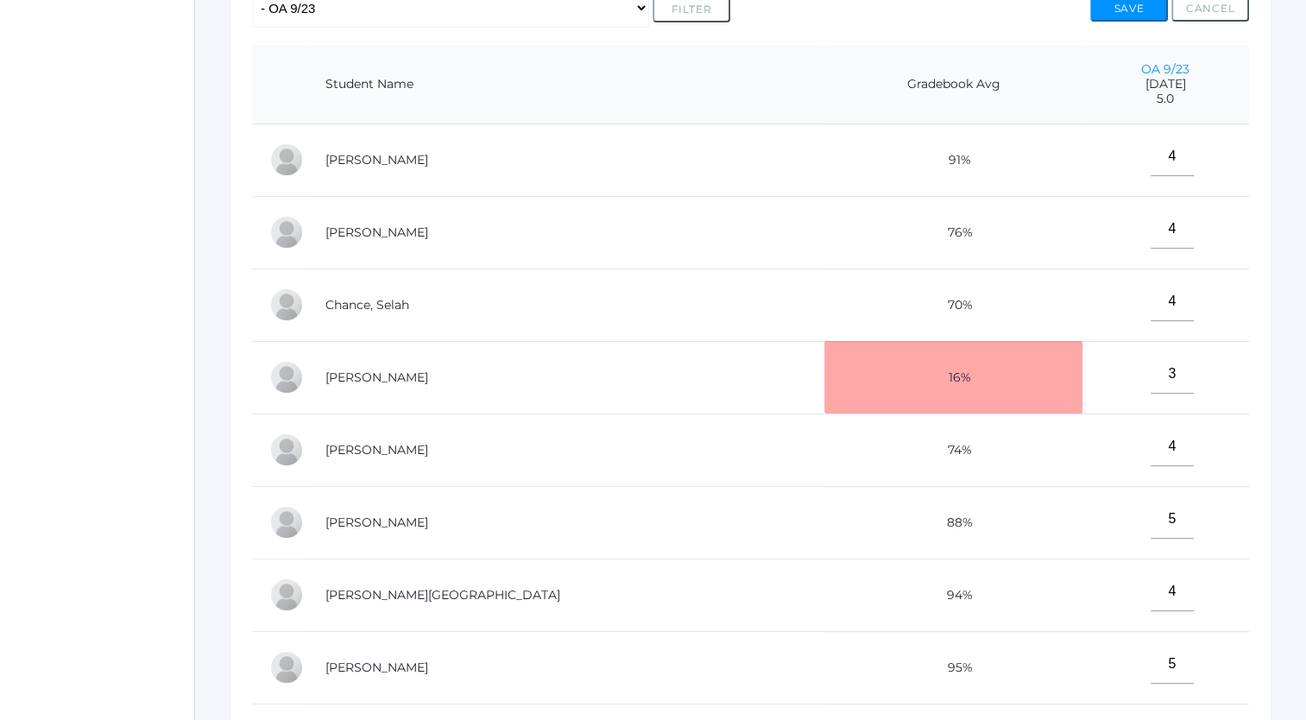
scroll to position [392, 0]
click at [1116, 9] on button "Save" at bounding box center [1129, 10] width 78 height 26
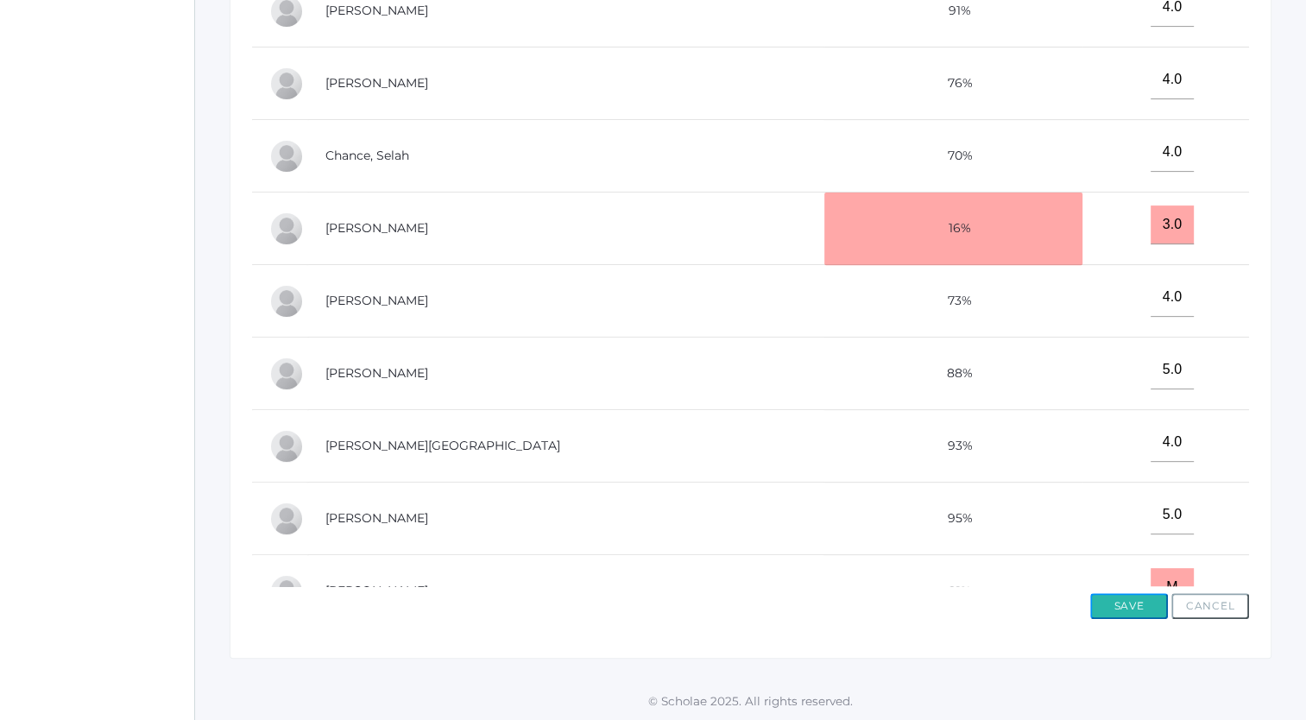
click at [1112, 606] on button "Save" at bounding box center [1129, 606] width 78 height 26
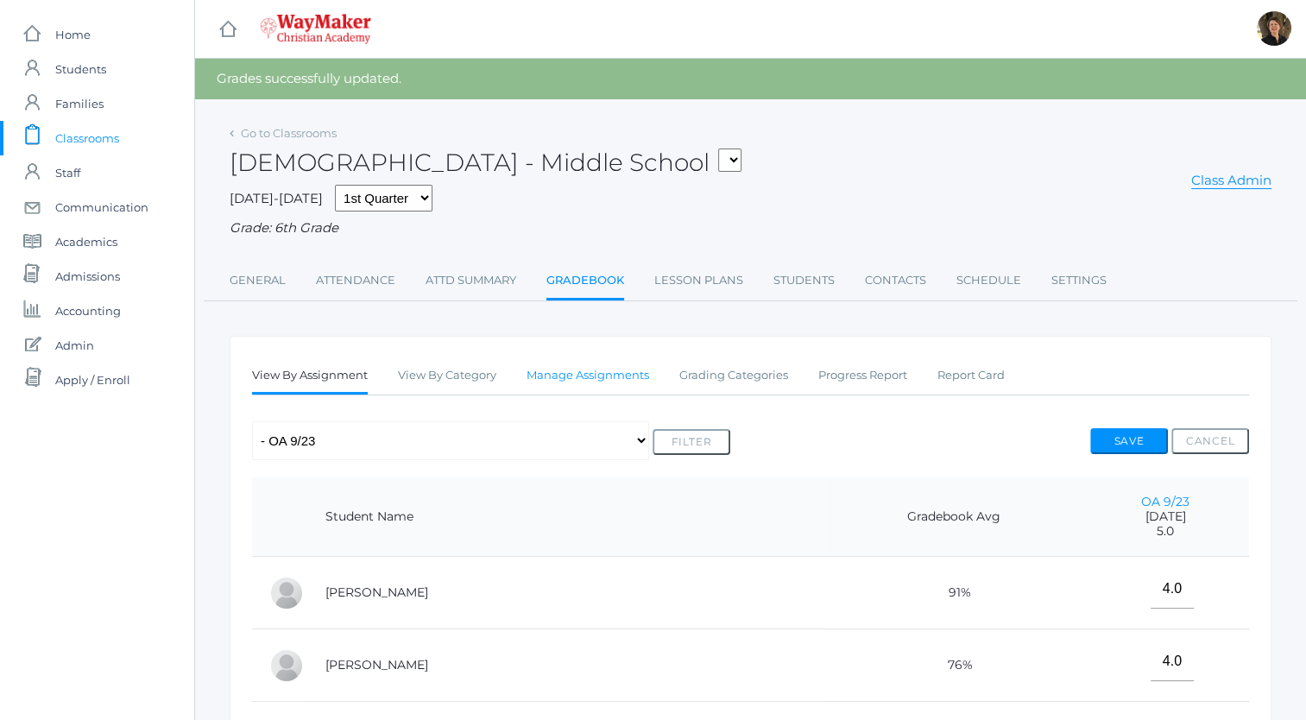
click at [568, 373] on link "Manage Assignments" at bounding box center [588, 375] width 123 height 35
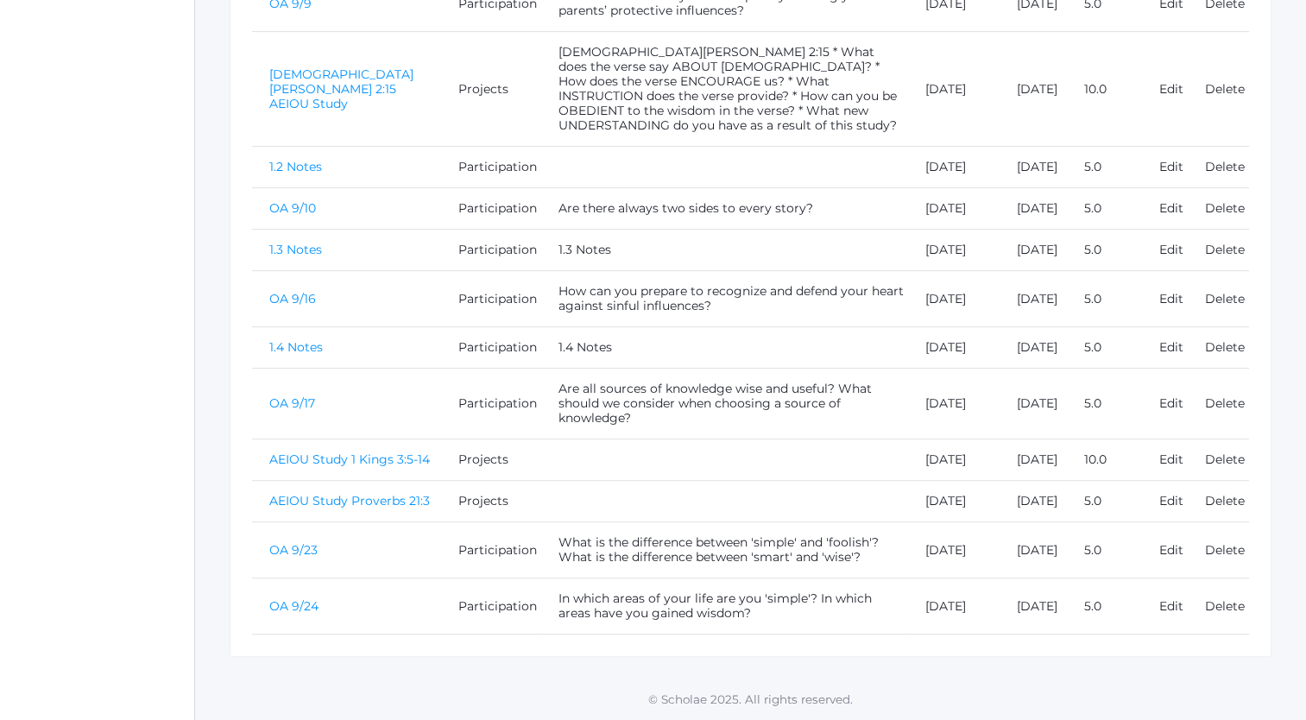
scroll to position [854, 0]
click at [300, 452] on link "AEIOU Study 1 Kings 3:5-14" at bounding box center [349, 460] width 161 height 16
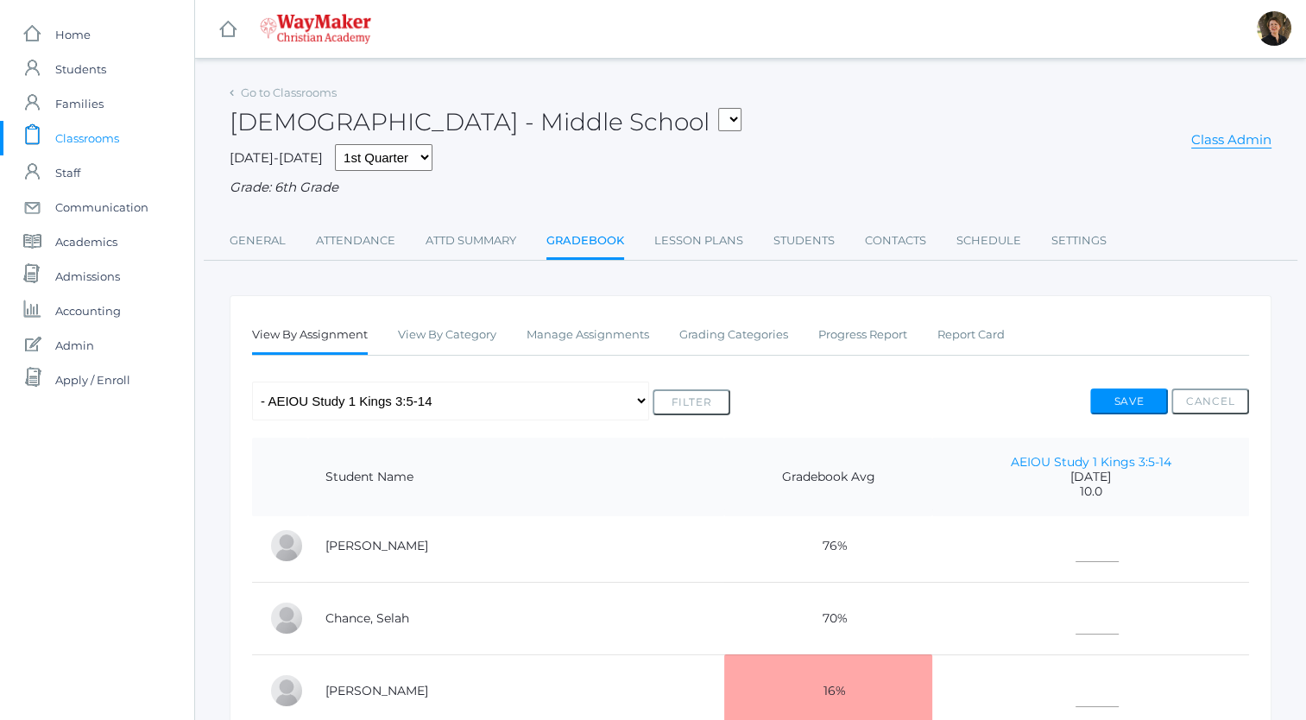
scroll to position [124, 0]
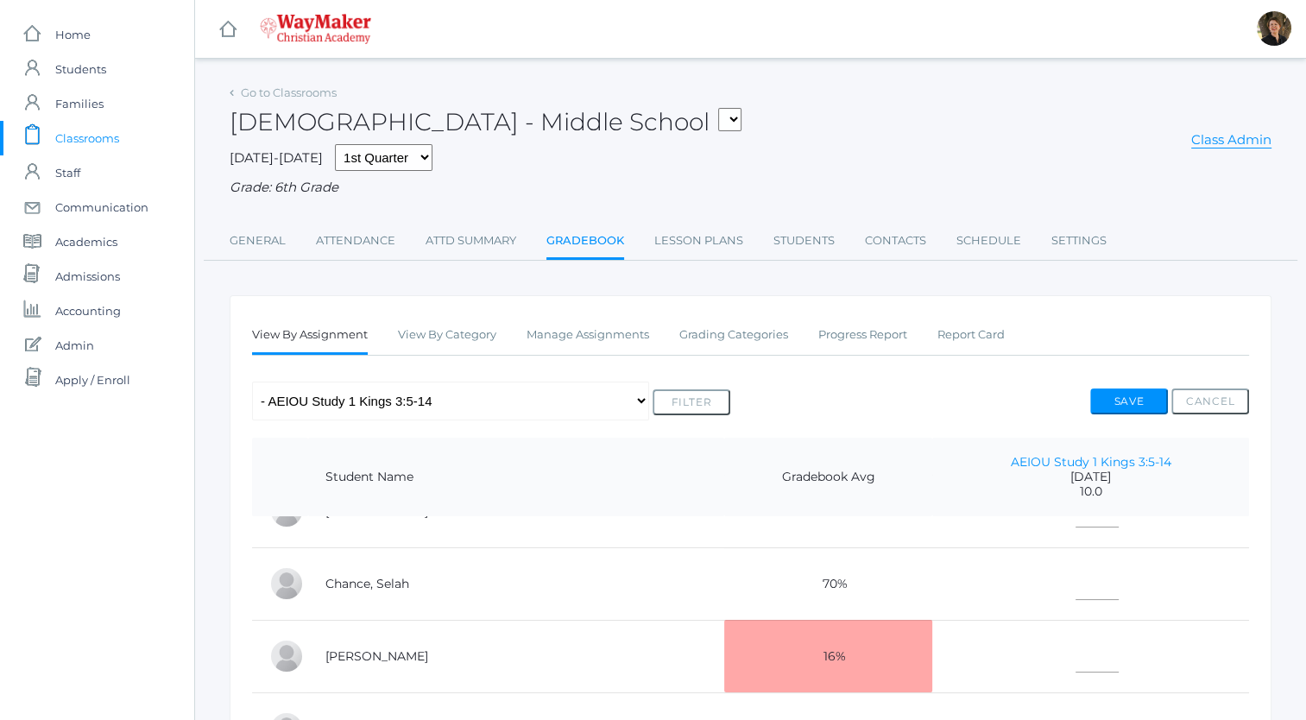
click at [1004, 559] on td at bounding box center [1090, 583] width 317 height 73
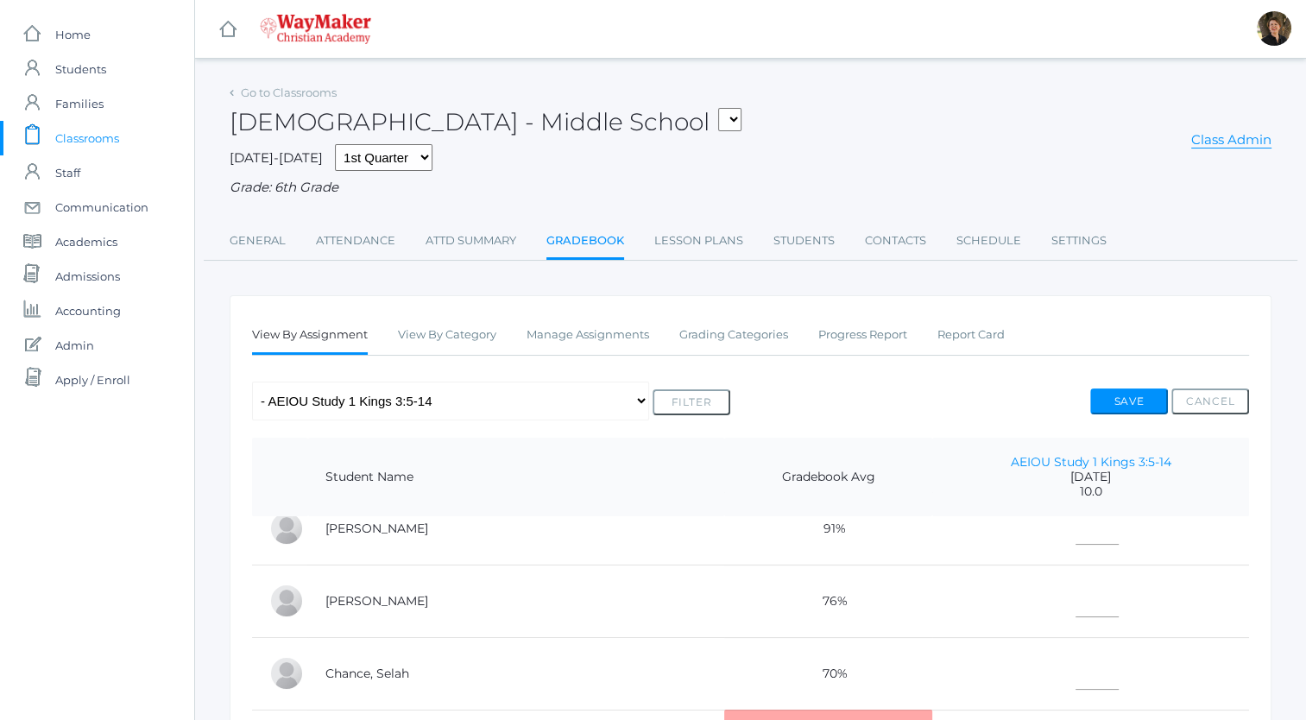
scroll to position [0, 0]
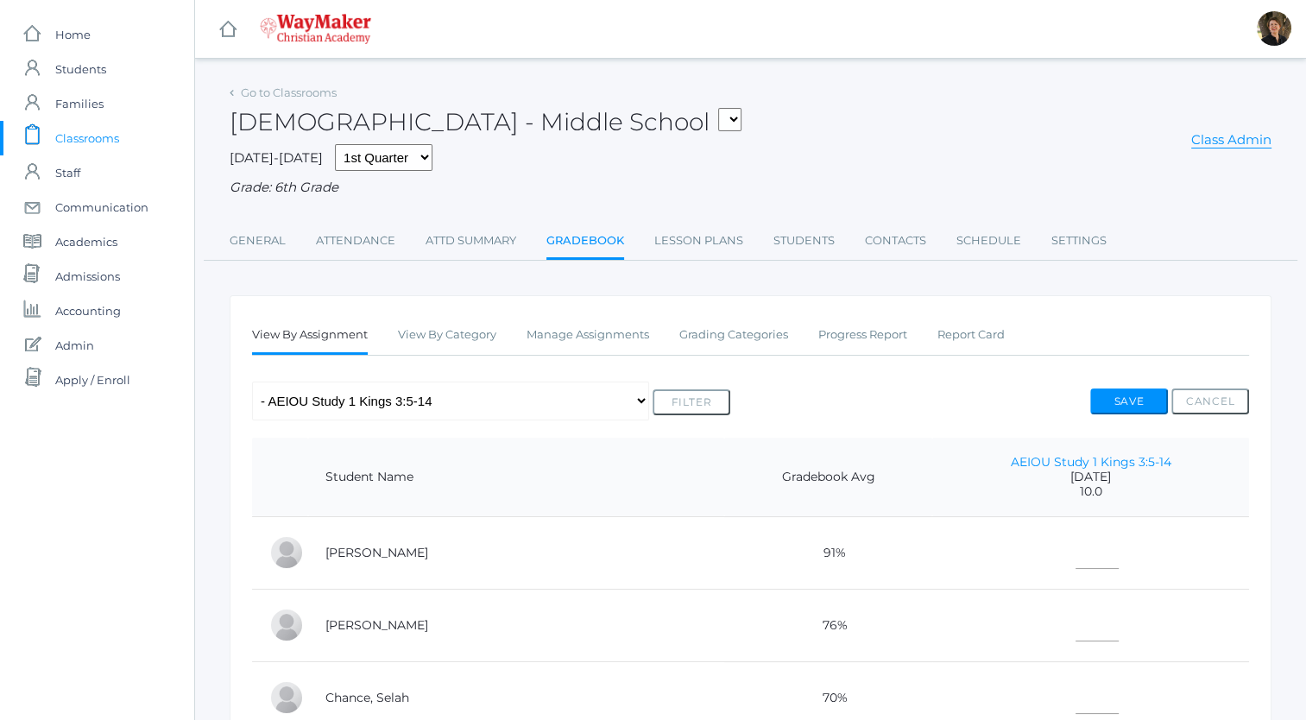
click at [1046, 568] on td at bounding box center [1090, 552] width 317 height 73
click at [1076, 562] on input"] "text" at bounding box center [1097, 549] width 43 height 39
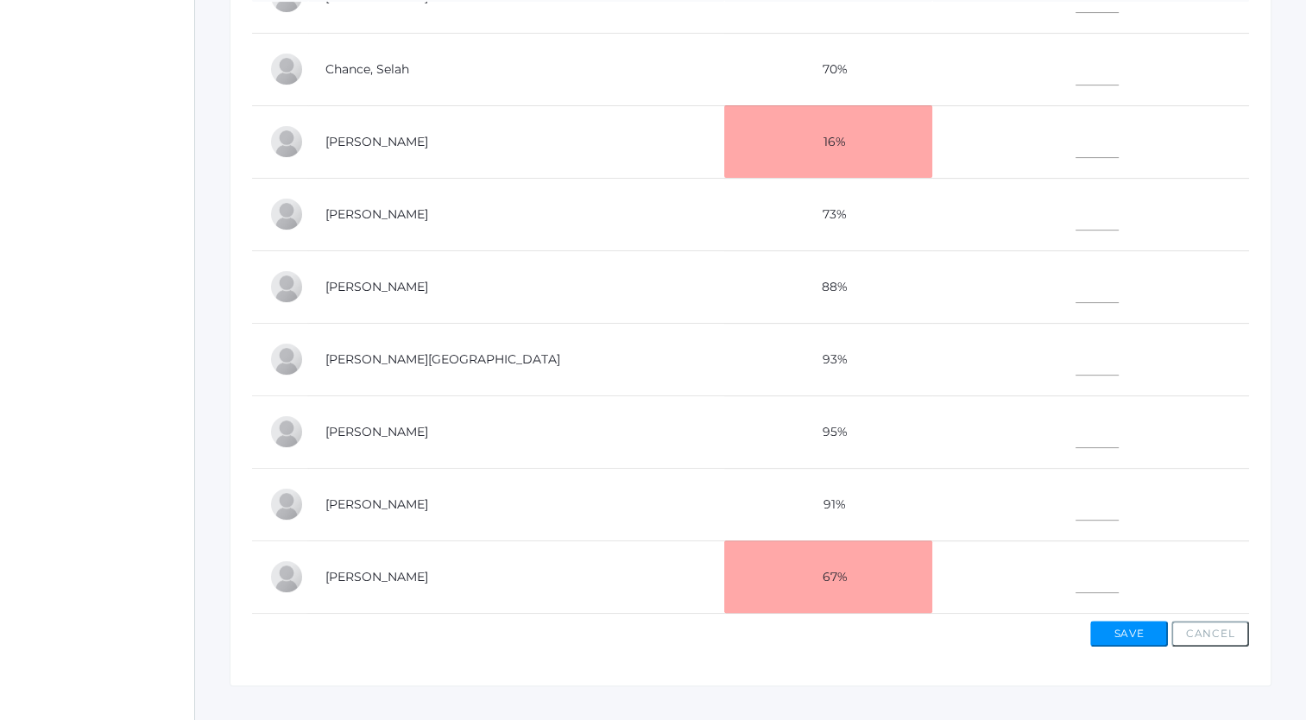
scroll to position [515, 0]
type input"] "10"
click at [1076, 275] on input"] "text" at bounding box center [1097, 283] width 43 height 39
type input"] "10"
click at [1076, 354] on input"] "text" at bounding box center [1097, 356] width 43 height 39
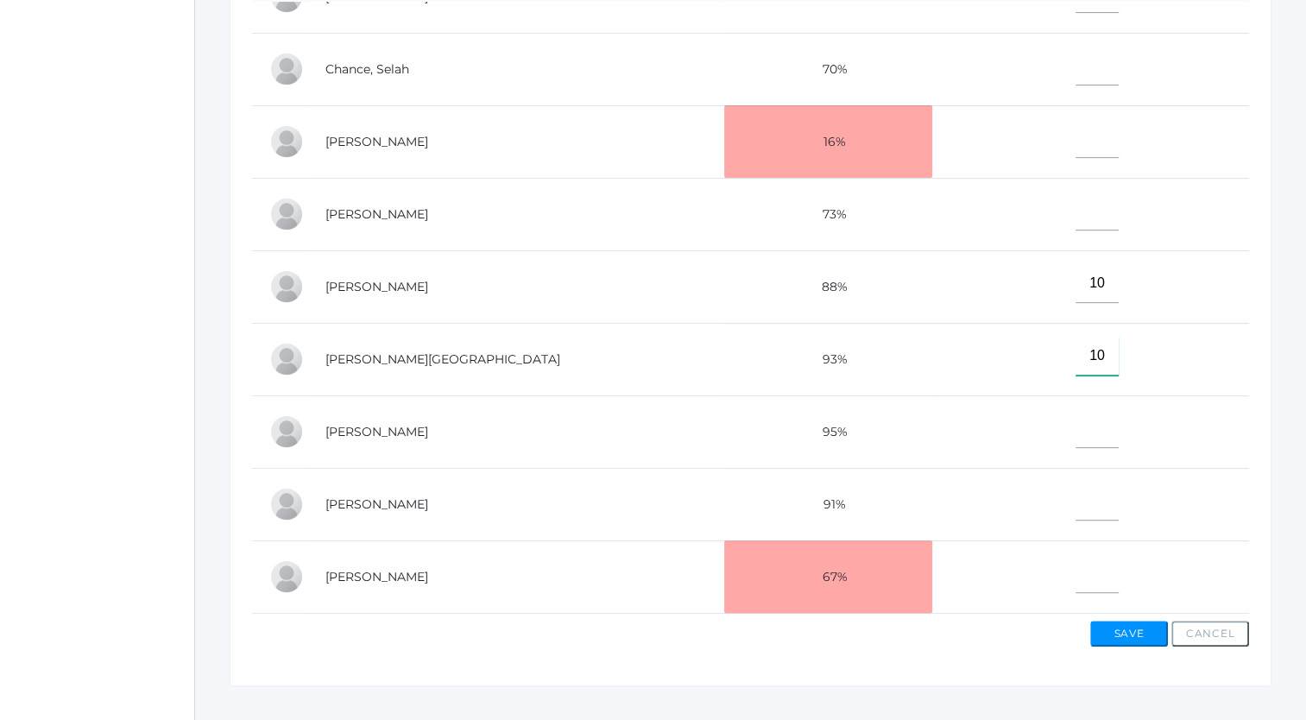
type input"] "10"
click at [1076, 496] on input"] "text" at bounding box center [1097, 501] width 43 height 39
type input"] "10"
click at [1076, 212] on input"] "text" at bounding box center [1097, 211] width 43 height 39
type input"] "8"
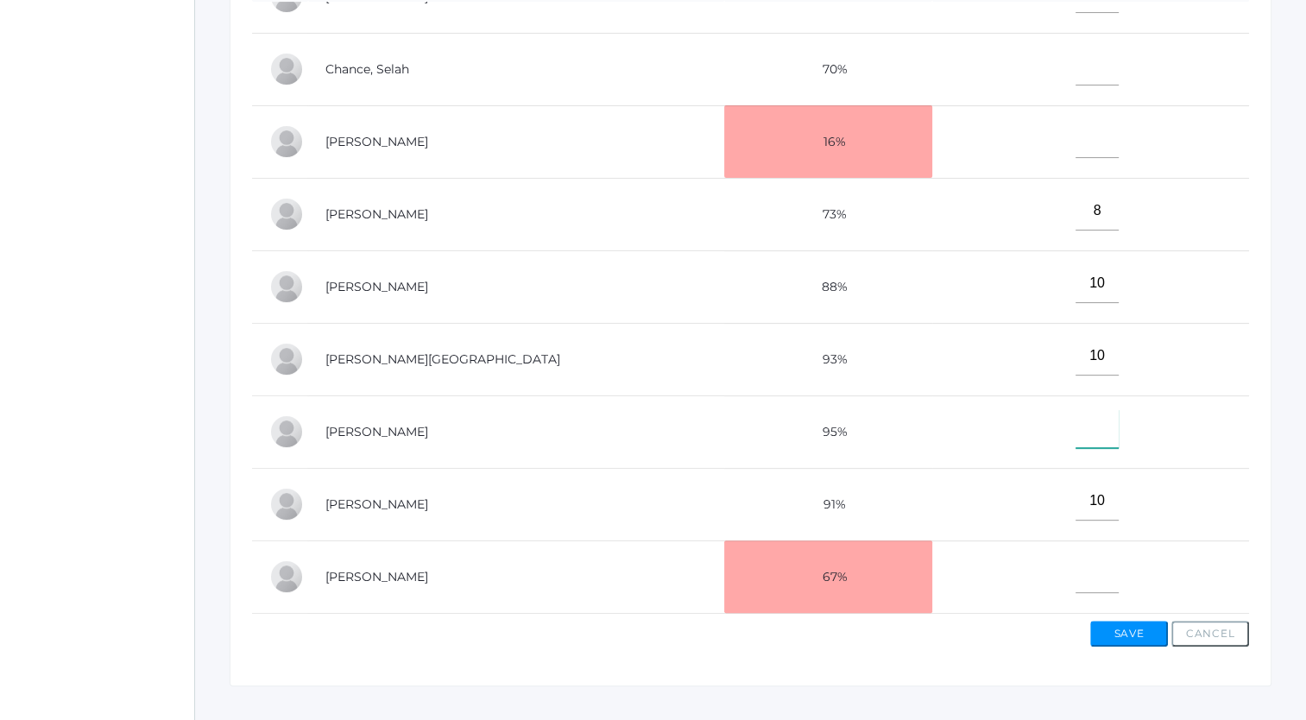
click at [1076, 423] on input"] "text" at bounding box center [1097, 428] width 43 height 39
type input"] "10"
click at [1076, 574] on input"] "text" at bounding box center [1097, 573] width 43 height 39
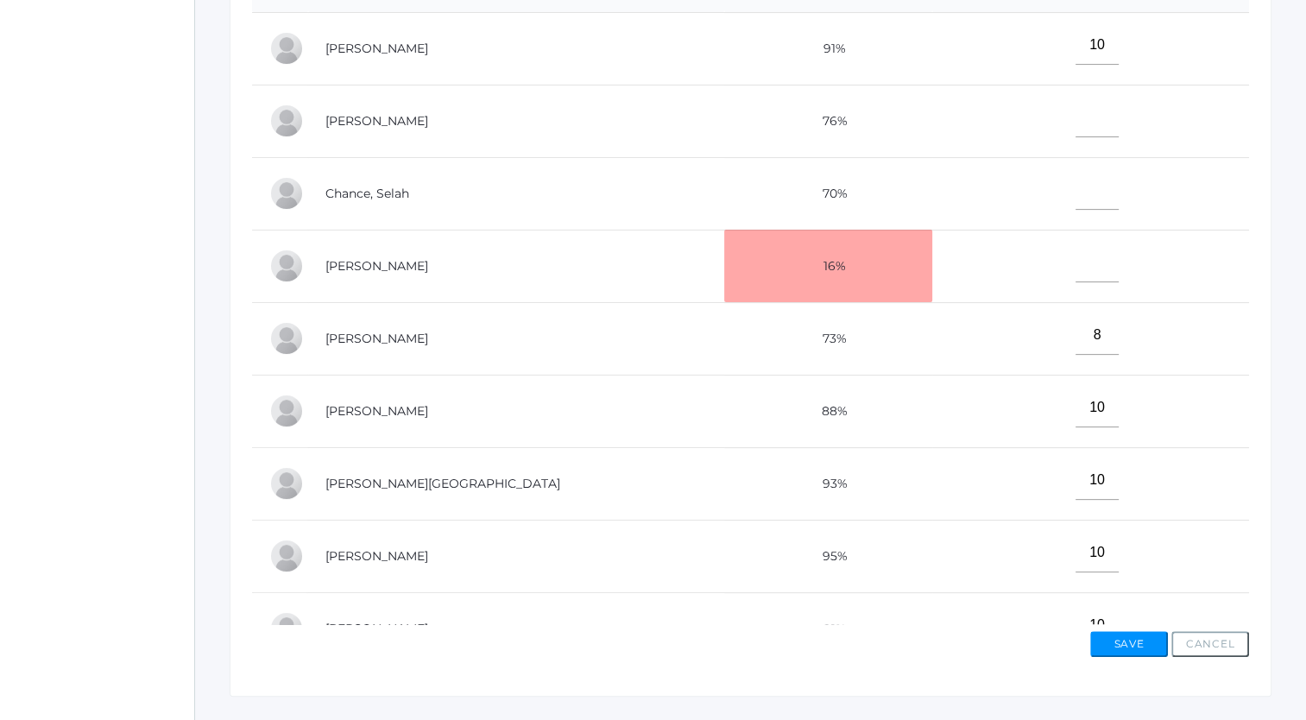
scroll to position [503, 0]
type input"] "M"
click at [1076, 132] on input"] "text" at bounding box center [1097, 118] width 43 height 39
type input"] "M"
click at [1076, 195] on input"] "text" at bounding box center [1097, 191] width 43 height 39
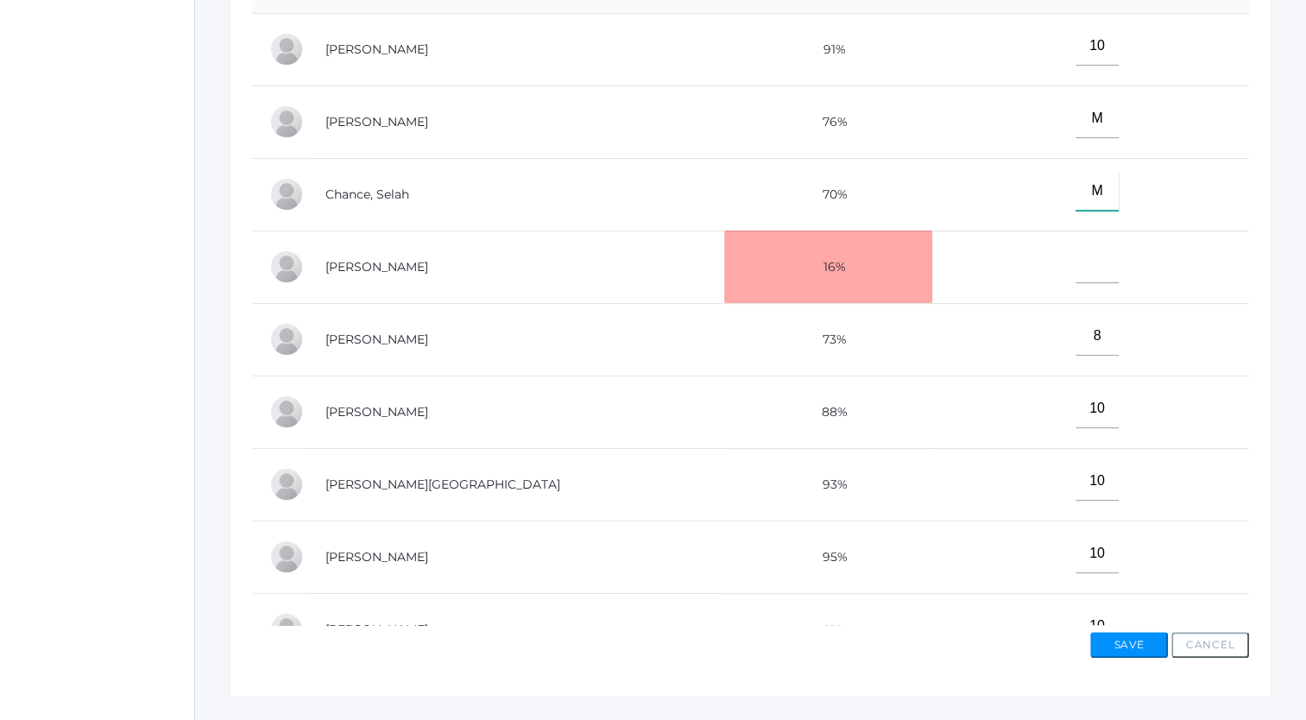
type input"] "M"
click at [1076, 271] on input"] "text" at bounding box center [1097, 263] width 43 height 39
type input"] "M"
click at [1121, 641] on button "Save" at bounding box center [1129, 645] width 78 height 26
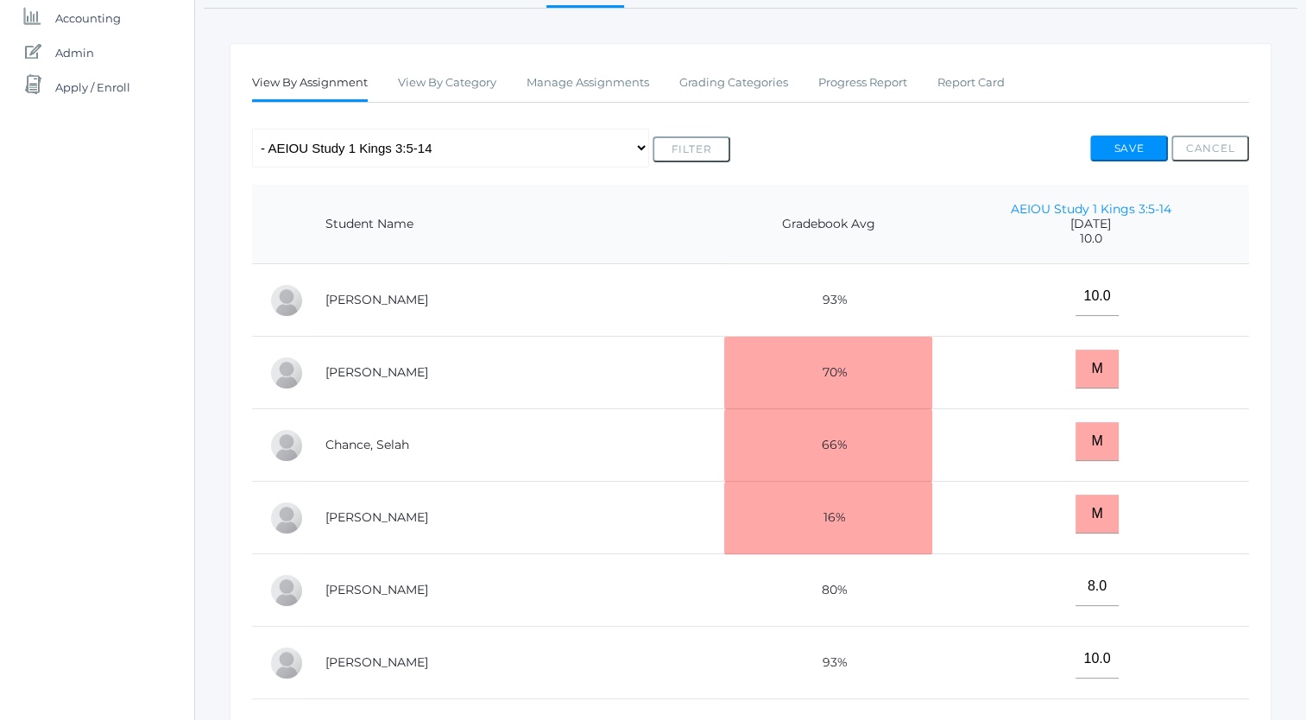
scroll to position [288, 0]
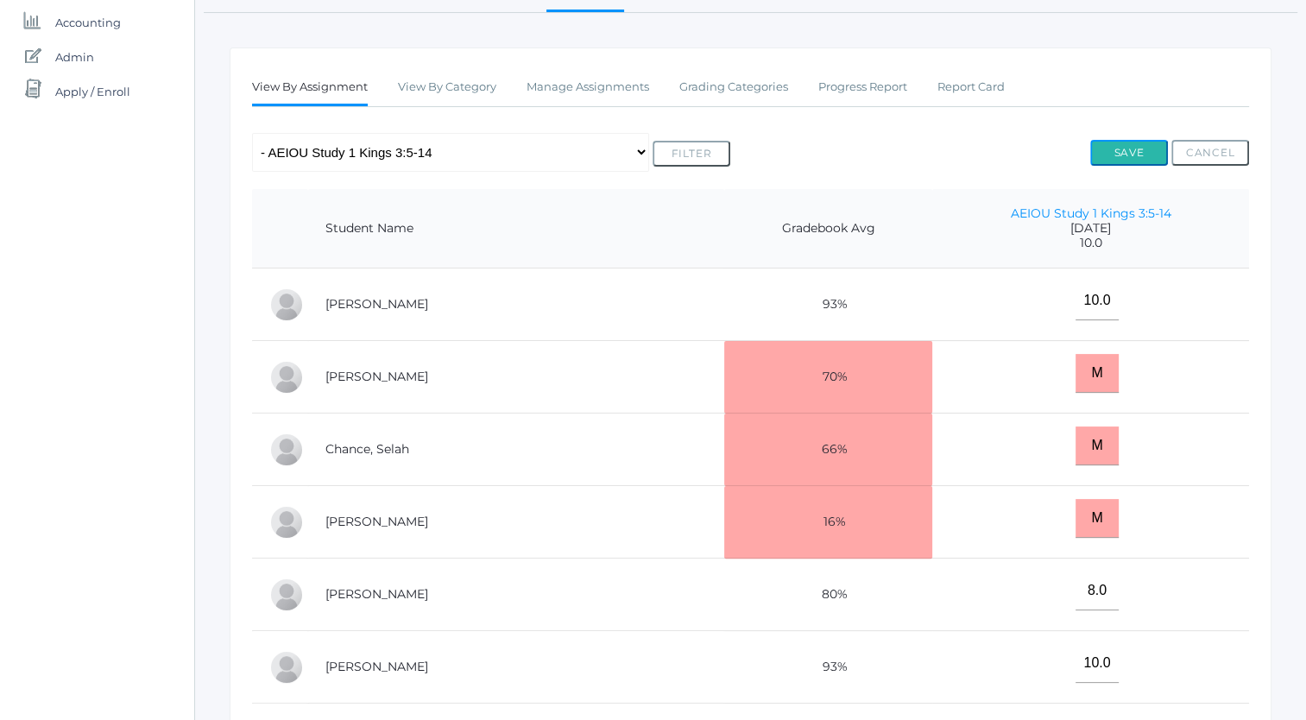
click at [1135, 148] on button "Save" at bounding box center [1129, 153] width 78 height 26
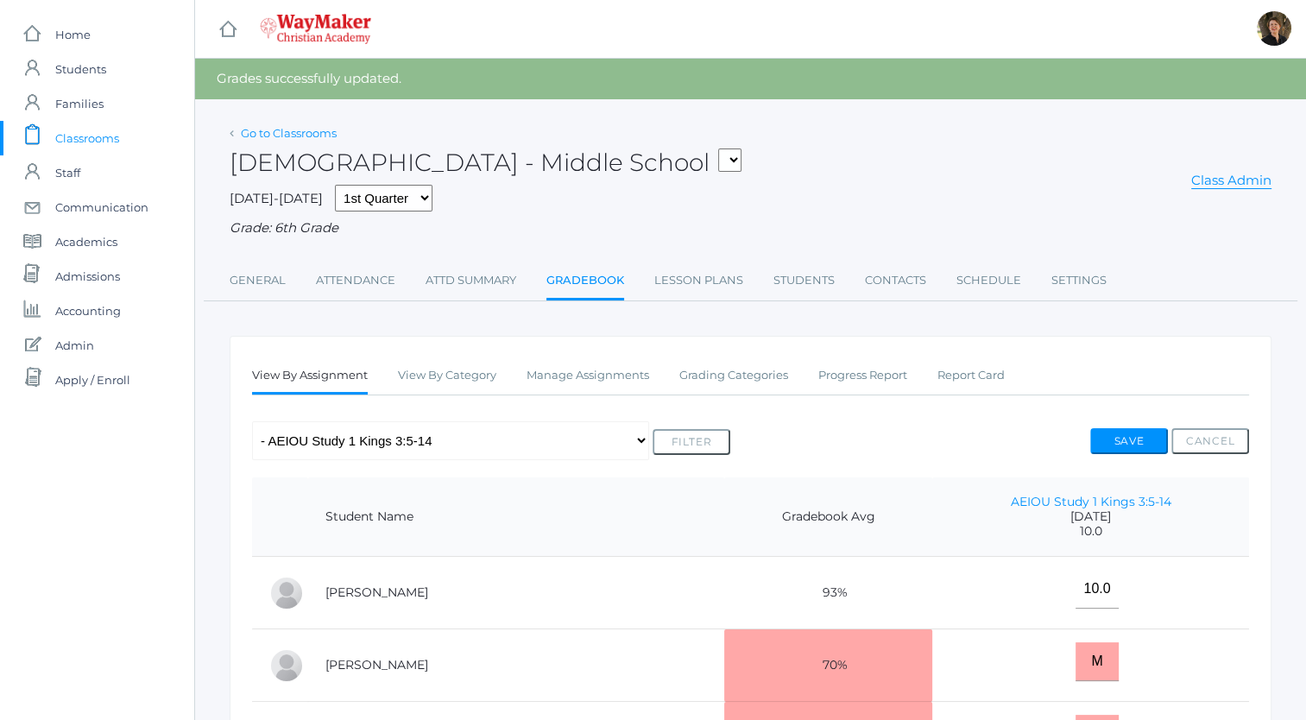
click at [287, 130] on link "Go to Classrooms" at bounding box center [289, 133] width 96 height 14
